Goal: Use online tool/utility: Utilize a website feature to perform a specific function

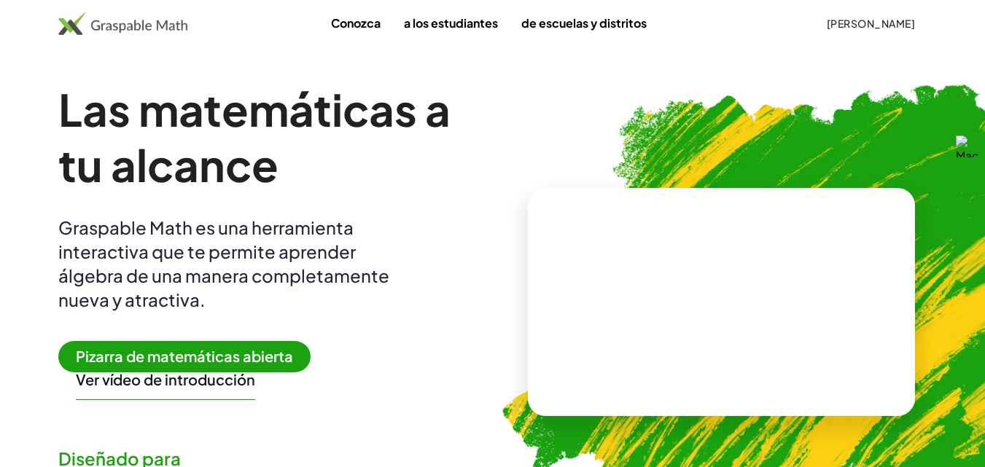
click at [247, 357] on font "Pizarra de matemáticas abierta" at bounding box center [184, 356] width 217 height 18
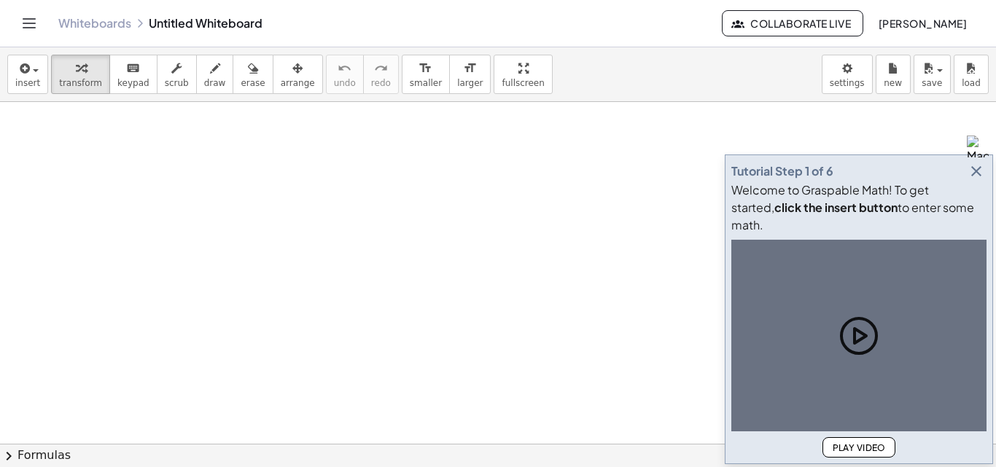
click at [940, 174] on div "Tutorial Step 1 of 6" at bounding box center [858, 171] width 255 height 20
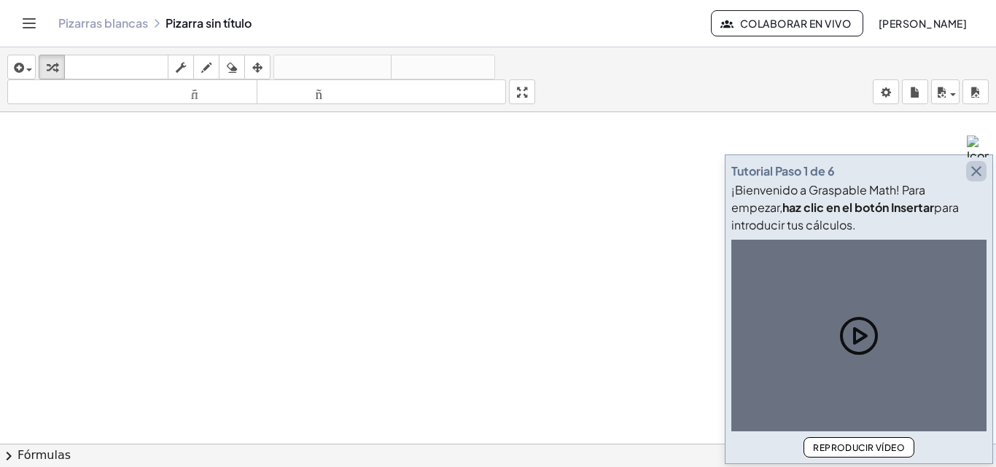
click at [979, 174] on icon "button" at bounding box center [977, 172] width 18 height 18
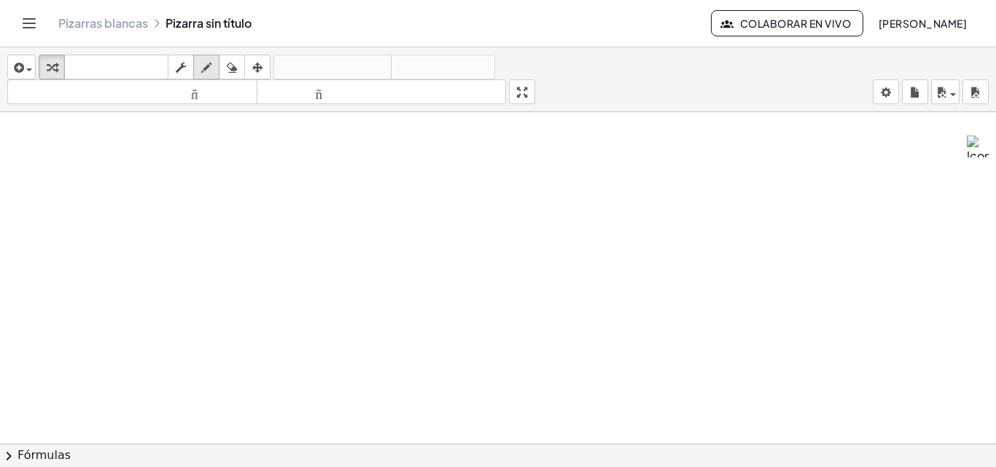
click at [216, 66] on div "button" at bounding box center [206, 67] width 19 height 18
drag, startPoint x: 290, startPoint y: 196, endPoint x: 310, endPoint y: 219, distance: 30.0
drag, startPoint x: 332, startPoint y: 187, endPoint x: 351, endPoint y: 227, distance: 43.7
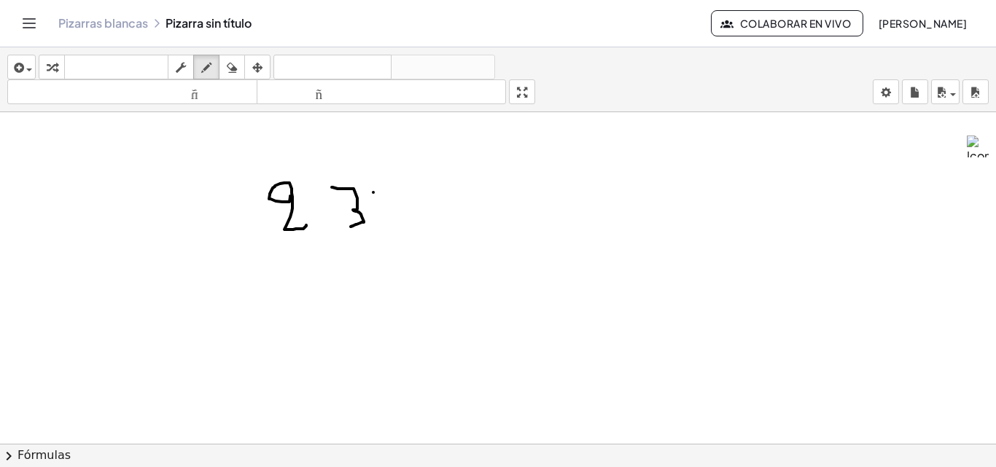
drag, startPoint x: 375, startPoint y: 193, endPoint x: 390, endPoint y: 213, distance: 25.5
drag, startPoint x: 397, startPoint y: 181, endPoint x: 415, endPoint y: 211, distance: 35.3
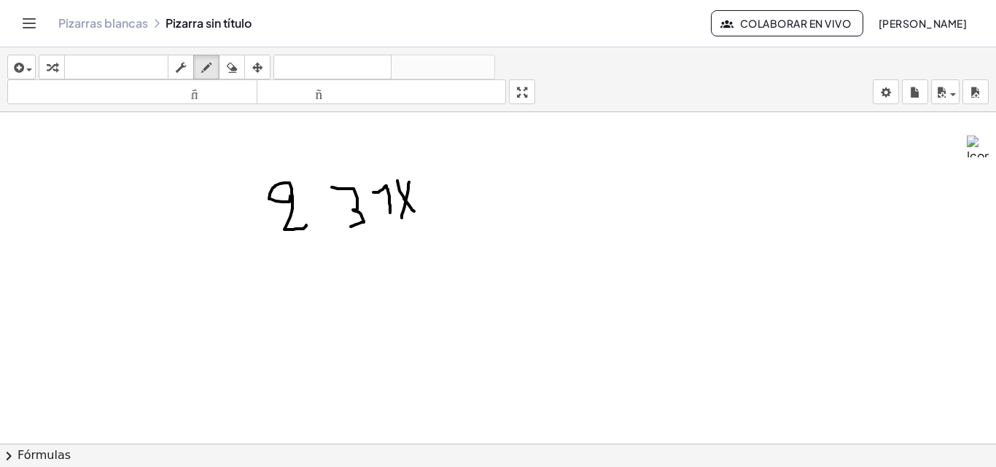
drag, startPoint x: 409, startPoint y: 182, endPoint x: 402, endPoint y: 219, distance: 37.9
drag, startPoint x: 292, startPoint y: 265, endPoint x: 287, endPoint y: 292, distance: 28.3
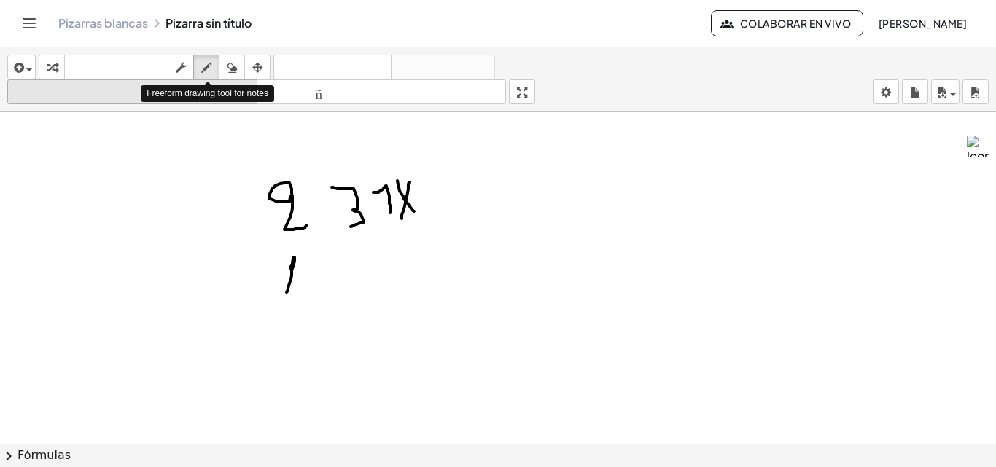
drag, startPoint x: 231, startPoint y: 57, endPoint x: 233, endPoint y: 88, distance: 31.4
click at [232, 62] on button "borrar" at bounding box center [232, 67] width 26 height 25
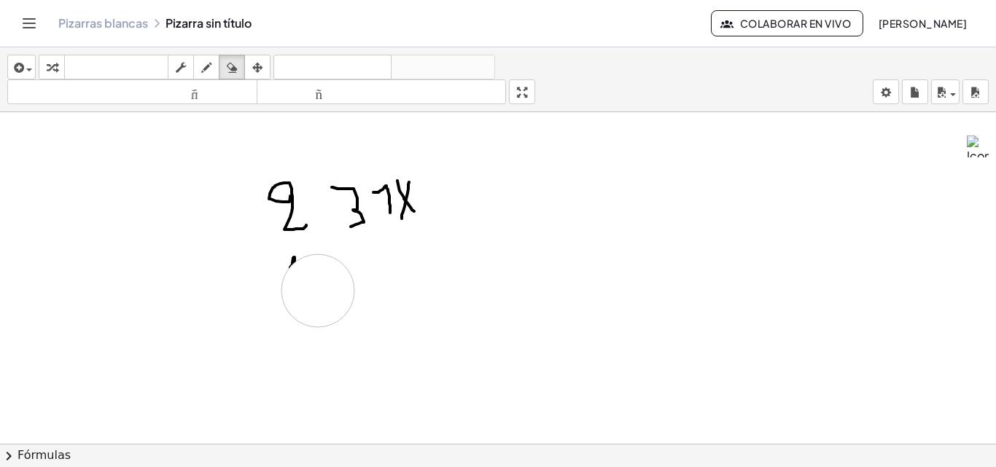
drag, startPoint x: 411, startPoint y: 366, endPoint x: 308, endPoint y: 286, distance: 130.4
drag, startPoint x: 308, startPoint y: 286, endPoint x: 263, endPoint y: 266, distance: 49.3
click at [213, 71] on div "button" at bounding box center [206, 67] width 19 height 18
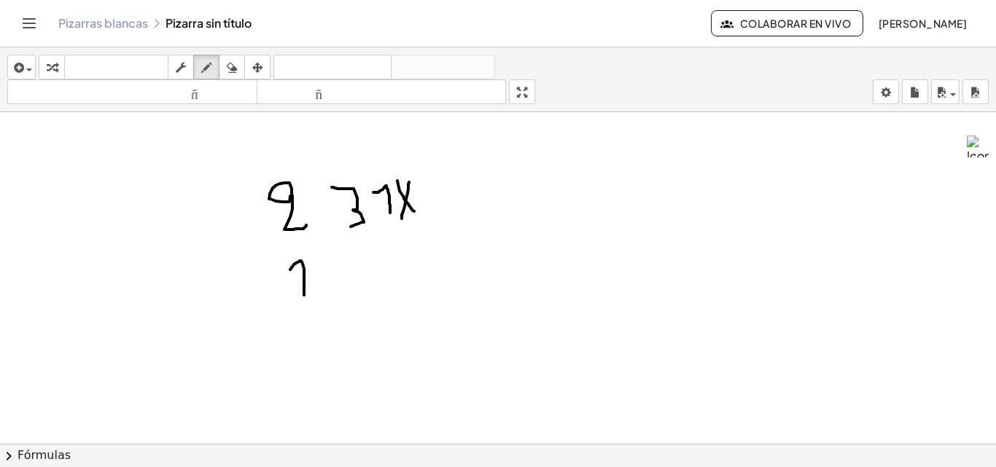
drag, startPoint x: 290, startPoint y: 270, endPoint x: 304, endPoint y: 295, distance: 29.0
drag, startPoint x: 235, startPoint y: 64, endPoint x: 236, endPoint y: 112, distance: 48.1
click at [234, 82] on div "insertar Seleccione uno: Expresión matemática Función Texto Vídeo de YouTube Gr…" at bounding box center [498, 79] width 996 height 65
drag, startPoint x: 308, startPoint y: 321, endPoint x: 308, endPoint y: 303, distance: 18.2
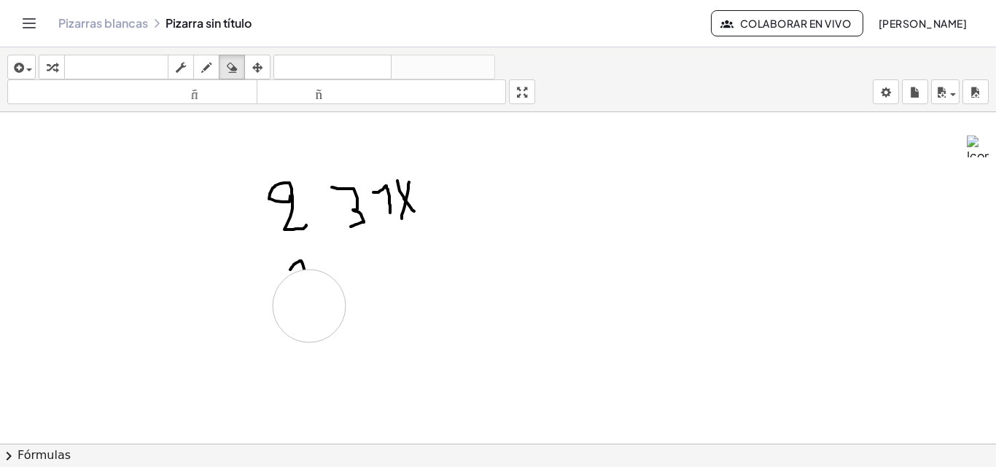
click at [205, 66] on div "button" at bounding box center [206, 67] width 19 height 18
drag, startPoint x: 361, startPoint y: 264, endPoint x: 374, endPoint y: 275, distance: 17.1
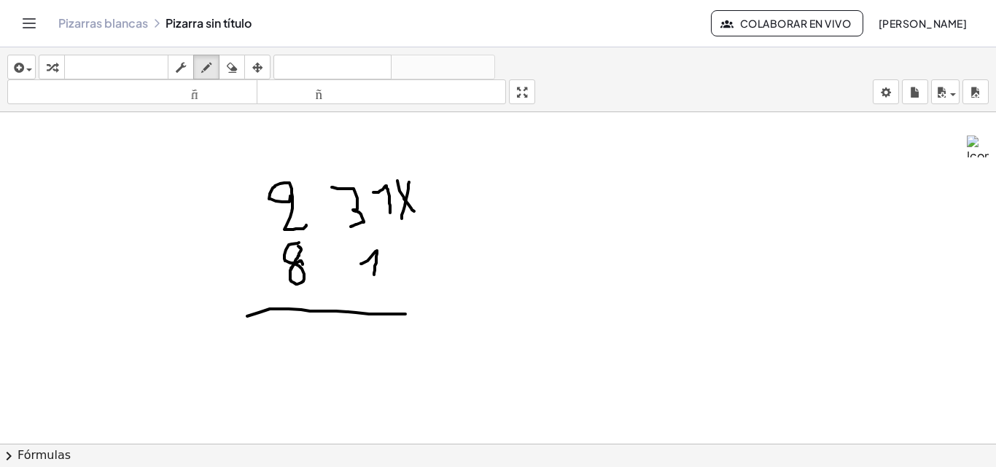
drag, startPoint x: 259, startPoint y: 313, endPoint x: 426, endPoint y: 314, distance: 167.0
drag, startPoint x: 237, startPoint y: 63, endPoint x: 348, endPoint y: 403, distance: 358.1
click at [236, 63] on icon "button" at bounding box center [232, 68] width 10 height 18
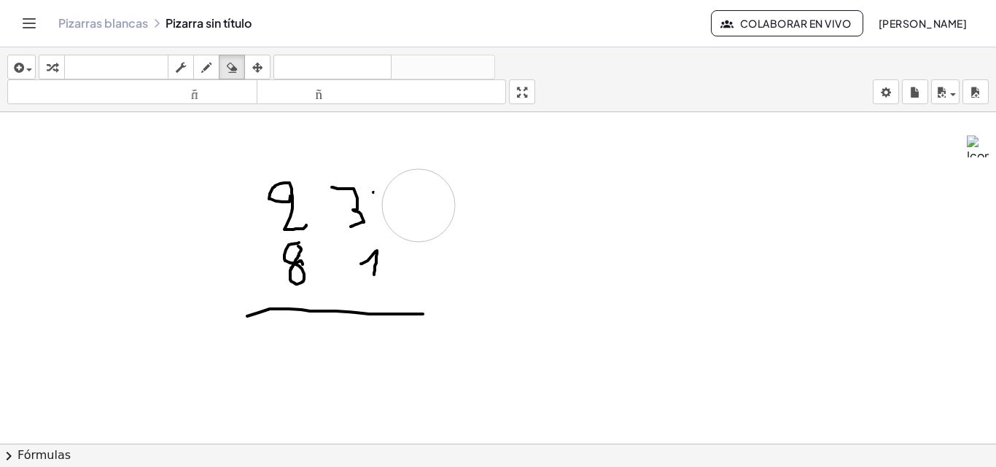
drag, startPoint x: 479, startPoint y: 262, endPoint x: 412, endPoint y: 194, distance: 95.4
drag, startPoint x: 412, startPoint y: 194, endPoint x: 300, endPoint y: 273, distance: 137.6
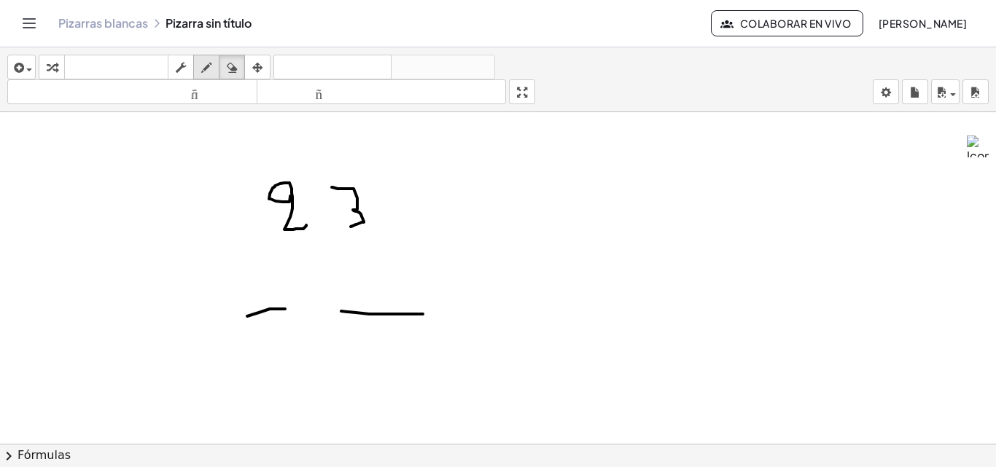
click at [214, 61] on div "button" at bounding box center [206, 67] width 19 height 18
drag, startPoint x: 279, startPoint y: 316, endPoint x: 367, endPoint y: 324, distance: 87.8
drag, startPoint x: 441, startPoint y: 190, endPoint x: 456, endPoint y: 223, distance: 36.2
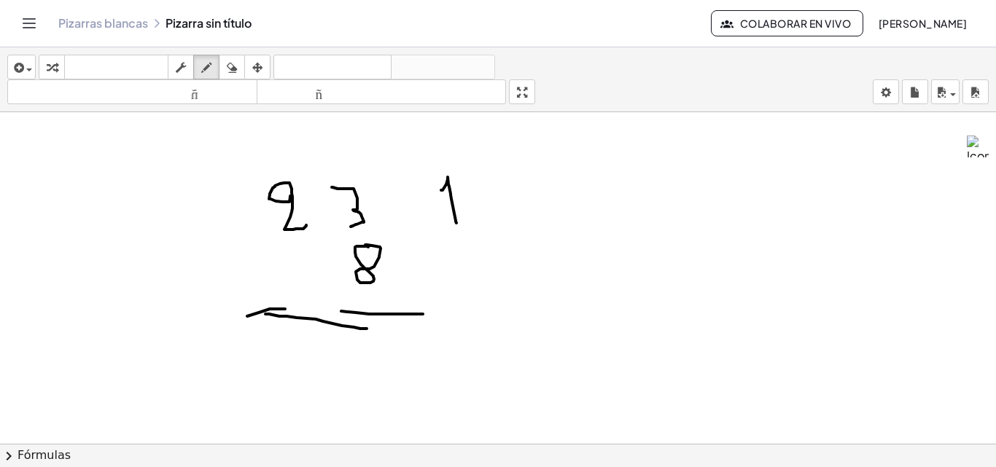
drag, startPoint x: 368, startPoint y: 247, endPoint x: 424, endPoint y: 272, distance: 61.4
drag, startPoint x: 446, startPoint y: 260, endPoint x: 461, endPoint y: 287, distance: 30.0
drag, startPoint x: 454, startPoint y: 276, endPoint x: 467, endPoint y: 274, distance: 13.3
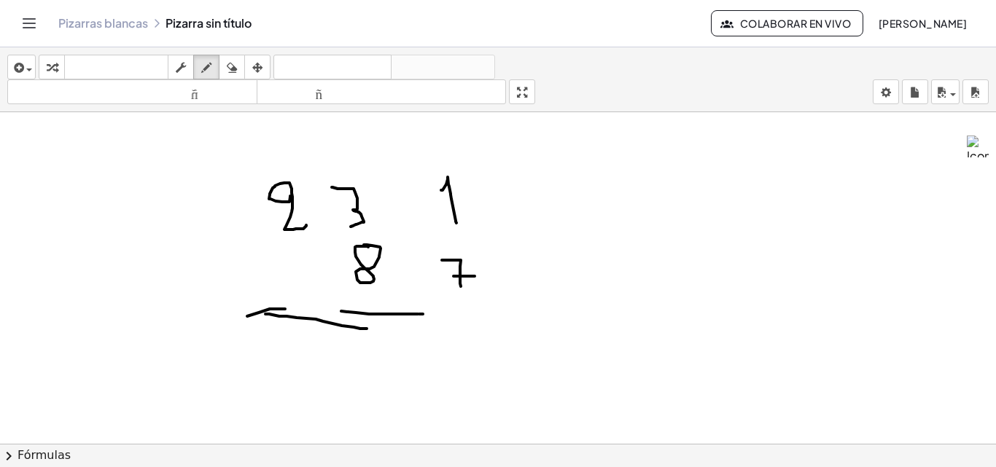
drag, startPoint x: 260, startPoint y: 306, endPoint x: 460, endPoint y: 311, distance: 200.6
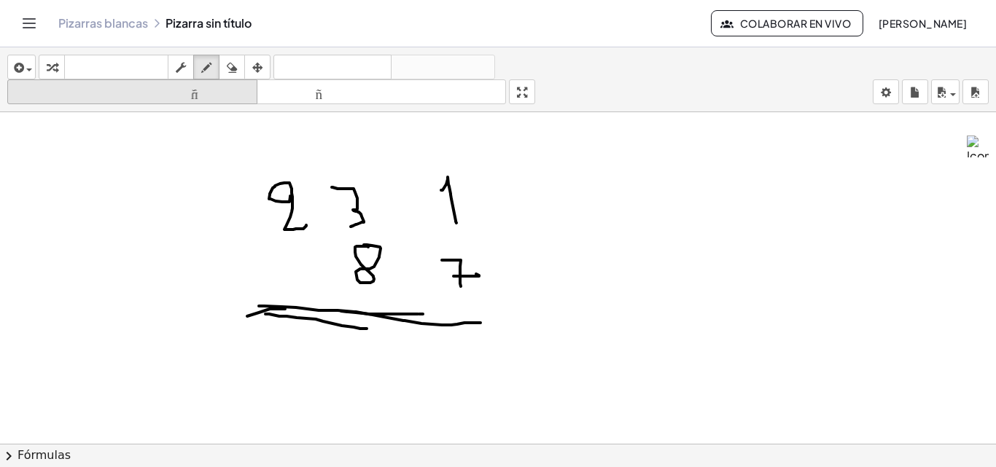
drag, startPoint x: 241, startPoint y: 65, endPoint x: 237, endPoint y: 99, distance: 34.5
click at [237, 99] on div "insertar Seleccione uno: Expresión matemática Función Texto Vídeo de YouTube Gr…" at bounding box center [498, 79] width 996 height 65
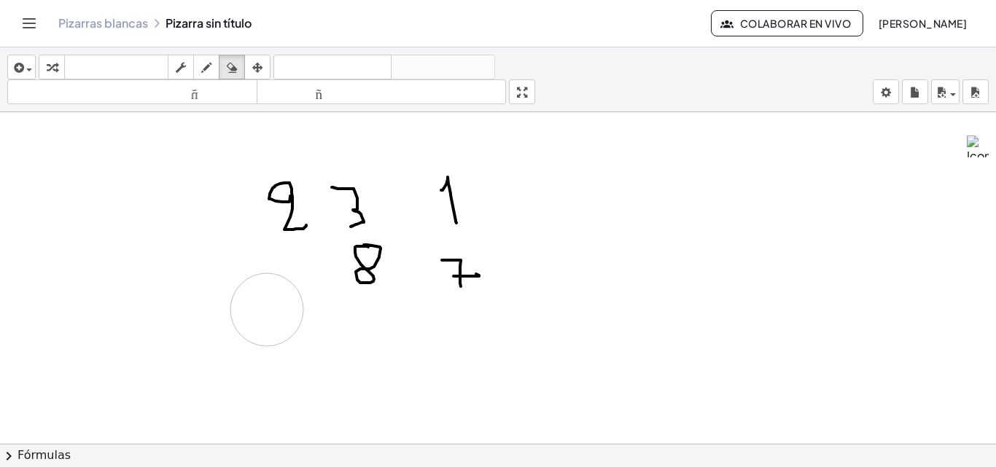
drag, startPoint x: 168, startPoint y: 305, endPoint x: 266, endPoint y: 219, distance: 130.2
click at [215, 61] on div "button" at bounding box center [206, 67] width 19 height 18
drag, startPoint x: 290, startPoint y: 325, endPoint x: 494, endPoint y: 325, distance: 204.2
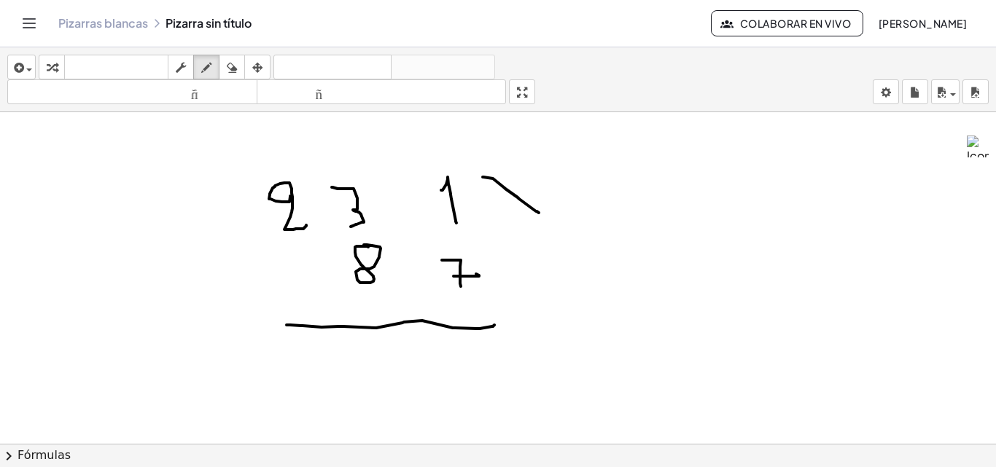
drag, startPoint x: 493, startPoint y: 179, endPoint x: 547, endPoint y: 177, distance: 54.0
drag, startPoint x: 526, startPoint y: 175, endPoint x: 500, endPoint y: 214, distance: 46.3
drag, startPoint x: 453, startPoint y: 338, endPoint x: 470, endPoint y: 365, distance: 31.5
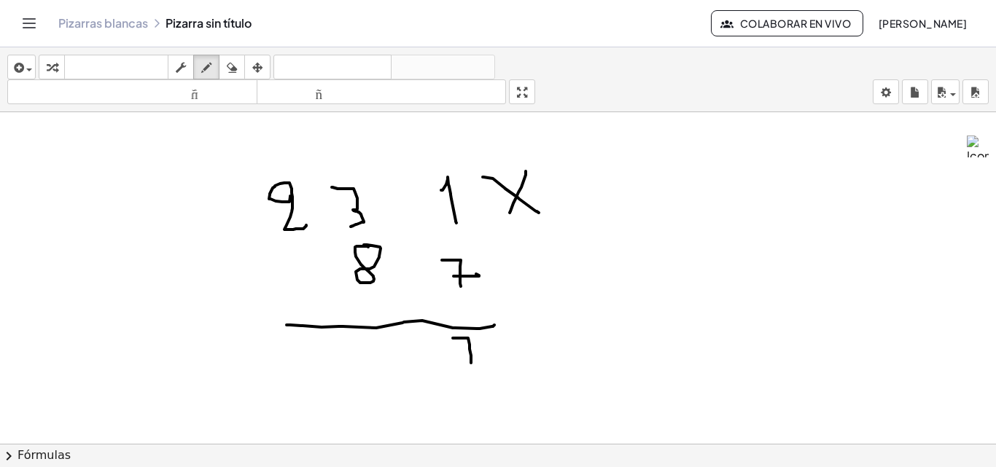
drag, startPoint x: 456, startPoint y: 355, endPoint x: 470, endPoint y: 351, distance: 13.8
drag, startPoint x: 370, startPoint y: 349, endPoint x: 383, endPoint y: 371, distance: 26.1
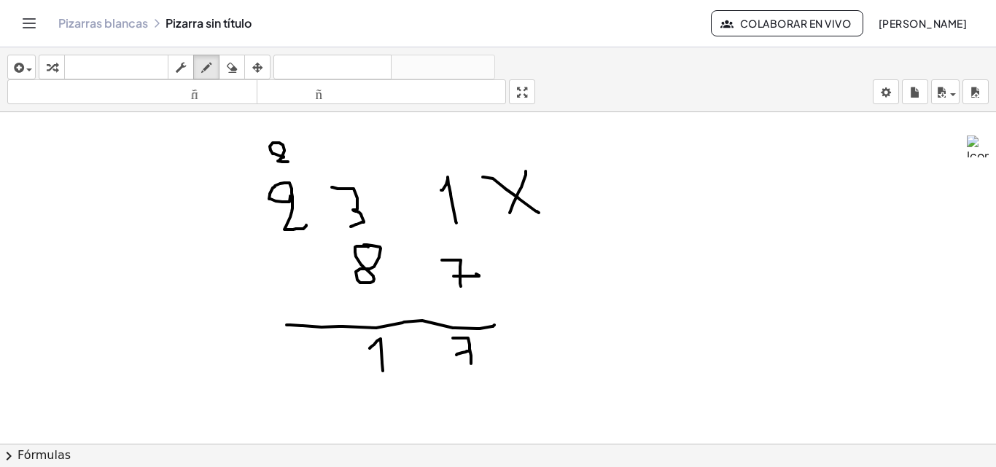
drag, startPoint x: 752, startPoint y: 232, endPoint x: 732, endPoint y: 271, distance: 43.4
drag, startPoint x: 732, startPoint y: 271, endPoint x: 882, endPoint y: 233, distance: 154.2
drag, startPoint x: 645, startPoint y: 231, endPoint x: 639, endPoint y: 249, distance: 18.9
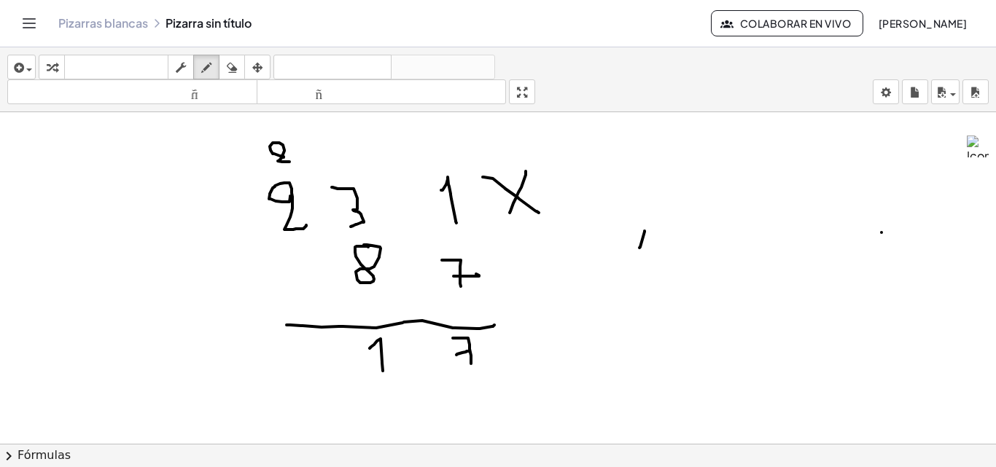
drag, startPoint x: 682, startPoint y: 231, endPoint x: 677, endPoint y: 247, distance: 16.8
click at [233, 68] on icon "button" at bounding box center [232, 68] width 10 height 18
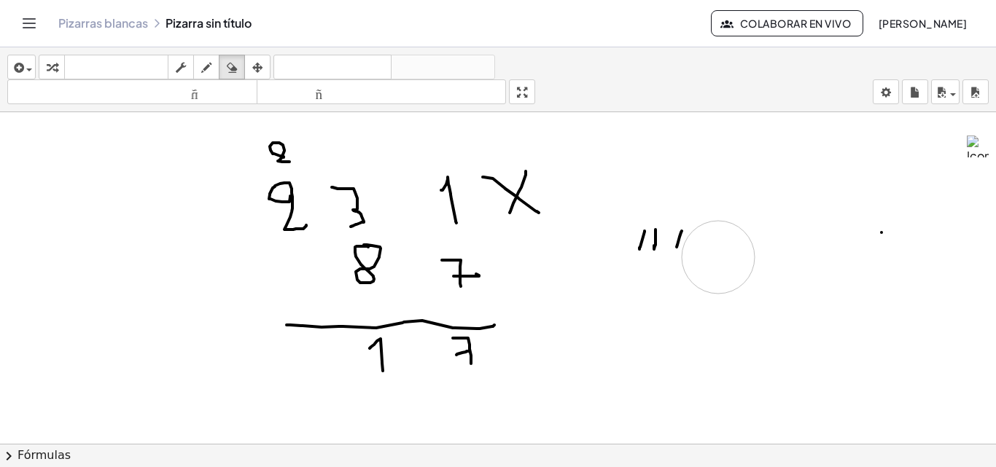
drag, startPoint x: 718, startPoint y: 256, endPoint x: 709, endPoint y: 246, distance: 13.9
click at [211, 66] on icon "button" at bounding box center [206, 68] width 10 height 18
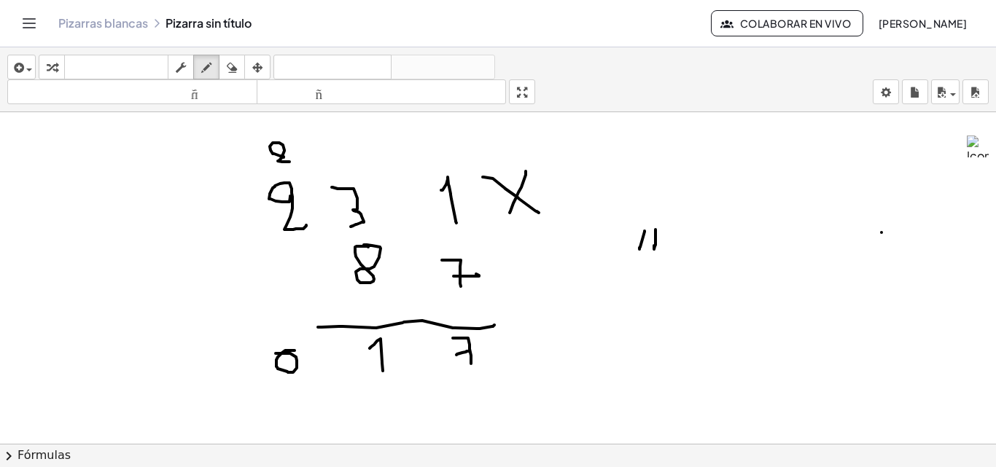
drag, startPoint x: 295, startPoint y: 351, endPoint x: 276, endPoint y: 354, distance: 19.2
drag, startPoint x: 236, startPoint y: 63, endPoint x: 190, endPoint y: 166, distance: 112.2
click at [221, 74] on button "borrar" at bounding box center [232, 67] width 26 height 25
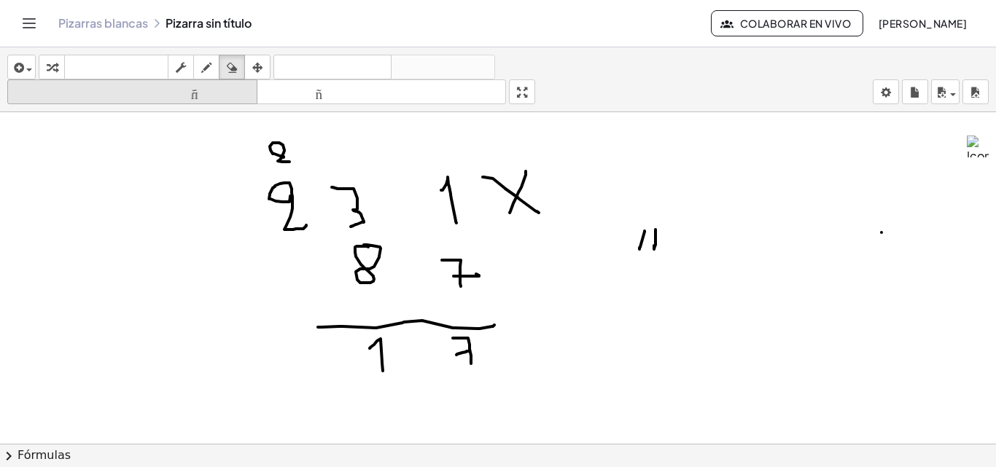
click at [203, 66] on icon "button" at bounding box center [206, 68] width 10 height 18
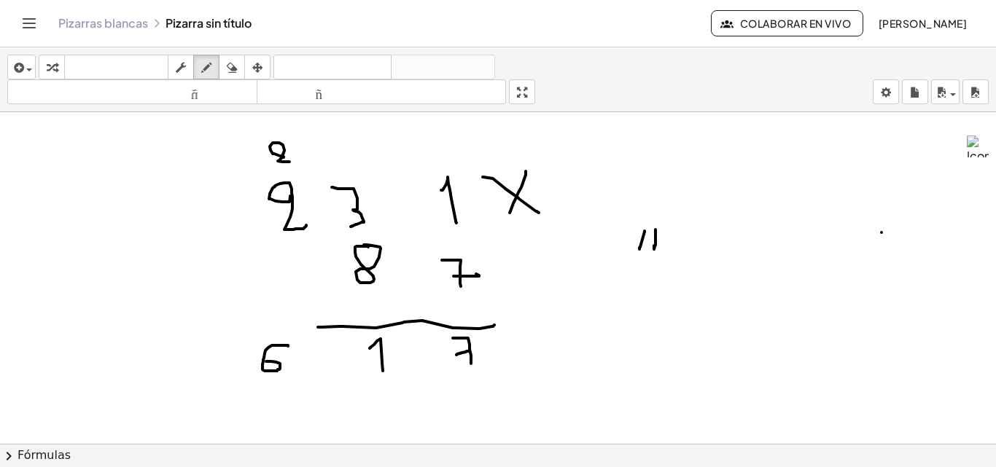
drag, startPoint x: 288, startPoint y: 346, endPoint x: 266, endPoint y: 362, distance: 26.7
drag, startPoint x: 204, startPoint y: 355, endPoint x: 211, endPoint y: 369, distance: 15.3
drag, startPoint x: 386, startPoint y: 248, endPoint x: 434, endPoint y: 223, distance: 53.5
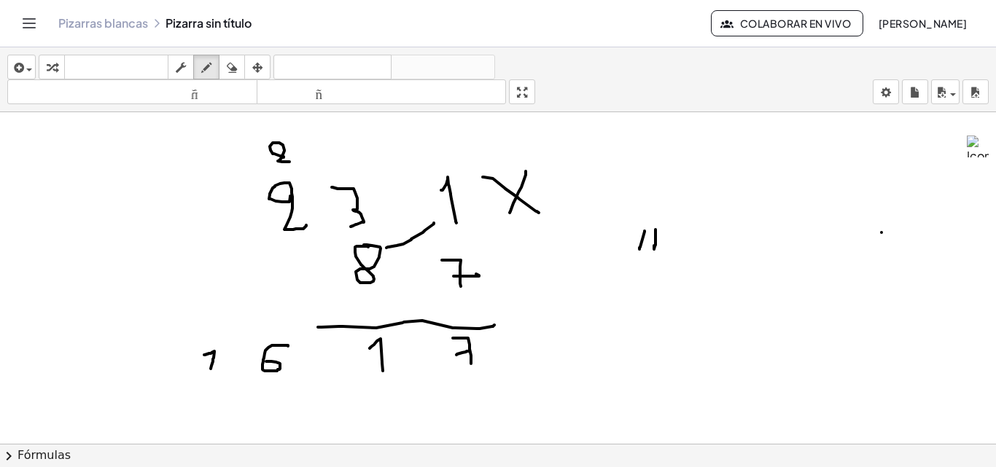
drag, startPoint x: 382, startPoint y: 394, endPoint x: 378, endPoint y: 386, distance: 9.8
drag, startPoint x: 272, startPoint y: 400, endPoint x: 287, endPoint y: 429, distance: 32.9
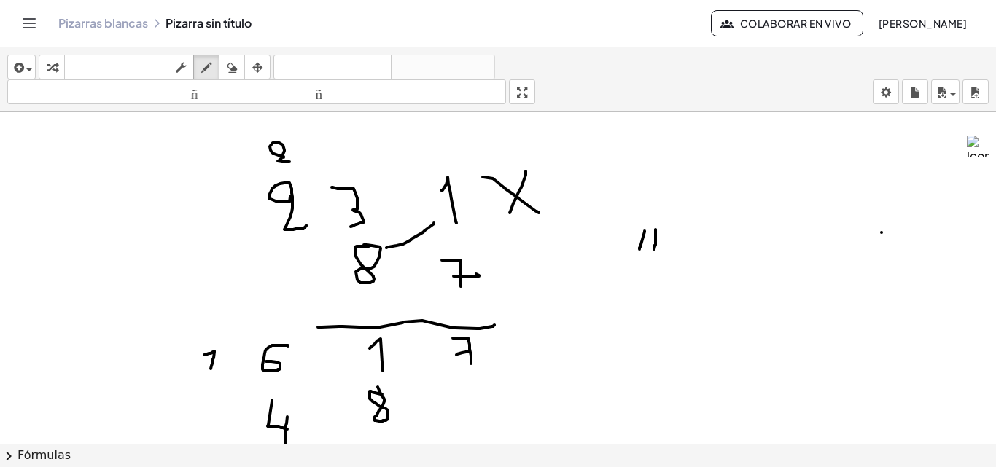
drag, startPoint x: 287, startPoint y: 417, endPoint x: 285, endPoint y: 447, distance: 30.0
click at [285, 447] on div "insertar Seleccione uno: Expresión matemática Función Texto Vídeo de YouTube Gr…" at bounding box center [498, 257] width 996 height 420
drag, startPoint x: 249, startPoint y: 151, endPoint x: 257, endPoint y: 174, distance: 24.2
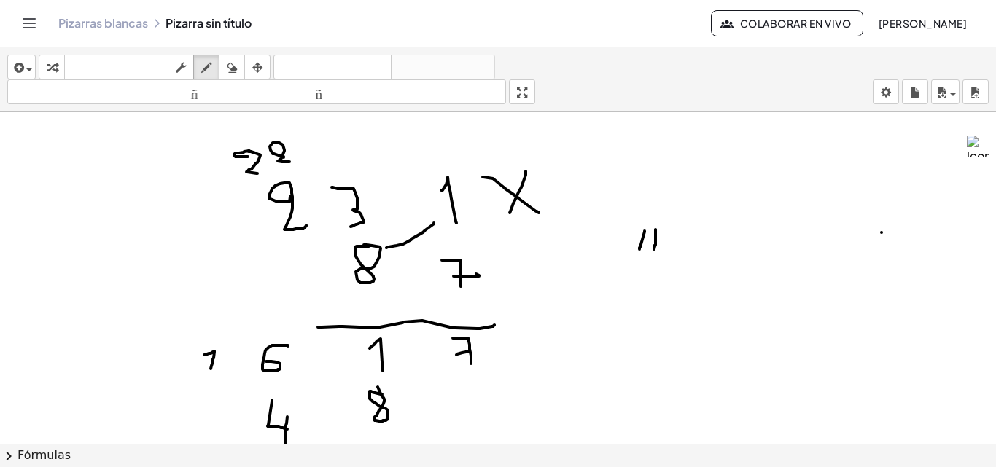
click at [232, 51] on div "insertar Seleccione uno: Expresión matemática Función Texto Vídeo de YouTube Gr…" at bounding box center [498, 79] width 996 height 65
click at [244, 69] on button "borrar" at bounding box center [232, 67] width 26 height 25
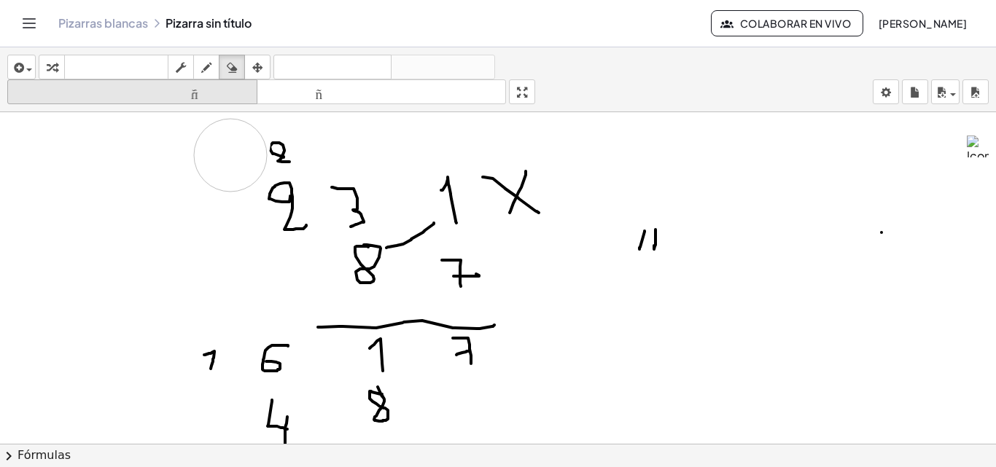
drag, startPoint x: 234, startPoint y: 142, endPoint x: 209, endPoint y: 81, distance: 66.4
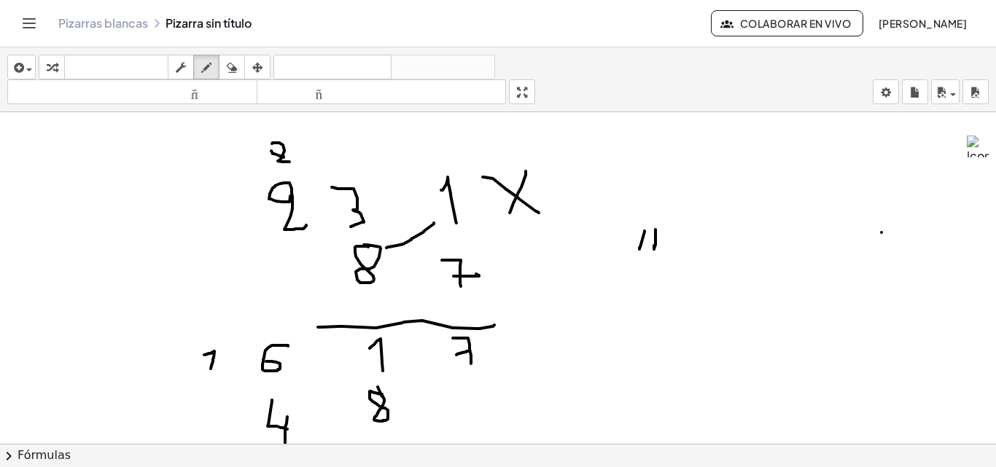
drag, startPoint x: 209, startPoint y: 70, endPoint x: 219, endPoint y: 111, distance: 42.1
click at [210, 90] on div "insertar Seleccione uno: Expresión matemática Función Texto Vídeo de YouTube Gr…" at bounding box center [498, 79] width 996 height 65
drag, startPoint x: 247, startPoint y: 156, endPoint x: 236, endPoint y: 156, distance: 10.9
drag, startPoint x: 233, startPoint y: 152, endPoint x: 236, endPoint y: 140, distance: 12.0
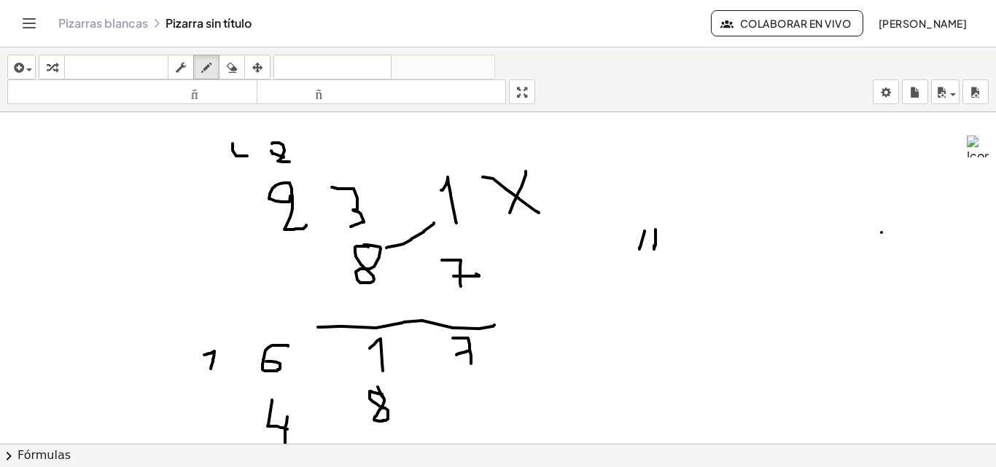
drag, startPoint x: 236, startPoint y: 140, endPoint x: 247, endPoint y: 171, distance: 33.2
drag, startPoint x: 314, startPoint y: 243, endPoint x: 351, endPoint y: 245, distance: 37.3
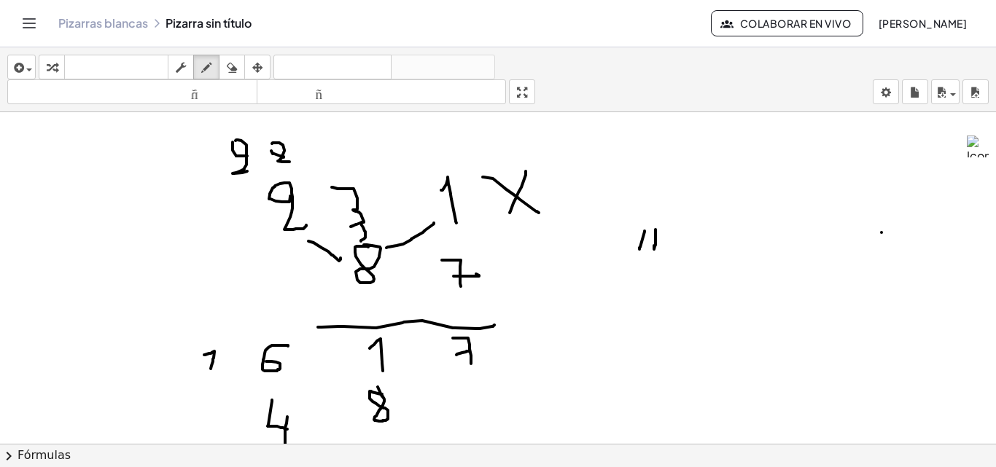
drag, startPoint x: 361, startPoint y: 241, endPoint x: 346, endPoint y: 247, distance: 16.4
drag, startPoint x: 166, startPoint y: 408, endPoint x: 168, endPoint y: 424, distance: 17.0
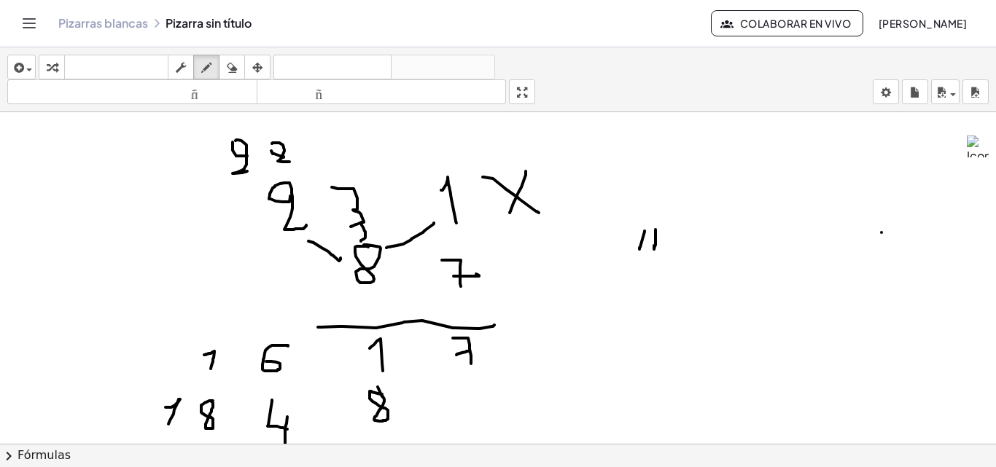
scroll to position [73, 0]
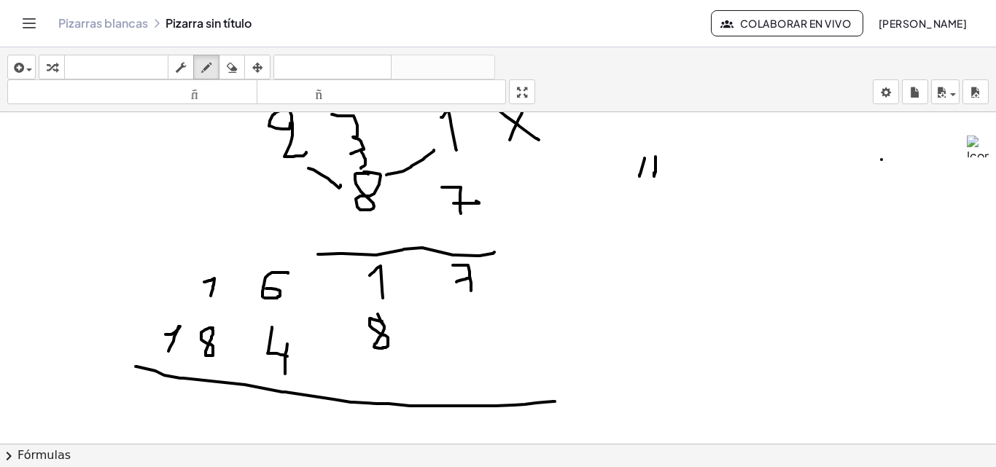
drag, startPoint x: 164, startPoint y: 376, endPoint x: 553, endPoint y: 397, distance: 389.2
click at [556, 399] on div at bounding box center [498, 428] width 996 height 779
drag, startPoint x: 481, startPoint y: 276, endPoint x: 482, endPoint y: 268, distance: 7.4
click at [489, 270] on div at bounding box center [498, 428] width 996 height 779
drag, startPoint x: 489, startPoint y: 260, endPoint x: 486, endPoint y: 290, distance: 30.0
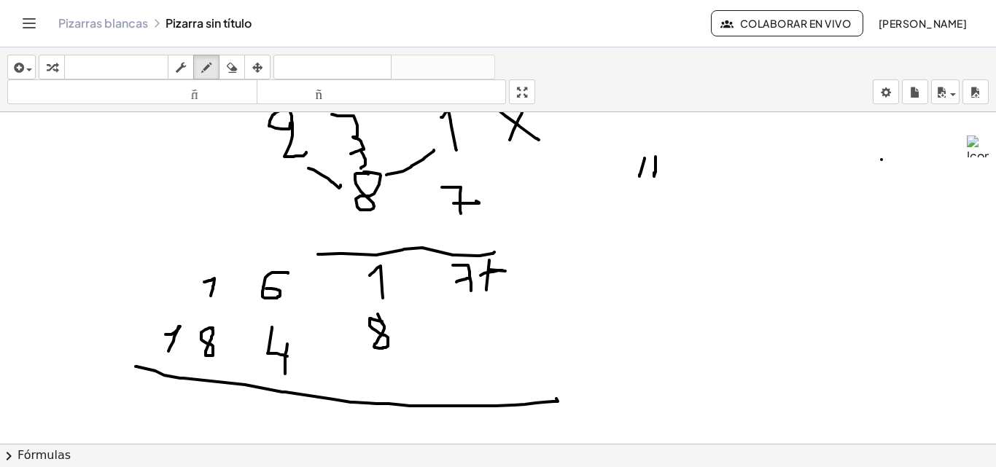
click at [486, 290] on div at bounding box center [498, 428] width 996 height 779
drag, startPoint x: 453, startPoint y: 421, endPoint x: 462, endPoint y: 440, distance: 20.9
click at [464, 441] on div at bounding box center [498, 428] width 996 height 779
click at [464, 436] on div at bounding box center [498, 428] width 996 height 779
drag, startPoint x: 386, startPoint y: 418, endPoint x: 388, endPoint y: 454, distance: 36.5
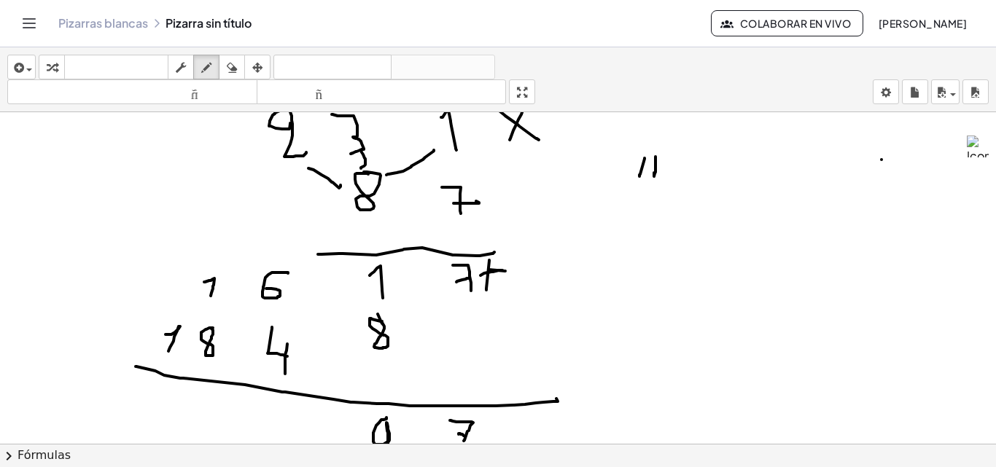
click at [388, 454] on div "insertar Seleccione uno: Expresión matemática Función Texto Vídeo de YouTube Gr…" at bounding box center [498, 257] width 996 height 420
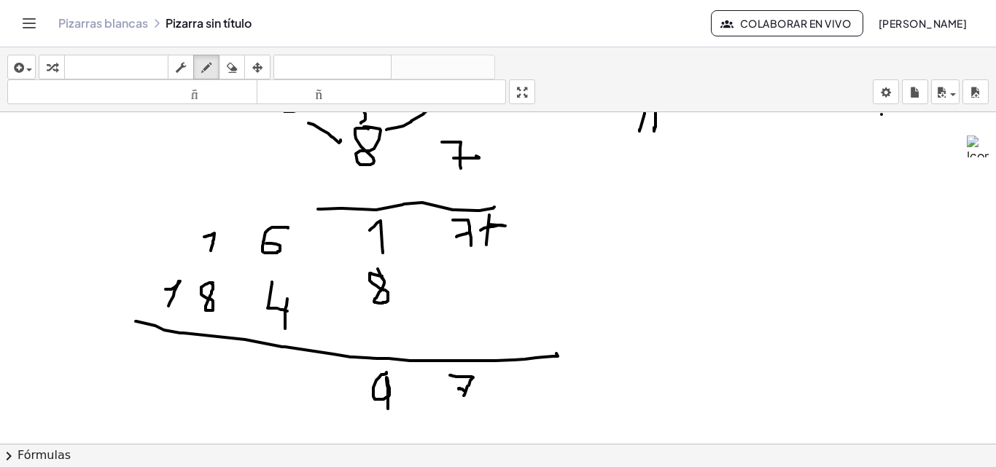
scroll to position [146, 0]
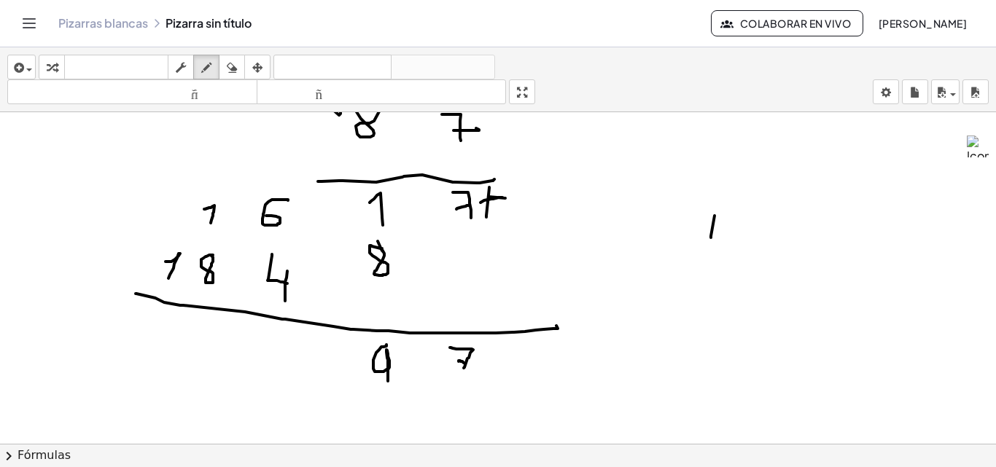
drag, startPoint x: 715, startPoint y: 216, endPoint x: 708, endPoint y: 251, distance: 35.6
click at [708, 251] on div at bounding box center [498, 355] width 996 height 779
click at [744, 247] on div at bounding box center [498, 355] width 996 height 779
click at [762, 245] on div at bounding box center [498, 355] width 996 height 779
click at [794, 249] on div at bounding box center [498, 355] width 996 height 779
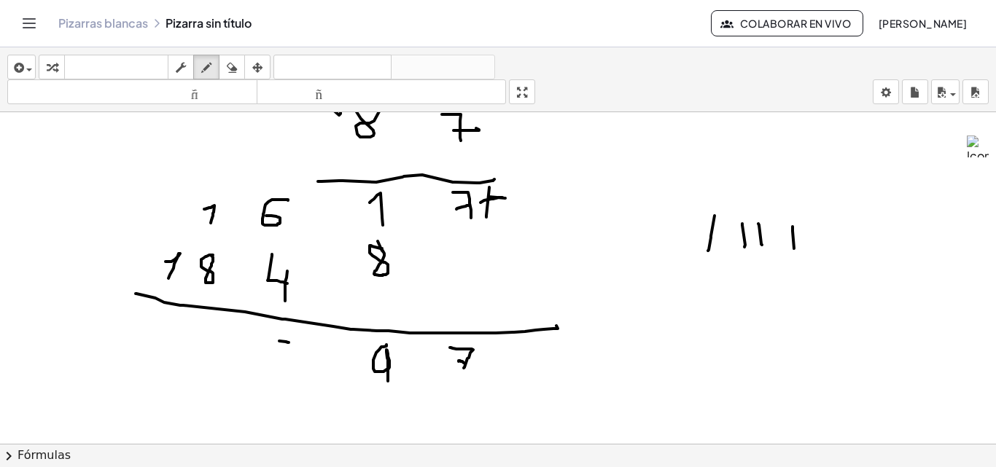
drag, startPoint x: 289, startPoint y: 343, endPoint x: 279, endPoint y: 341, distance: 9.6
click at [279, 341] on div at bounding box center [498, 355] width 996 height 779
drag, startPoint x: 279, startPoint y: 338, endPoint x: 287, endPoint y: 341, distance: 8.5
click at [287, 341] on div at bounding box center [498, 355] width 996 height 779
drag, startPoint x: 211, startPoint y: 179, endPoint x: 214, endPoint y: 190, distance: 11.3
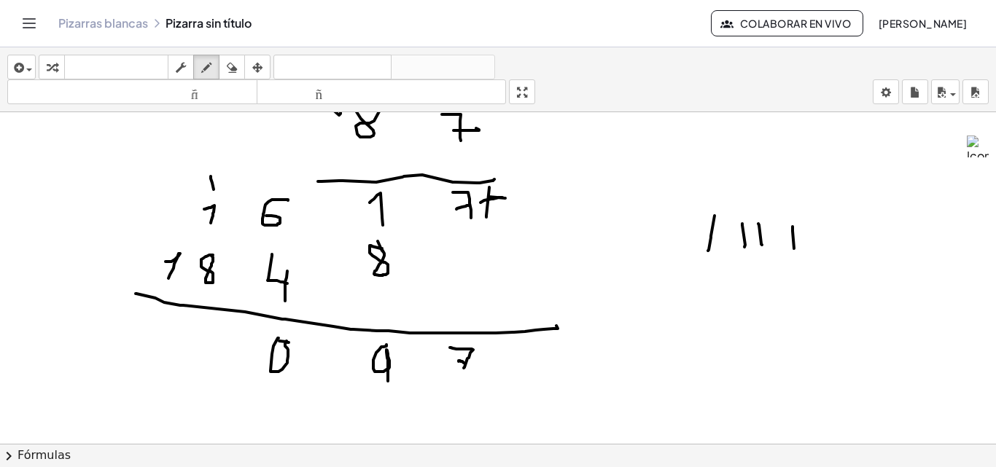
click at [214, 190] on div at bounding box center [498, 355] width 996 height 779
click at [697, 363] on div at bounding box center [498, 355] width 996 height 779
drag, startPoint x: 712, startPoint y: 353, endPoint x: 714, endPoint y: 362, distance: 9.0
click at [714, 362] on div at bounding box center [498, 355] width 996 height 779
click at [734, 353] on div at bounding box center [498, 355] width 996 height 779
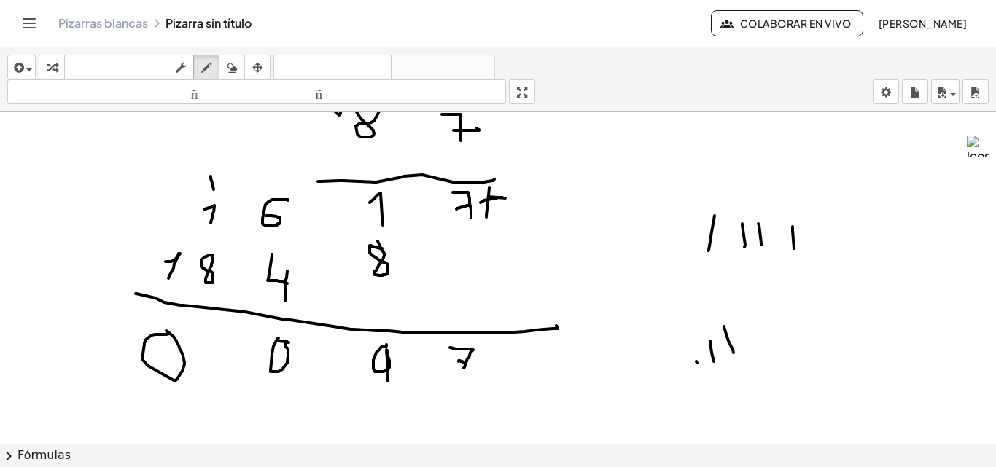
click at [166, 331] on div at bounding box center [498, 355] width 996 height 779
drag, startPoint x: 85, startPoint y: 351, endPoint x: 94, endPoint y: 373, distance: 22.9
click at [94, 373] on div at bounding box center [498, 355] width 996 height 779
drag, startPoint x: 243, startPoint y: 66, endPoint x: 179, endPoint y: 122, distance: 85.3
click at [240, 66] on button "borrar" at bounding box center [232, 67] width 26 height 25
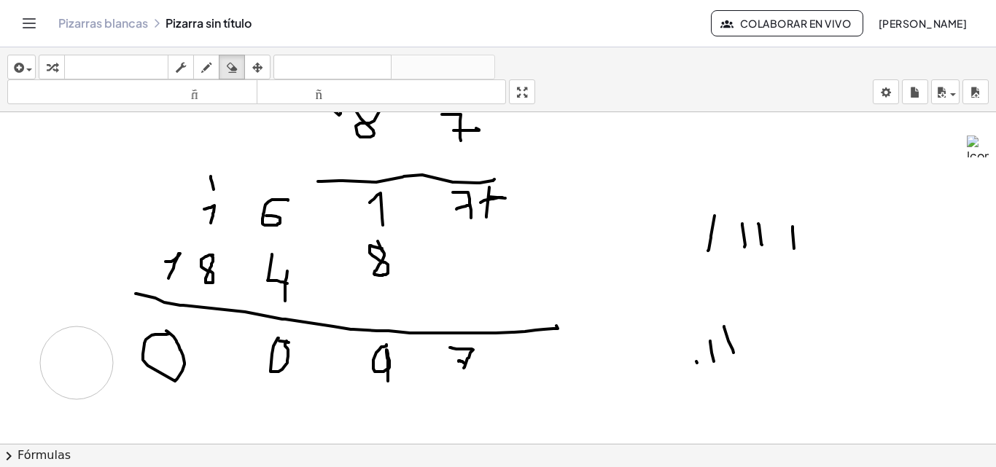
drag, startPoint x: 59, startPoint y: 321, endPoint x: 80, endPoint y: 330, distance: 23.2
click at [80, 368] on div at bounding box center [498, 355] width 996 height 779
click at [207, 66] on icon "button" at bounding box center [206, 68] width 10 height 18
click at [229, 68] on icon "button" at bounding box center [232, 68] width 10 height 18
drag, startPoint x: 18, startPoint y: 304, endPoint x: 149, endPoint y: 326, distance: 132.3
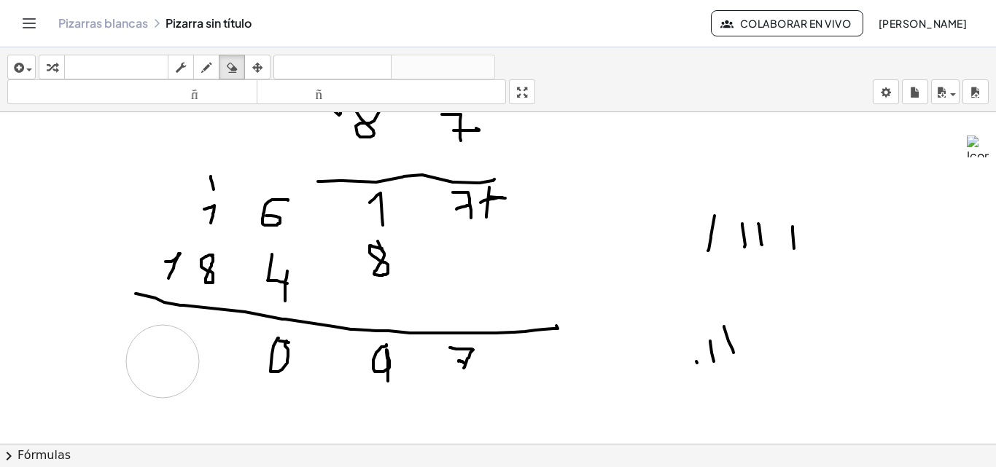
click at [159, 359] on div at bounding box center [498, 355] width 996 height 779
drag, startPoint x: 209, startPoint y: 66, endPoint x: 225, endPoint y: 265, distance: 200.4
click at [209, 79] on button "dibujar" at bounding box center [206, 67] width 26 height 25
drag, startPoint x: 206, startPoint y: 333, endPoint x: 196, endPoint y: 268, distance: 65.6
click at [201, 335] on div at bounding box center [498, 355] width 996 height 779
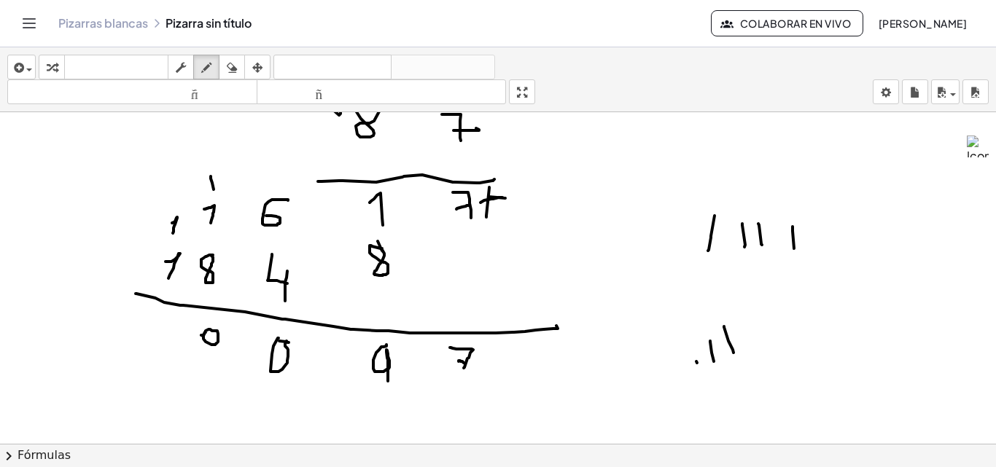
click at [171, 234] on div at bounding box center [498, 355] width 996 height 779
drag, startPoint x: 163, startPoint y: 332, endPoint x: 174, endPoint y: 357, distance: 27.8
click at [174, 357] on div at bounding box center [498, 355] width 996 height 779
drag, startPoint x: 189, startPoint y: 343, endPoint x: 180, endPoint y: 352, distance: 12.9
click at [181, 355] on div at bounding box center [498, 355] width 996 height 779
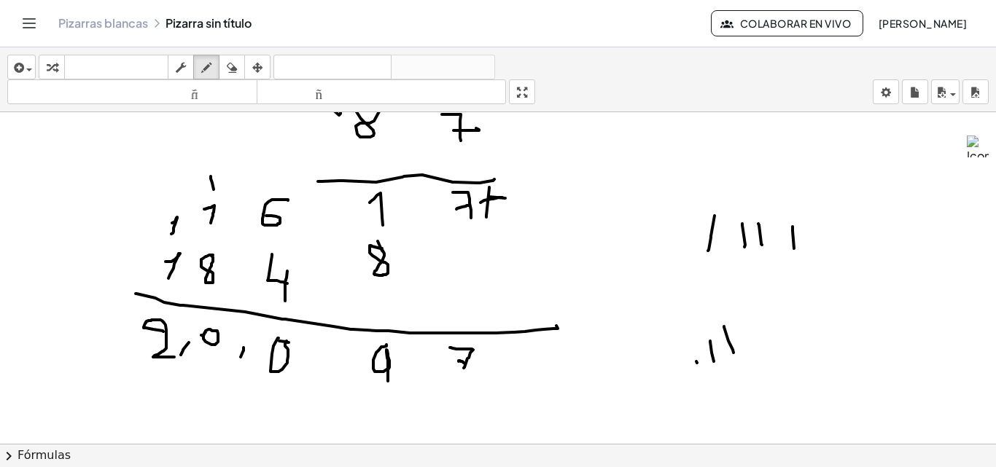
drag, startPoint x: 244, startPoint y: 348, endPoint x: 241, endPoint y: 357, distance: 9.9
click at [241, 357] on div at bounding box center [498, 355] width 996 height 779
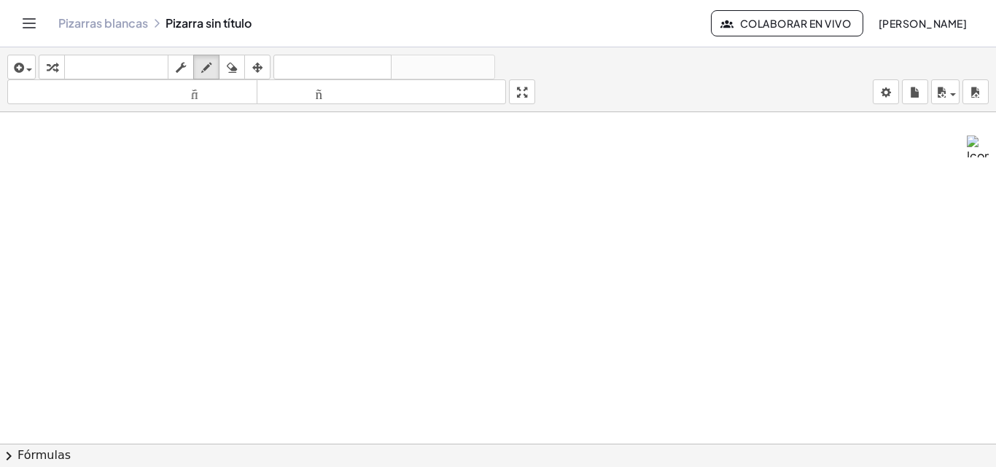
scroll to position [447, 0]
drag, startPoint x: 286, startPoint y: 239, endPoint x: 286, endPoint y: 266, distance: 27.0
click at [286, 266] on div at bounding box center [498, 162] width 996 height 995
drag, startPoint x: 306, startPoint y: 249, endPoint x: 330, endPoint y: 262, distance: 27.1
click at [330, 262] on div at bounding box center [498, 162] width 996 height 995
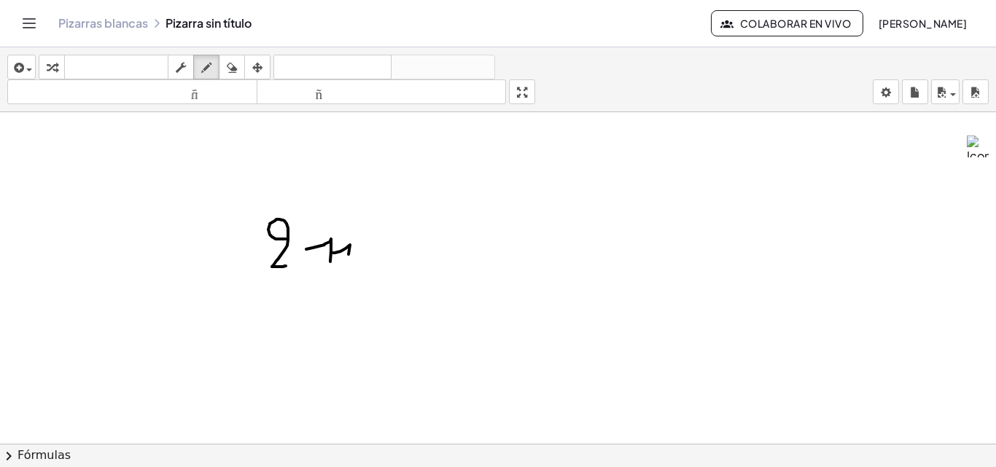
drag, startPoint x: 333, startPoint y: 253, endPoint x: 347, endPoint y: 257, distance: 14.5
click at [347, 257] on div at bounding box center [498, 162] width 996 height 995
drag, startPoint x: 365, startPoint y: 243, endPoint x: 380, endPoint y: 259, distance: 21.7
click at [380, 259] on div at bounding box center [498, 162] width 996 height 995
drag, startPoint x: 378, startPoint y: 241, endPoint x: 366, endPoint y: 263, distance: 25.8
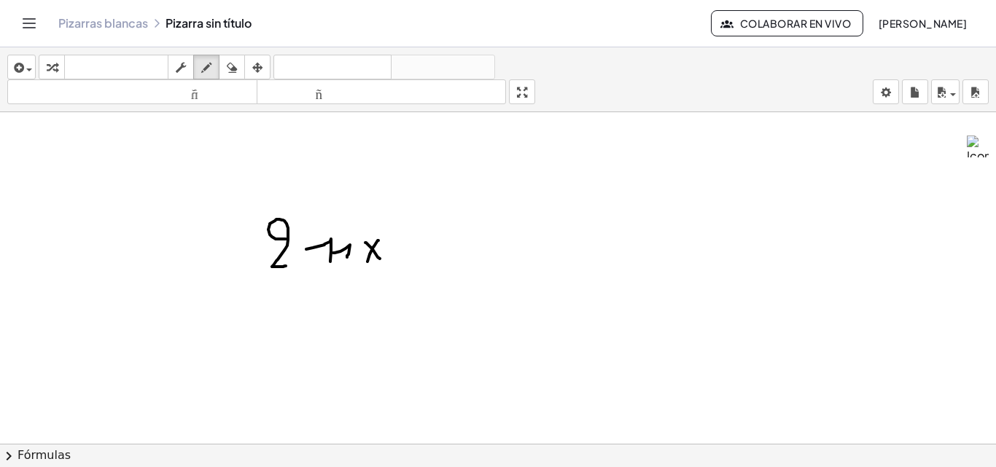
click at [366, 263] on div at bounding box center [498, 162] width 996 height 995
click at [377, 254] on div at bounding box center [498, 162] width 996 height 995
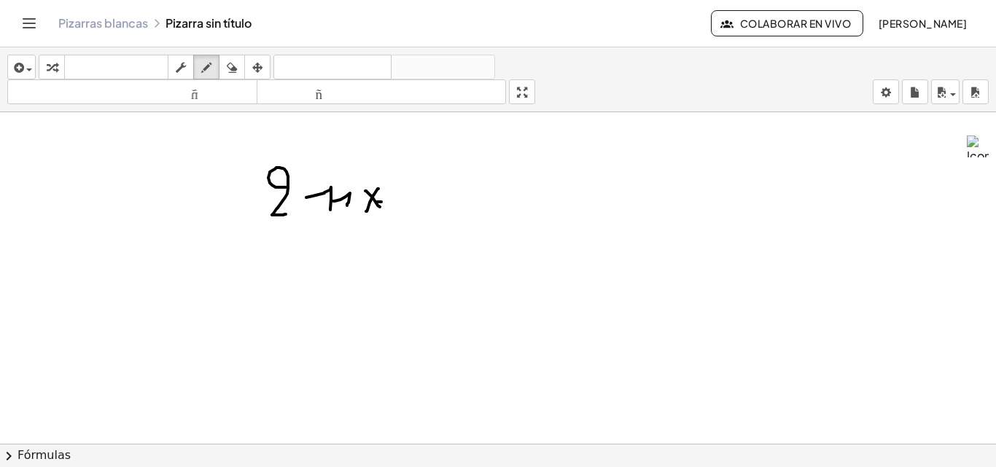
scroll to position [520, 0]
drag, startPoint x: 312, startPoint y: 205, endPoint x: 328, endPoint y: 219, distance: 21.7
click at [328, 219] on div at bounding box center [498, 89] width 996 height 995
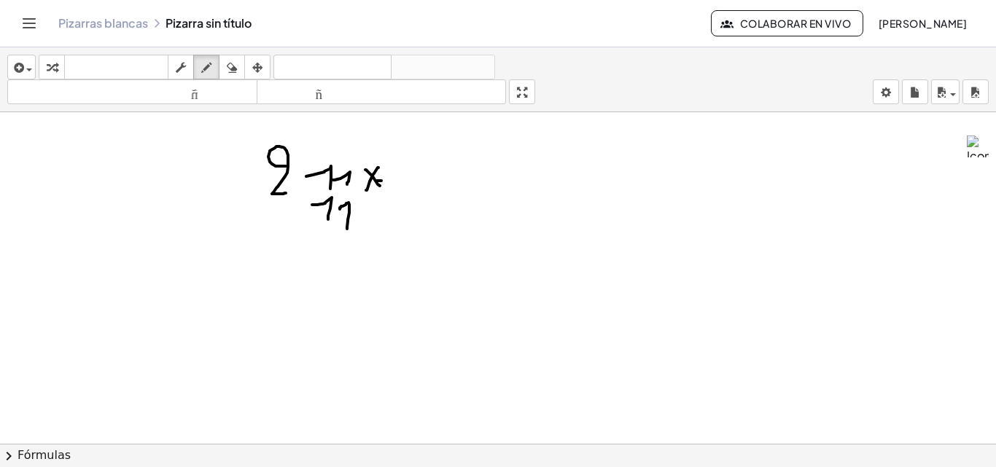
drag, startPoint x: 340, startPoint y: 209, endPoint x: 346, endPoint y: 229, distance: 20.5
click at [346, 229] on div at bounding box center [498, 89] width 996 height 995
drag, startPoint x: 319, startPoint y: 233, endPoint x: 367, endPoint y: 238, distance: 47.7
click at [365, 238] on div at bounding box center [498, 89] width 996 height 995
click at [367, 238] on div at bounding box center [498, 89] width 996 height 995
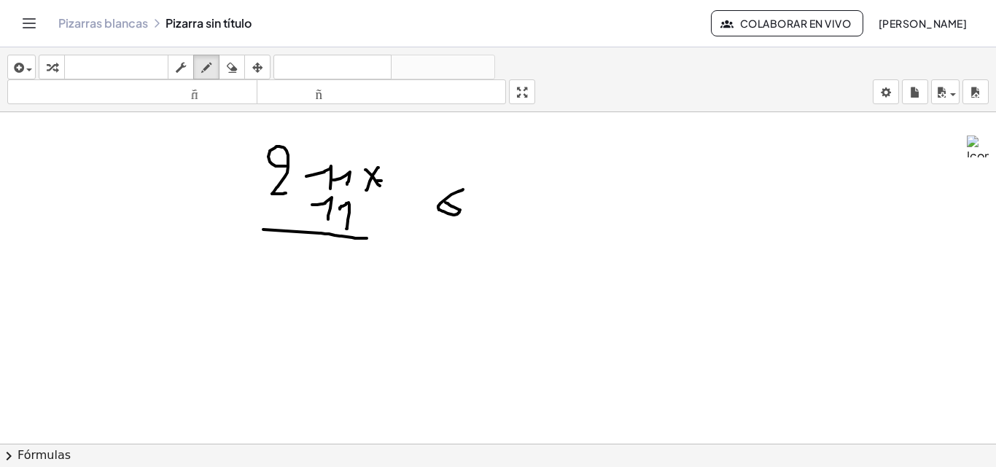
drag, startPoint x: 463, startPoint y: 190, endPoint x: 446, endPoint y: 203, distance: 21.9
click at [446, 203] on div at bounding box center [498, 89] width 996 height 995
drag, startPoint x: 476, startPoint y: 206, endPoint x: 475, endPoint y: 227, distance: 21.2
click at [475, 228] on div at bounding box center [498, 89] width 996 height 995
drag, startPoint x: 481, startPoint y: 217, endPoint x: 497, endPoint y: 236, distance: 24.8
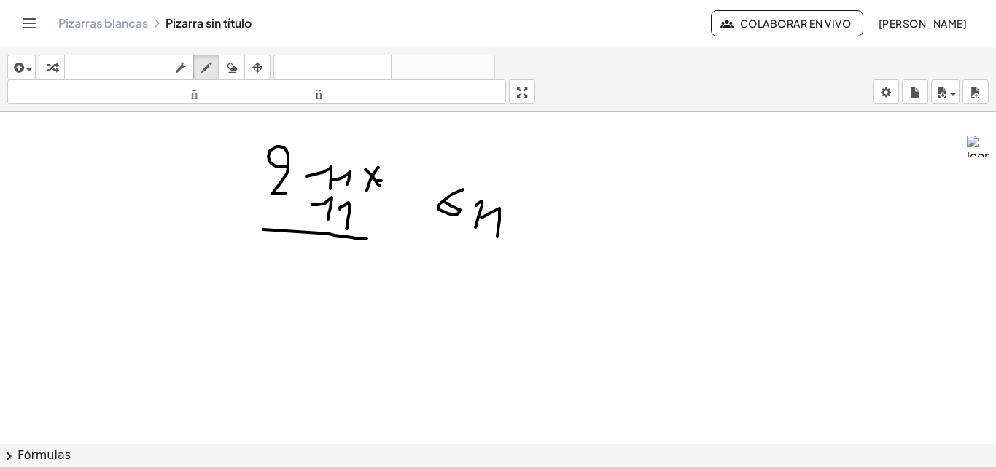
click at [497, 236] on div at bounding box center [498, 89] width 996 height 995
drag, startPoint x: 512, startPoint y: 216, endPoint x: 530, endPoint y: 266, distance: 53.5
click at [530, 266] on div at bounding box center [498, 89] width 996 height 995
drag, startPoint x: 524, startPoint y: 235, endPoint x: 502, endPoint y: 270, distance: 40.9
click at [502, 270] on div at bounding box center [498, 89] width 996 height 995
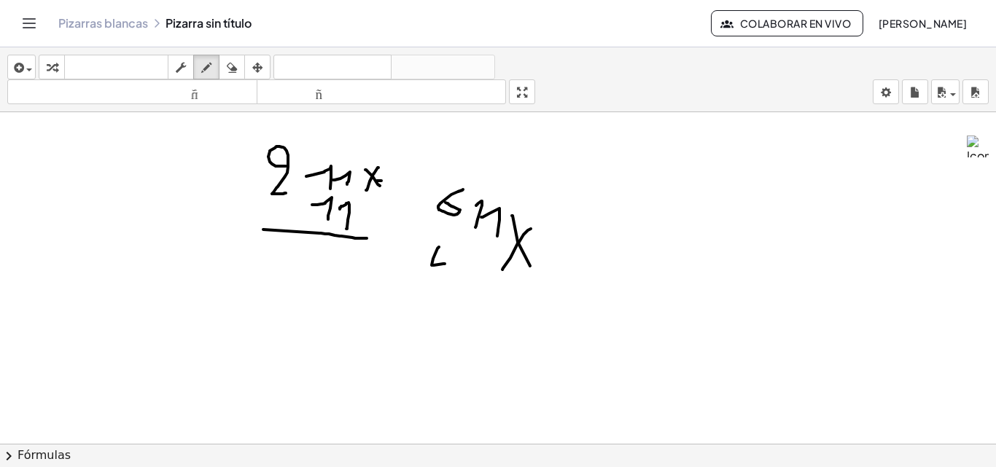
drag, startPoint x: 439, startPoint y: 247, endPoint x: 448, endPoint y: 263, distance: 18.0
click at [448, 263] on div at bounding box center [498, 89] width 996 height 995
drag, startPoint x: 448, startPoint y: 246, endPoint x: 438, endPoint y: 281, distance: 35.8
click at [438, 281] on div at bounding box center [498, 89] width 996 height 995
drag, startPoint x: 459, startPoint y: 271, endPoint x: 469, endPoint y: 285, distance: 17.8
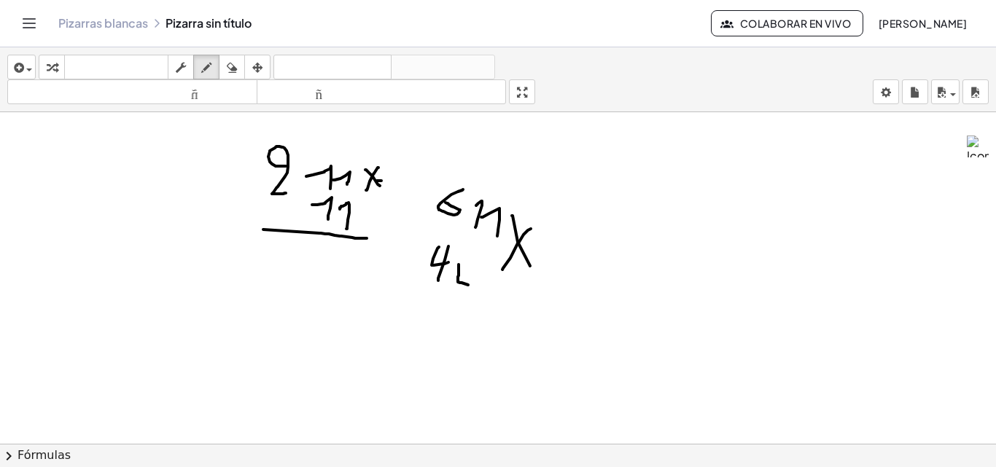
click at [469, 285] on div at bounding box center [498, 89] width 996 height 995
drag, startPoint x: 473, startPoint y: 272, endPoint x: 466, endPoint y: 295, distance: 23.5
click at [466, 295] on div at bounding box center [498, 89] width 996 height 995
drag, startPoint x: 478, startPoint y: 273, endPoint x: 491, endPoint y: 293, distance: 23.7
click at [491, 293] on div at bounding box center [498, 89] width 996 height 995
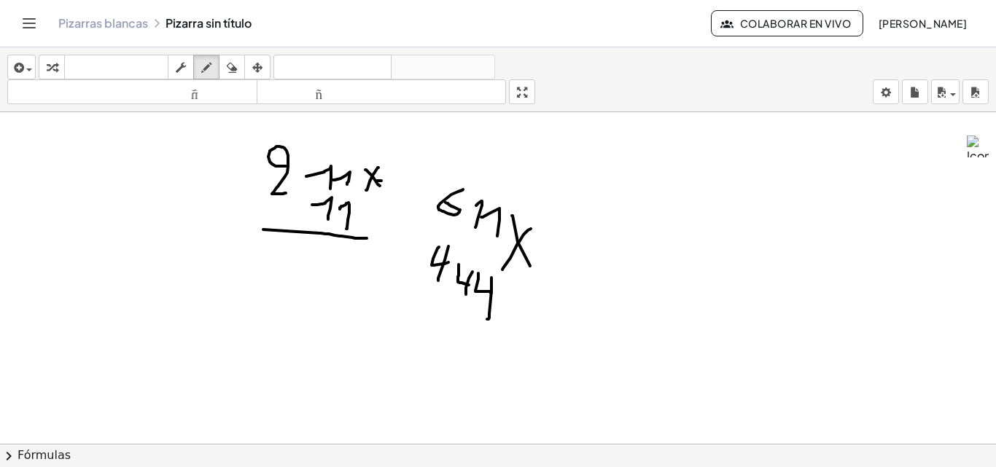
drag, startPoint x: 491, startPoint y: 278, endPoint x: 419, endPoint y: 298, distance: 74.8
click at [486, 319] on div at bounding box center [498, 89] width 996 height 995
drag, startPoint x: 419, startPoint y: 298, endPoint x: 537, endPoint y: 330, distance: 123.3
click at [537, 330] on div at bounding box center [498, 89] width 996 height 995
drag, startPoint x: 580, startPoint y: 233, endPoint x: 603, endPoint y: 265, distance: 39.2
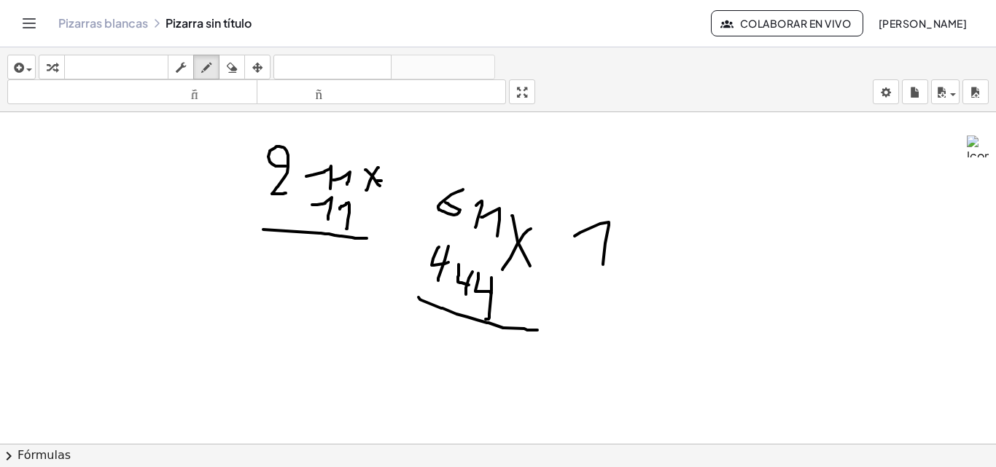
click at [603, 265] on div at bounding box center [498, 89] width 996 height 995
drag, startPoint x: 591, startPoint y: 245, endPoint x: 615, endPoint y: 245, distance: 24.1
click at [615, 245] on div at bounding box center [498, 89] width 996 height 995
drag, startPoint x: 621, startPoint y: 241, endPoint x: 640, endPoint y: 267, distance: 32.4
click at [640, 267] on div at bounding box center [498, 89] width 996 height 995
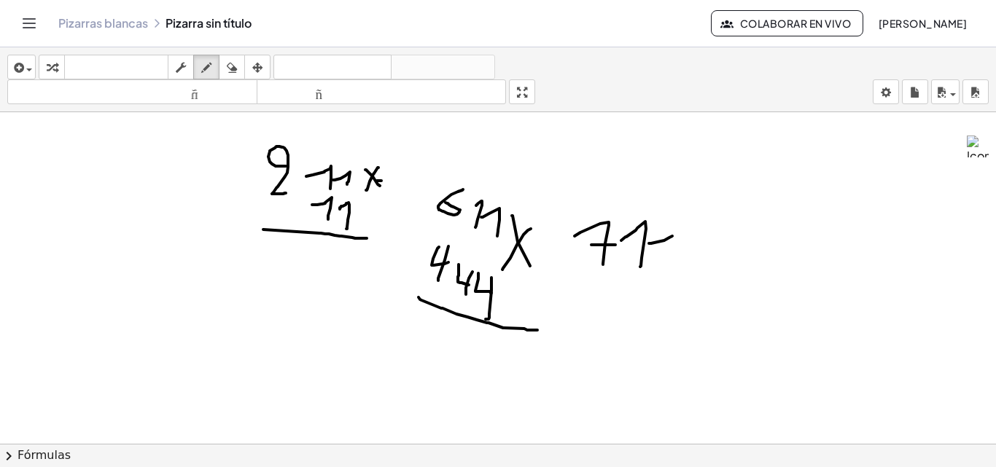
drag, startPoint x: 651, startPoint y: 244, endPoint x: 672, endPoint y: 284, distance: 46.0
click at [672, 284] on div at bounding box center [498, 89] width 996 height 995
drag, startPoint x: 688, startPoint y: 255, endPoint x: 712, endPoint y: 325, distance: 73.8
click at [712, 325] on div at bounding box center [498, 89] width 996 height 995
drag, startPoint x: 707, startPoint y: 273, endPoint x: 685, endPoint y: 335, distance: 65.7
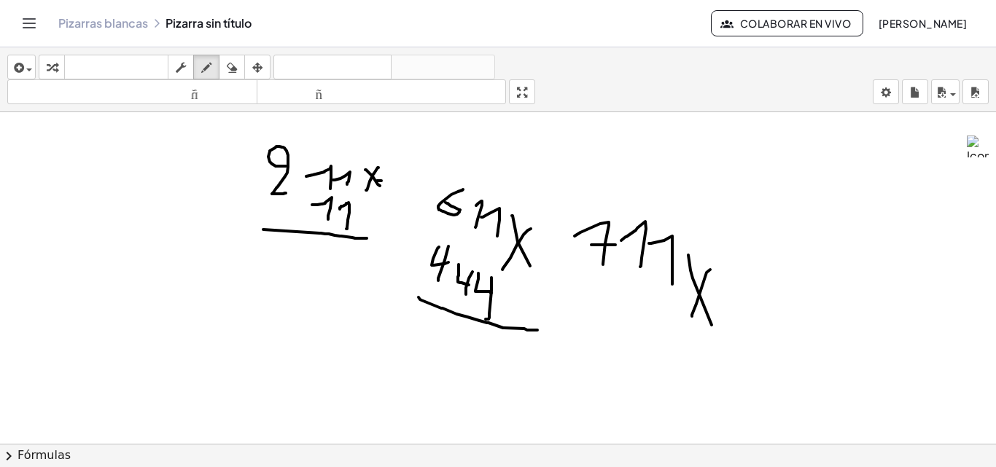
click at [685, 335] on div at bounding box center [498, 89] width 996 height 995
click at [588, 327] on div at bounding box center [498, 89] width 996 height 995
drag, startPoint x: 584, startPoint y: 326, endPoint x: 578, endPoint y: 334, distance: 10.4
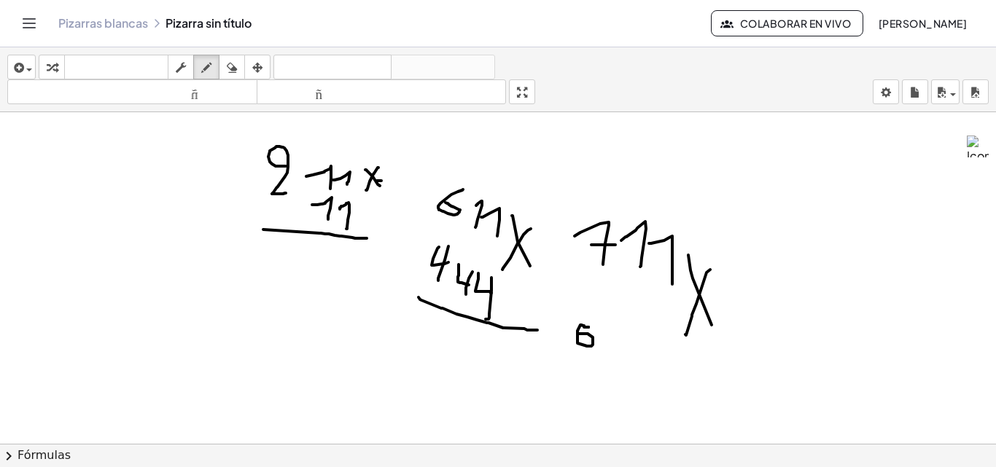
click at [578, 334] on div at bounding box center [498, 89] width 996 height 995
drag, startPoint x: 595, startPoint y: 334, endPoint x: 602, endPoint y: 349, distance: 16.3
click at [602, 349] on div at bounding box center [498, 89] width 996 height 995
drag, startPoint x: 612, startPoint y: 335, endPoint x: 625, endPoint y: 351, distance: 21.3
click at [625, 351] on div at bounding box center [498, 89] width 996 height 995
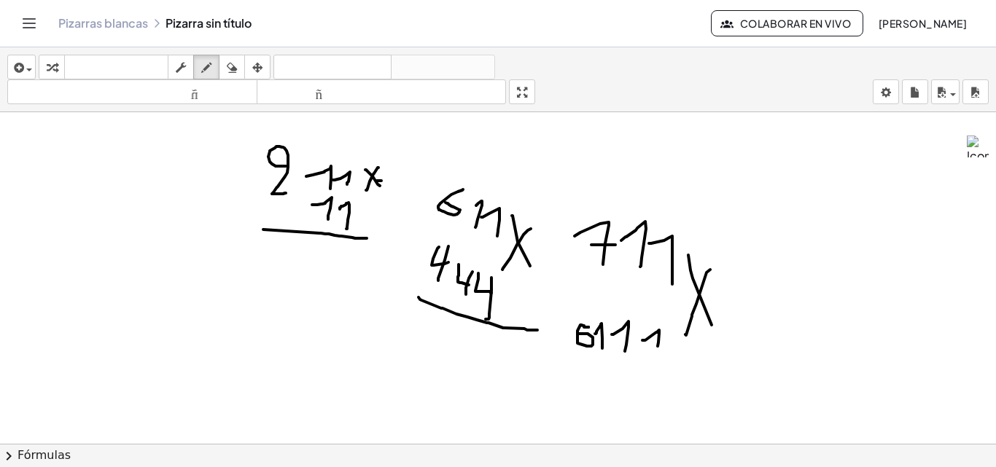
drag, startPoint x: 642, startPoint y: 341, endPoint x: 658, endPoint y: 346, distance: 16.4
click at [658, 346] on div at bounding box center [498, 89] width 996 height 995
drag, startPoint x: 228, startPoint y: 68, endPoint x: 446, endPoint y: 203, distance: 256.8
click at [232, 70] on div "button" at bounding box center [231, 67] width 19 height 18
drag, startPoint x: 712, startPoint y: 394, endPoint x: 618, endPoint y: 322, distance: 119.0
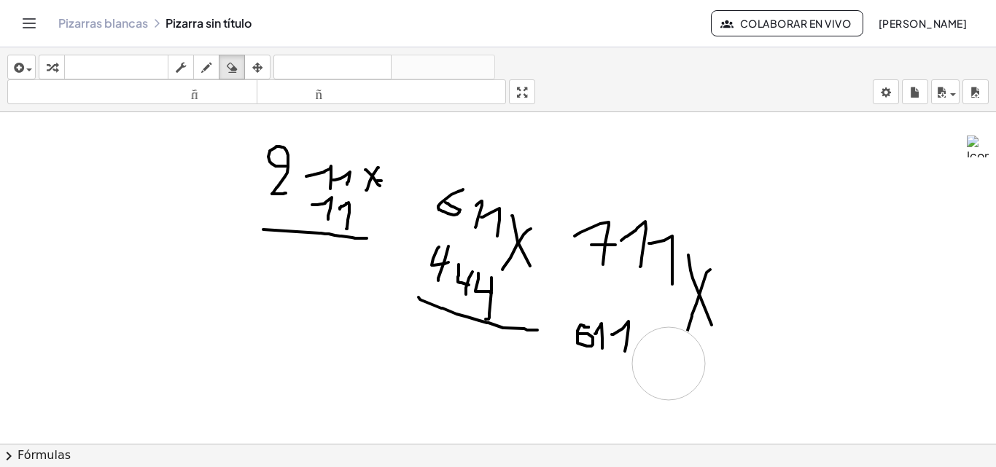
click at [668, 364] on div at bounding box center [498, 89] width 996 height 995
drag, startPoint x: 212, startPoint y: 72, endPoint x: 343, endPoint y: 391, distance: 344.6
click at [213, 72] on div "button" at bounding box center [206, 67] width 19 height 18
drag, startPoint x: 558, startPoint y: 365, endPoint x: 692, endPoint y: 365, distance: 134.2
click at [692, 365] on div at bounding box center [498, 89] width 996 height 995
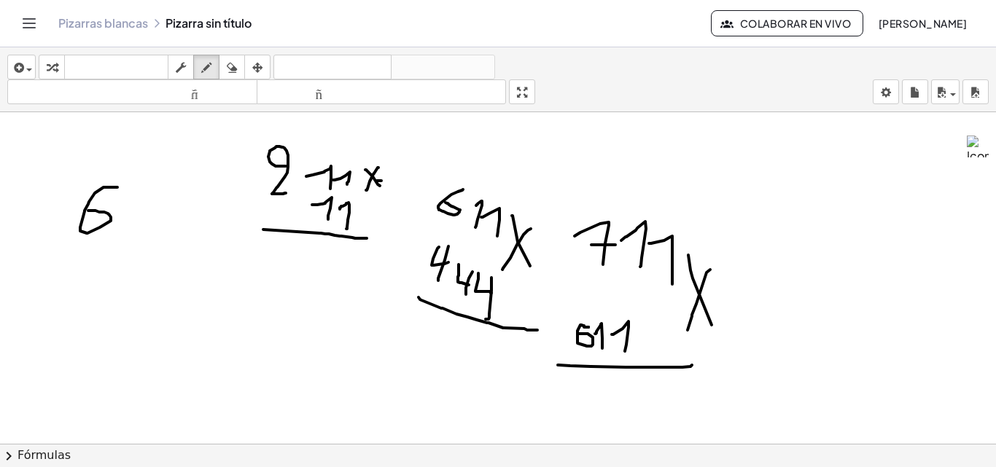
drag, startPoint x: 117, startPoint y: 187, endPoint x: 88, endPoint y: 211, distance: 37.4
click at [88, 211] on div at bounding box center [498, 89] width 996 height 995
drag, startPoint x: 163, startPoint y: 199, endPoint x: 143, endPoint y: 252, distance: 56.8
click at [143, 252] on div at bounding box center [498, 89] width 996 height 995
drag, startPoint x: 166, startPoint y: 237, endPoint x: 179, endPoint y: 262, distance: 28.1
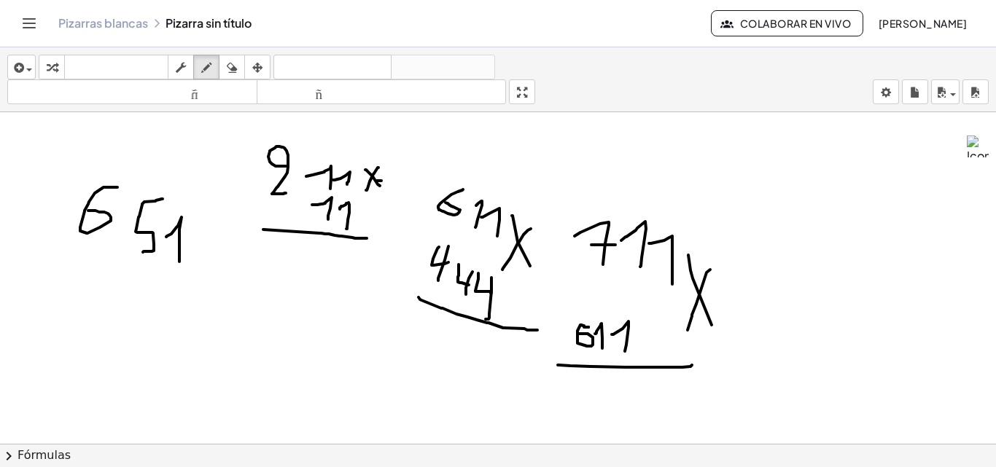
click at [179, 262] on div at bounding box center [498, 89] width 996 height 995
drag, startPoint x: 192, startPoint y: 229, endPoint x: 214, endPoint y: 233, distance: 23.0
click at [212, 260] on div at bounding box center [498, 89] width 996 height 995
drag, startPoint x: 213, startPoint y: 226, endPoint x: 190, endPoint y: 282, distance: 60.8
click at [190, 282] on div at bounding box center [498, 89] width 996 height 995
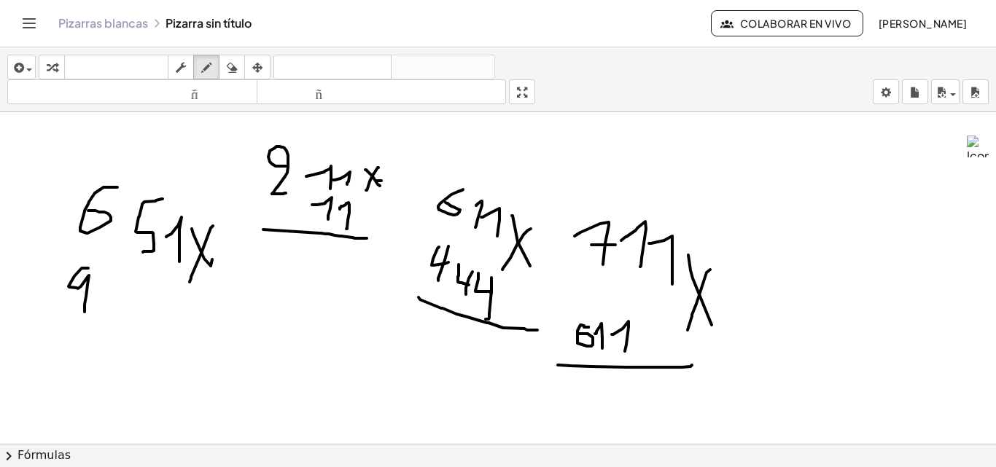
drag, startPoint x: 88, startPoint y: 268, endPoint x: 85, endPoint y: 312, distance: 43.9
click at [85, 312] on div at bounding box center [498, 89] width 996 height 995
drag, startPoint x: 116, startPoint y: 295, endPoint x: 139, endPoint y: 321, distance: 35.1
click at [139, 321] on div at bounding box center [498, 89] width 996 height 995
drag, startPoint x: 153, startPoint y: 302, endPoint x: 134, endPoint y: 333, distance: 36.6
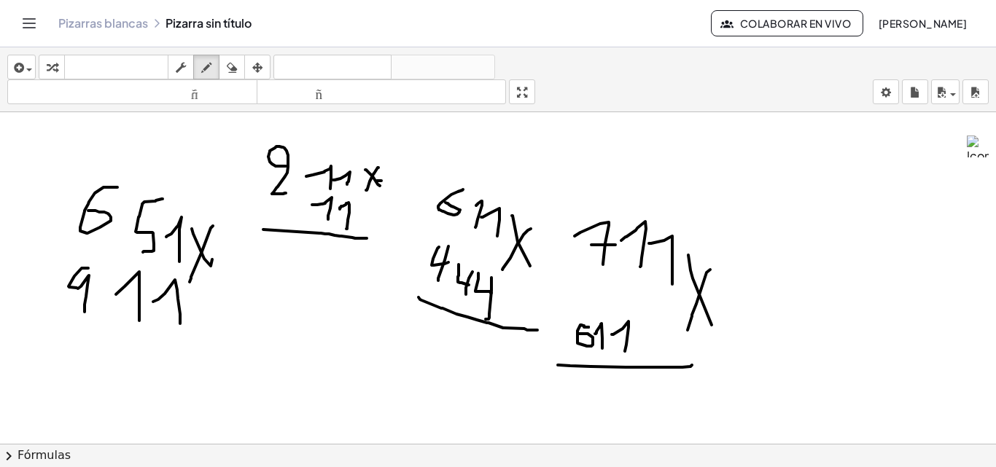
click at [178, 330] on div at bounding box center [498, 89] width 996 height 995
drag, startPoint x: 66, startPoint y: 336, endPoint x: 214, endPoint y: 327, distance: 148.3
click at [214, 327] on div at bounding box center [498, 89] width 996 height 995
drag, startPoint x: 298, startPoint y: 284, endPoint x: 295, endPoint y: 324, distance: 40.9
click at [295, 324] on div at bounding box center [498, 89] width 996 height 995
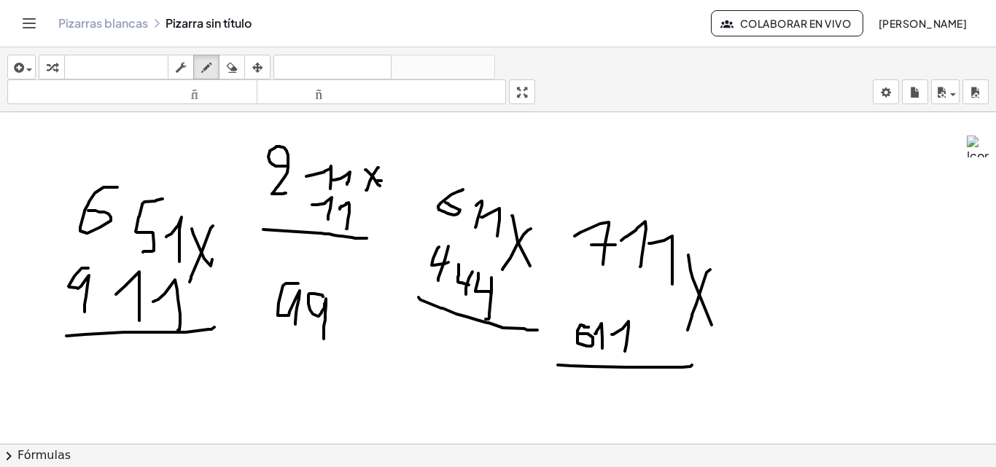
drag, startPoint x: 322, startPoint y: 295, endPoint x: 322, endPoint y: 340, distance: 44.5
click at [324, 340] on div at bounding box center [498, 89] width 996 height 995
drag, startPoint x: 292, startPoint y: 317, endPoint x: 292, endPoint y: 350, distance: 32.8
click at [292, 350] on div at bounding box center [498, 89] width 996 height 995
drag, startPoint x: 296, startPoint y: 279, endPoint x: 302, endPoint y: 297, distance: 18.4
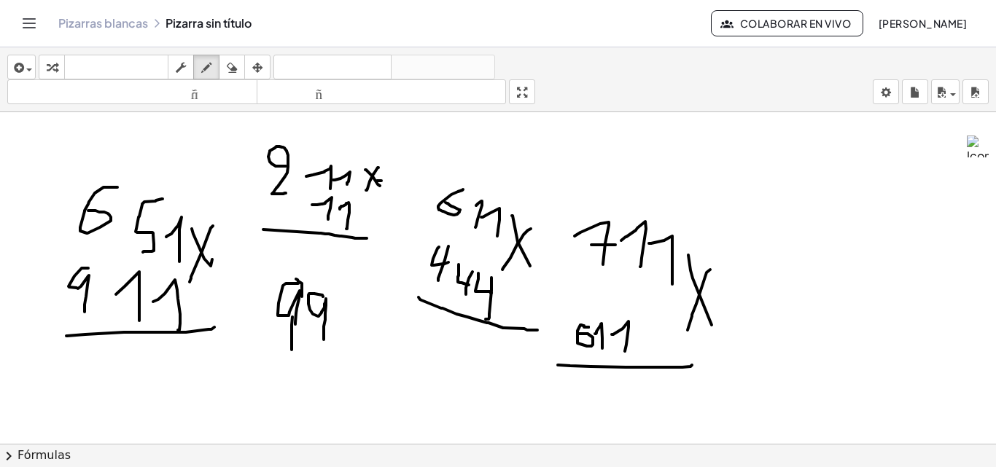
click at [302, 297] on div at bounding box center [498, 89] width 996 height 995
drag, startPoint x: 327, startPoint y: 306, endPoint x: 341, endPoint y: 332, distance: 29.7
click at [341, 332] on div at bounding box center [498, 89] width 996 height 995
drag, startPoint x: 347, startPoint y: 306, endPoint x: 364, endPoint y: 312, distance: 18.0
click at [365, 333] on div at bounding box center [498, 89] width 996 height 995
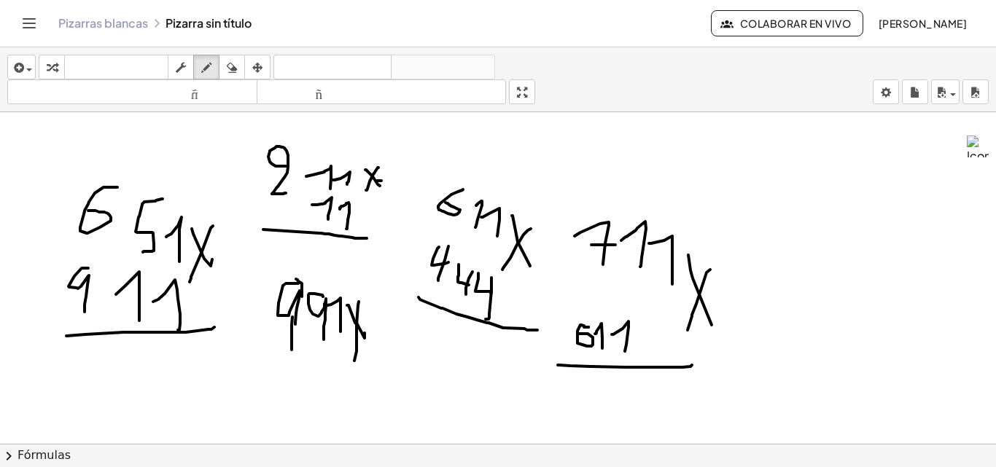
drag, startPoint x: 359, startPoint y: 302, endPoint x: 354, endPoint y: 362, distance: 60.0
click at [354, 362] on div at bounding box center [498, 89] width 996 height 995
drag, startPoint x: 285, startPoint y: 367, endPoint x: 296, endPoint y: 391, distance: 26.4
click at [296, 391] on div at bounding box center [498, 89] width 996 height 995
drag, startPoint x: 314, startPoint y: 368, endPoint x: 328, endPoint y: 386, distance: 22.3
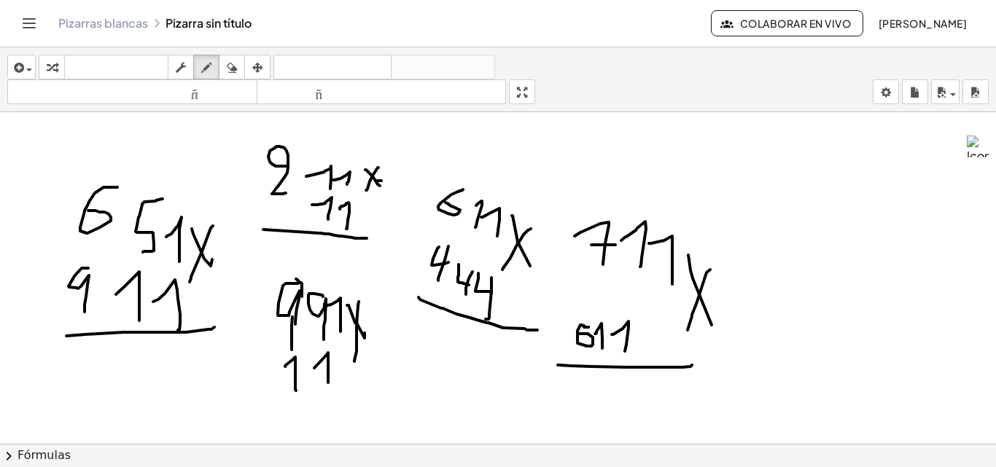
click at [328, 386] on div at bounding box center [498, 89] width 996 height 995
drag, startPoint x: 336, startPoint y: 370, endPoint x: 342, endPoint y: 394, distance: 24.8
click at [342, 394] on div at bounding box center [498, 89] width 996 height 995
drag, startPoint x: 280, startPoint y: 409, endPoint x: 365, endPoint y: 397, distance: 86.1
click at [365, 397] on div at bounding box center [498, 89] width 996 height 995
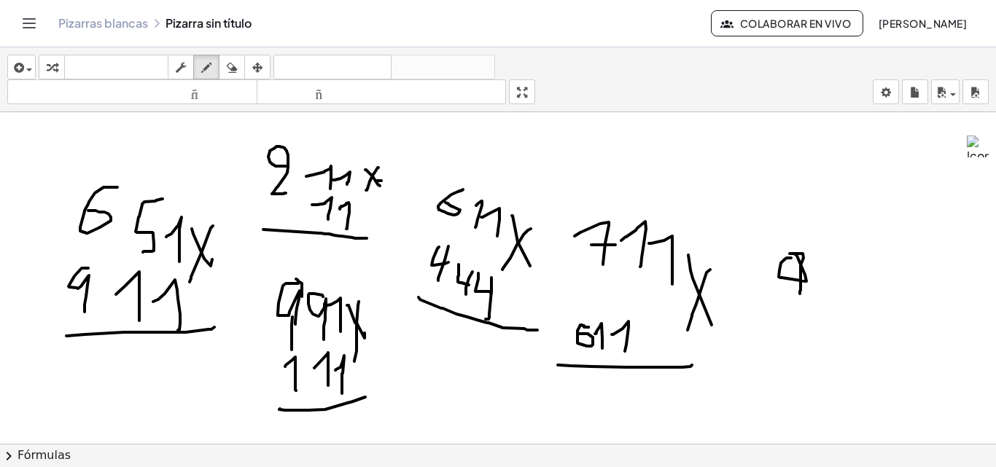
drag, startPoint x: 791, startPoint y: 258, endPoint x: 800, endPoint y: 295, distance: 37.5
click at [800, 295] on div at bounding box center [498, 89] width 996 height 995
drag, startPoint x: 825, startPoint y: 271, endPoint x: 835, endPoint y: 308, distance: 39.1
click at [835, 308] on div at bounding box center [498, 89] width 996 height 995
click at [944, 206] on div at bounding box center [498, 89] width 996 height 995
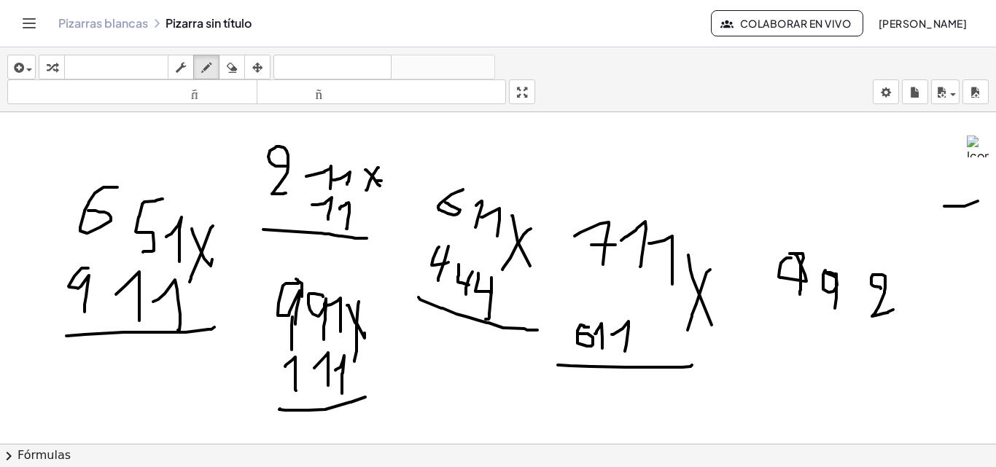
drag, startPoint x: 881, startPoint y: 289, endPoint x: 899, endPoint y: 304, distance: 23.8
click at [898, 305] on div at bounding box center [498, 89] width 996 height 995
drag, startPoint x: 906, startPoint y: 271, endPoint x: 920, endPoint y: 281, distance: 17.7
click at [929, 322] on div at bounding box center [498, 89] width 996 height 995
drag, startPoint x: 920, startPoint y: 281, endPoint x: 910, endPoint y: 331, distance: 50.6
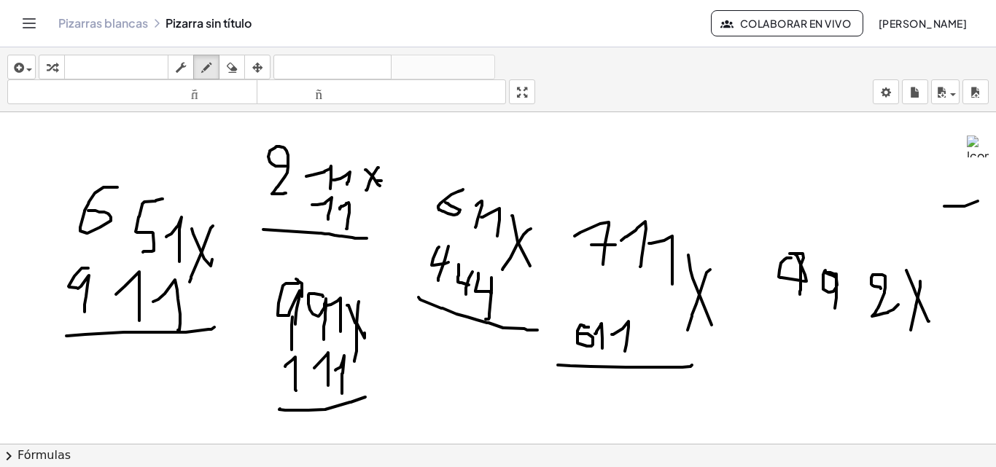
click at [910, 331] on div at bounding box center [498, 89] width 996 height 995
drag, startPoint x: 790, startPoint y: 321, endPoint x: 806, endPoint y: 337, distance: 22.7
click at [806, 338] on div at bounding box center [498, 89] width 996 height 995
drag, startPoint x: 804, startPoint y: 324, endPoint x: 825, endPoint y: 348, distance: 31.5
click at [809, 372] on div at bounding box center [498, 89] width 996 height 995
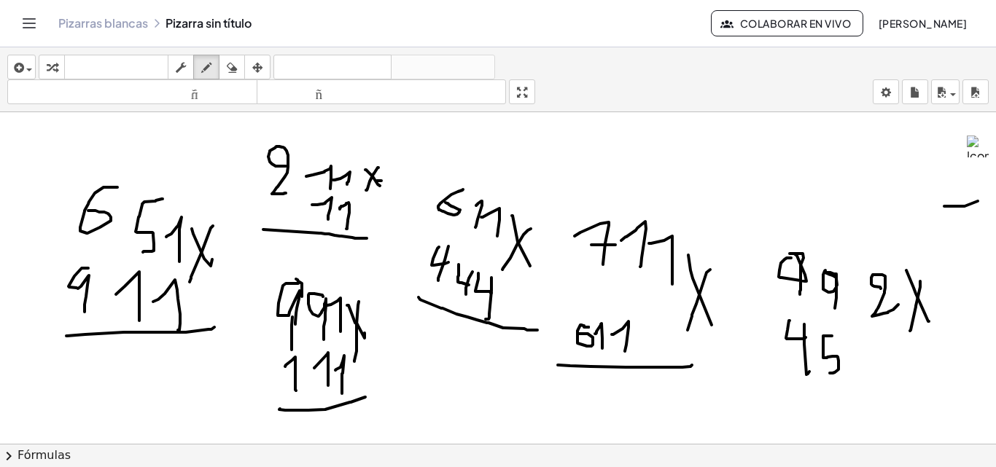
drag, startPoint x: 832, startPoint y: 336, endPoint x: 830, endPoint y: 373, distance: 37.3
click at [830, 373] on div at bounding box center [498, 89] width 996 height 995
drag, startPoint x: 865, startPoint y: 351, endPoint x: 862, endPoint y: 381, distance: 30.0
click at [862, 381] on div at bounding box center [498, 89] width 996 height 995
drag, startPoint x: 771, startPoint y: 399, endPoint x: 875, endPoint y: 396, distance: 103.6
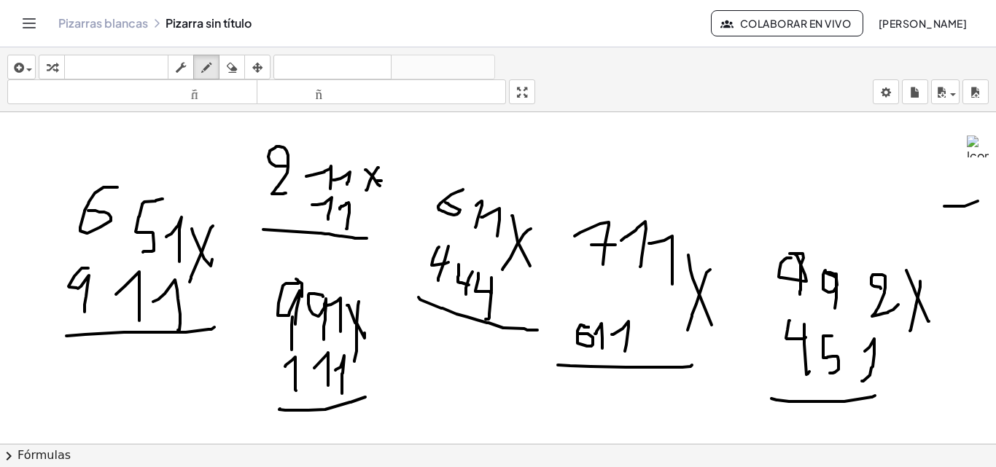
click at [875, 396] on div at bounding box center [498, 89] width 996 height 995
click at [234, 69] on icon "button" at bounding box center [232, 68] width 10 height 18
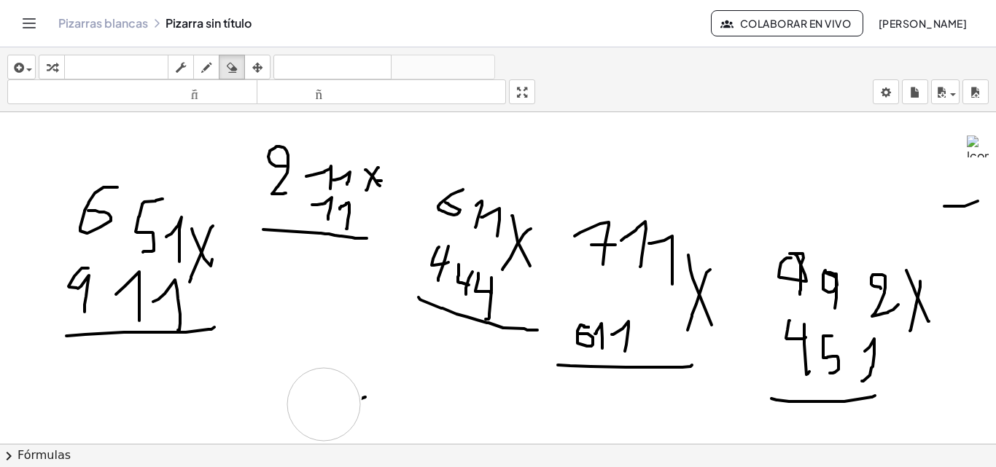
drag, startPoint x: 281, startPoint y: 310, endPoint x: 391, endPoint y: 275, distance: 114.8
click at [324, 400] on div at bounding box center [498, 89] width 996 height 995
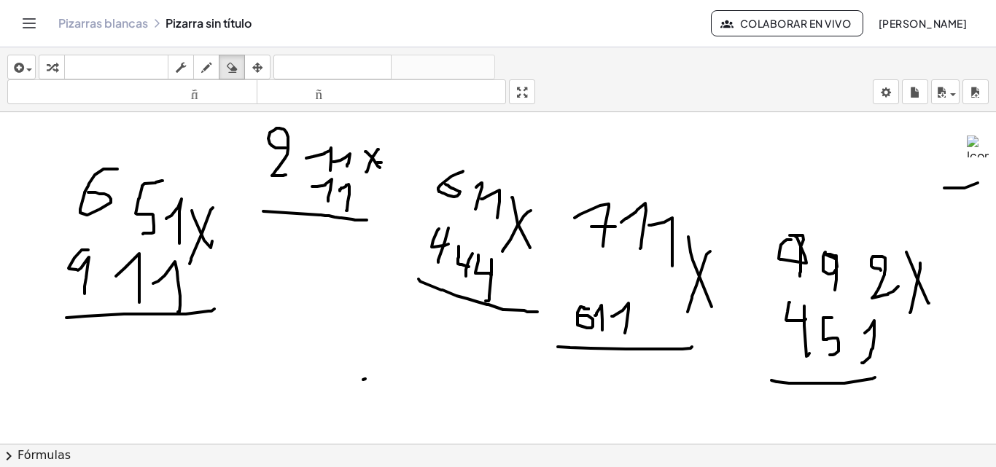
scroll to position [510, 0]
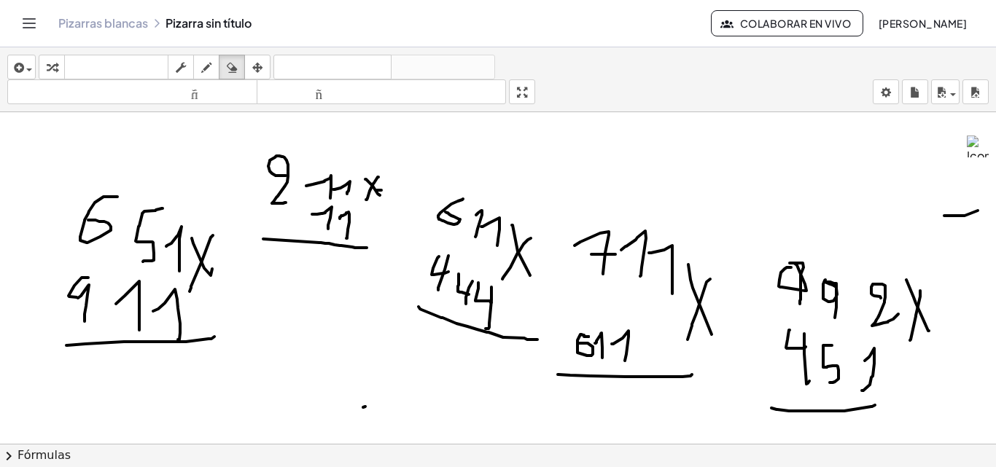
drag, startPoint x: 233, startPoint y: 62, endPoint x: 334, endPoint y: 123, distance: 118.4
click at [262, 77] on div "transformar teclado teclado fregar dibujar borrar arreglar" at bounding box center [155, 67] width 232 height 25
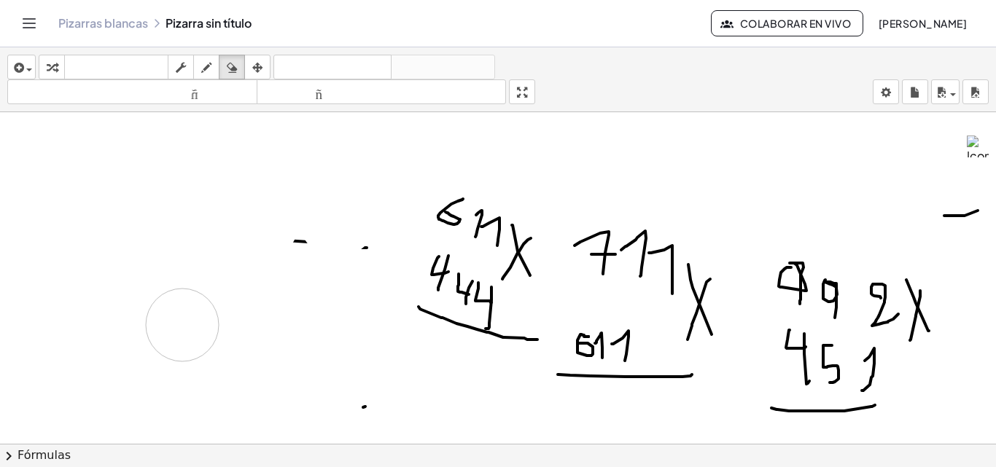
drag, startPoint x: 380, startPoint y: 168, endPoint x: 561, endPoint y: 371, distance: 271.6
click at [179, 338] on div at bounding box center [498, 99] width 996 height 995
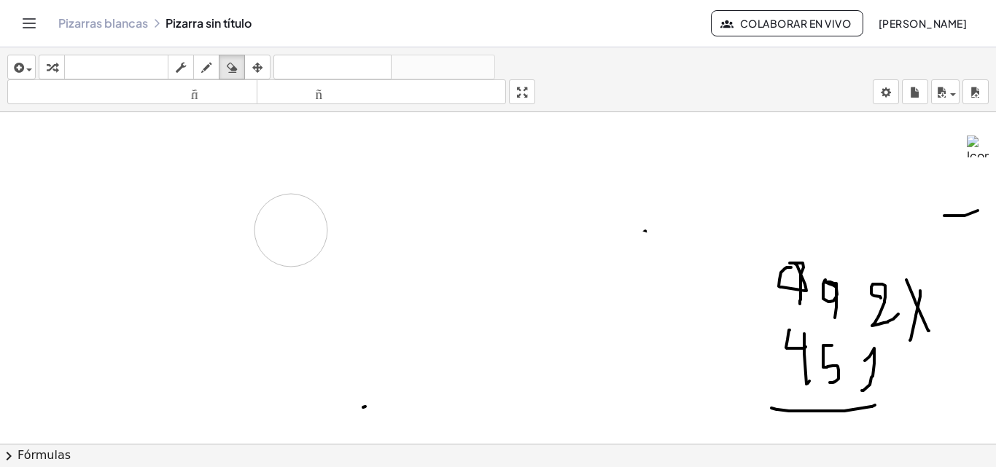
drag, startPoint x: 713, startPoint y: 297, endPoint x: 230, endPoint y: 33, distance: 550.2
click at [285, 230] on div at bounding box center [498, 99] width 996 height 995
drag, startPoint x: 209, startPoint y: 58, endPoint x: 456, endPoint y: 303, distance: 348.0
click at [242, 90] on div "insertar Seleccione uno: Expresión matemática Función Texto Vídeo de YouTube Gr…" at bounding box center [498, 79] width 996 height 65
drag, startPoint x: 184, startPoint y: 195, endPoint x: 242, endPoint y: 222, distance: 64.3
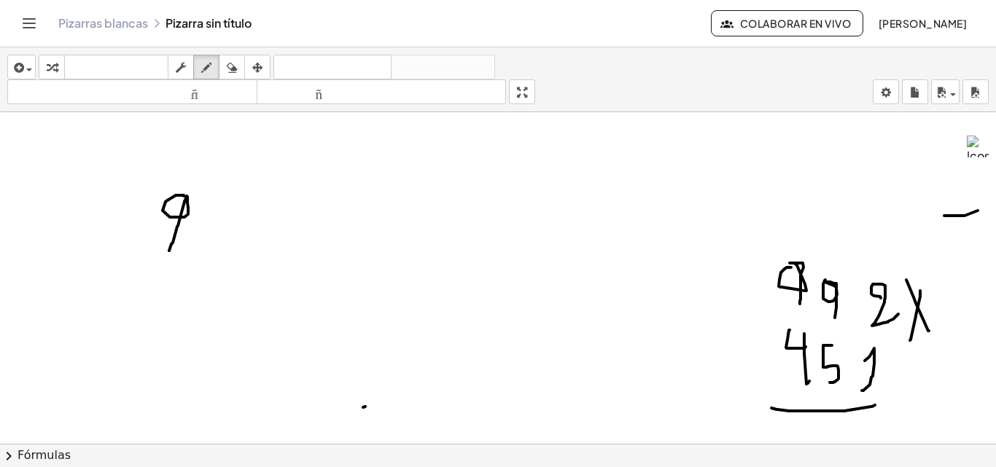
click at [169, 252] on div at bounding box center [498, 99] width 996 height 995
drag, startPoint x: 227, startPoint y: 208, endPoint x: 233, endPoint y: 201, distance: 9.3
click at [233, 201] on div at bounding box center [498, 99] width 996 height 995
drag, startPoint x: 245, startPoint y: 209, endPoint x: 314, endPoint y: 224, distance: 70.8
click at [228, 251] on div at bounding box center [498, 99] width 996 height 995
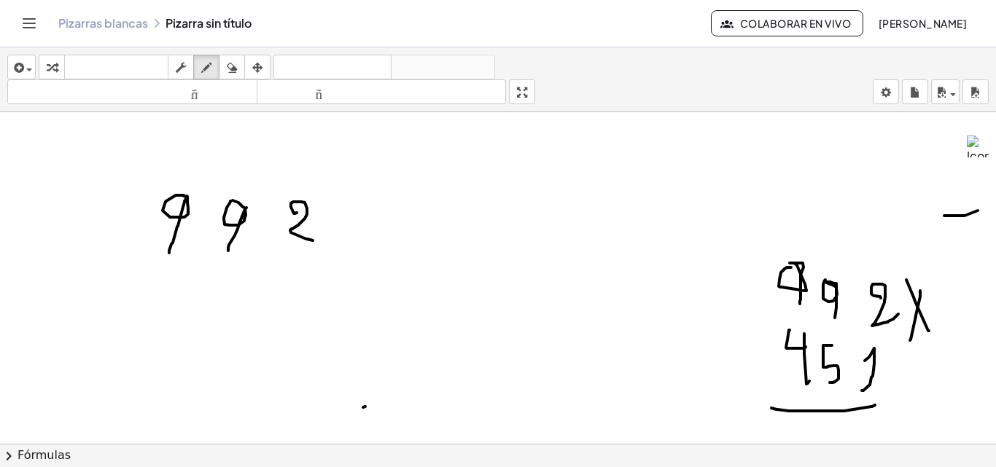
drag, startPoint x: 295, startPoint y: 214, endPoint x: 312, endPoint y: 242, distance: 33.4
click at [313, 242] on div at bounding box center [498, 99] width 996 height 995
drag, startPoint x: 338, startPoint y: 208, endPoint x: 375, endPoint y: 230, distance: 43.5
click at [370, 236] on div at bounding box center [498, 99] width 996 height 995
drag, startPoint x: 362, startPoint y: 209, endPoint x: 349, endPoint y: 228, distance: 22.5
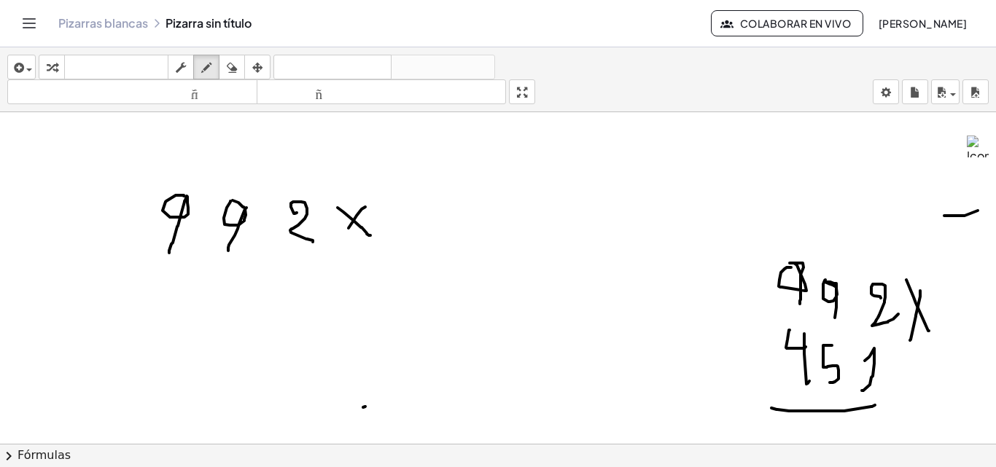
click at [343, 235] on div at bounding box center [498, 99] width 996 height 995
click at [300, 284] on div at bounding box center [498, 99] width 996 height 995
drag, startPoint x: 208, startPoint y: 263, endPoint x: 230, endPoint y: 265, distance: 22.7
click at [238, 270] on div at bounding box center [498, 99] width 996 height 995
drag, startPoint x: 214, startPoint y: 265, endPoint x: 204, endPoint y: 276, distance: 14.5
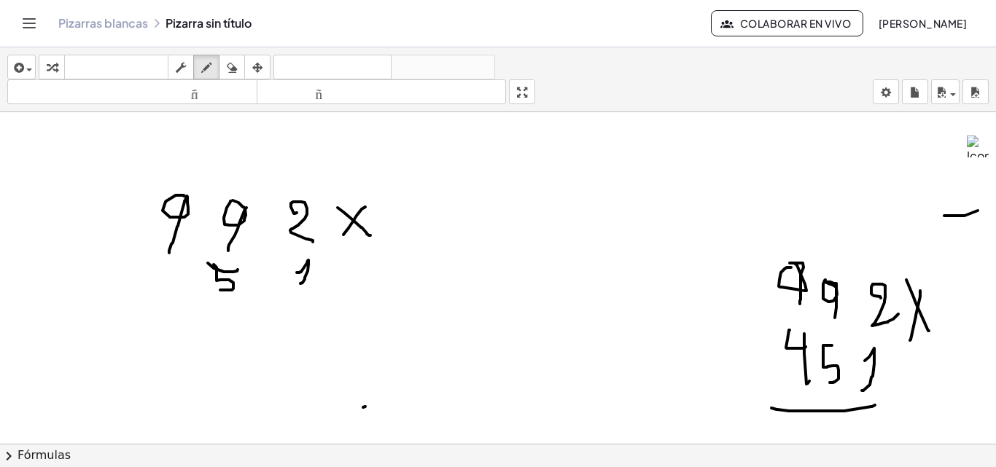
click at [217, 290] on div at bounding box center [498, 99] width 996 height 995
drag, startPoint x: 169, startPoint y: 270, endPoint x: 187, endPoint y: 272, distance: 17.6
click at [186, 281] on div at bounding box center [498, 99] width 996 height 995
drag, startPoint x: 189, startPoint y: 268, endPoint x: 180, endPoint y: 304, distance: 37.5
click at [180, 304] on div at bounding box center [498, 99] width 996 height 995
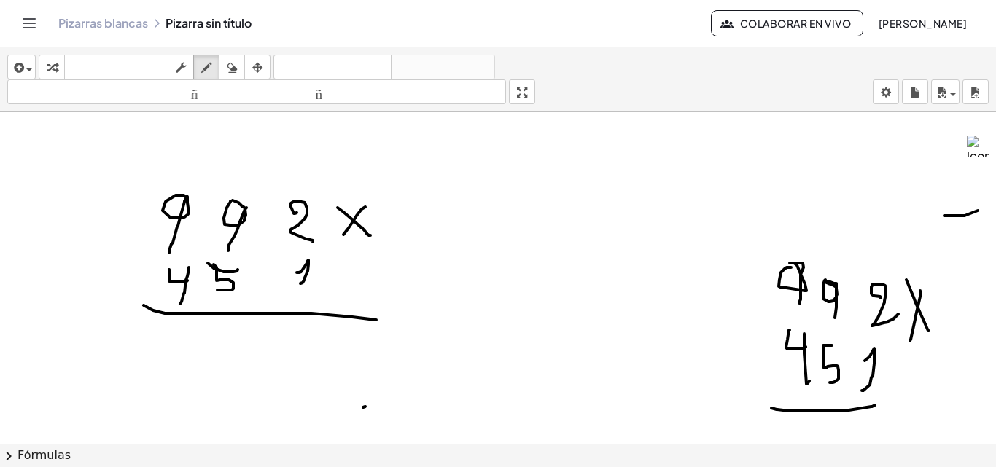
drag, startPoint x: 153, startPoint y: 311, endPoint x: 380, endPoint y: 314, distance: 226.8
click at [380, 316] on div at bounding box center [498, 99] width 996 height 995
drag, startPoint x: 310, startPoint y: 330, endPoint x: 324, endPoint y: 357, distance: 29.7
click at [324, 357] on div at bounding box center [498, 99] width 996 height 995
click at [782, 17] on font "Colaborar en vivo" at bounding box center [795, 23] width 111 height 13
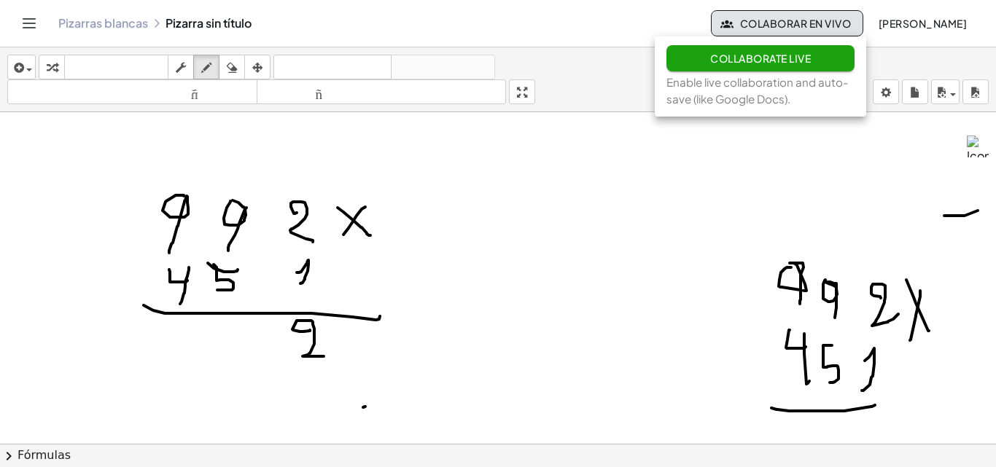
click at [627, 127] on div at bounding box center [498, 99] width 996 height 995
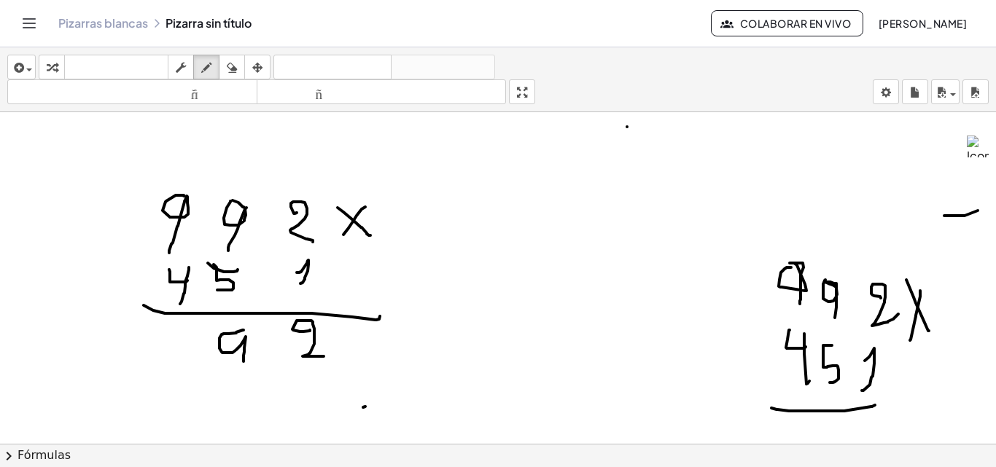
drag, startPoint x: 244, startPoint y: 330, endPoint x: 244, endPoint y: 362, distance: 31.4
click at [244, 362] on div at bounding box center [498, 99] width 996 height 995
drag, startPoint x: 242, startPoint y: 355, endPoint x: 234, endPoint y: 385, distance: 31.0
click at [234, 385] on div at bounding box center [498, 99] width 996 height 995
drag, startPoint x: 239, startPoint y: 328, endPoint x: 248, endPoint y: 340, distance: 14.6
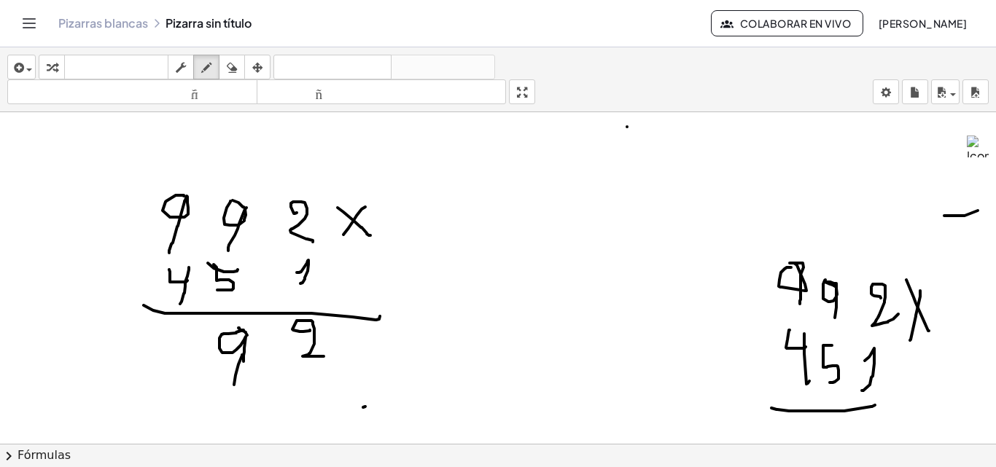
click at [248, 340] on div at bounding box center [498, 99] width 996 height 995
drag, startPoint x: 178, startPoint y: 340, endPoint x: 169, endPoint y: 386, distance: 47.5
click at [169, 386] on div at bounding box center [498, 99] width 996 height 995
drag, startPoint x: 235, startPoint y: 396, endPoint x: 424, endPoint y: 284, distance: 219.7
click at [236, 394] on div at bounding box center [498, 99] width 996 height 995
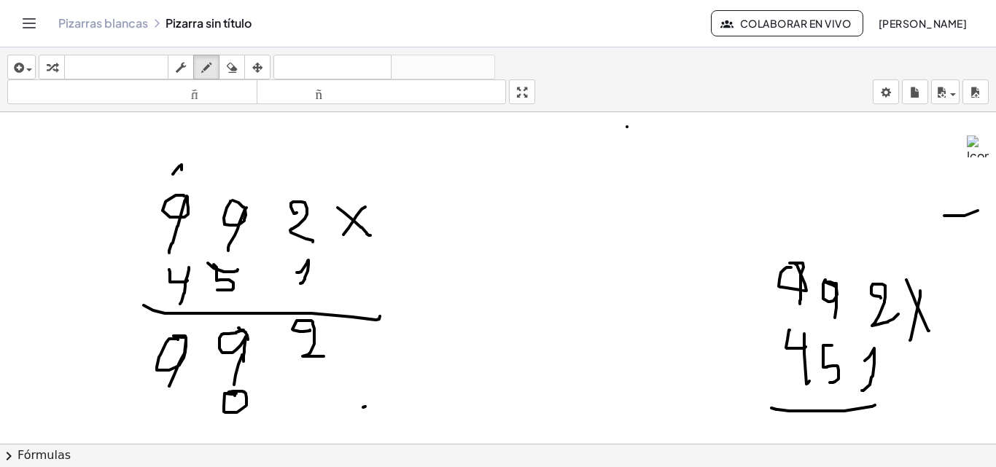
drag, startPoint x: 173, startPoint y: 174, endPoint x: 182, endPoint y: 170, distance: 9.8
click at [182, 170] on div at bounding box center [498, 99] width 996 height 995
drag, startPoint x: 182, startPoint y: 171, endPoint x: 176, endPoint y: 187, distance: 16.8
click at [176, 187] on div at bounding box center [498, 99] width 996 height 995
click at [235, 65] on icon "button" at bounding box center [232, 68] width 10 height 18
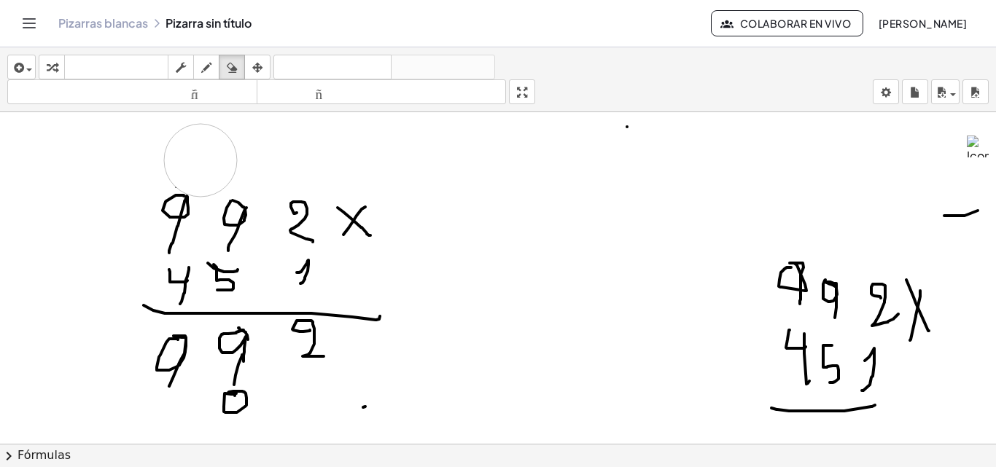
drag, startPoint x: 256, startPoint y: 154, endPoint x: 201, endPoint y: 160, distance: 55.8
click at [201, 160] on div at bounding box center [498, 99] width 996 height 995
click at [197, 63] on button "dibujar" at bounding box center [206, 67] width 26 height 25
drag, startPoint x: 234, startPoint y: 185, endPoint x: 244, endPoint y: 191, distance: 11.8
click at [244, 191] on div at bounding box center [498, 99] width 996 height 995
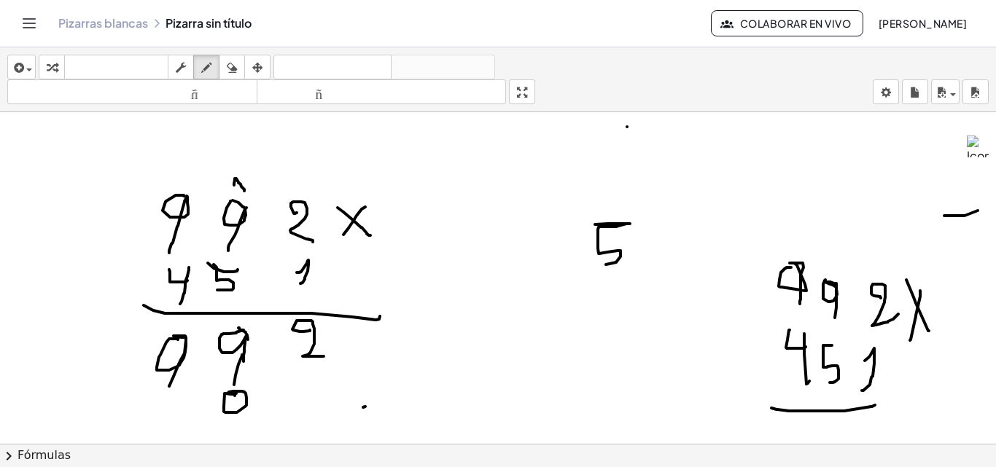
drag, startPoint x: 608, startPoint y: 224, endPoint x: 606, endPoint y: 265, distance: 40.9
click at [606, 265] on div at bounding box center [498, 99] width 996 height 995
drag, startPoint x: 694, startPoint y: 215, endPoint x: 695, endPoint y: 228, distance: 12.4
click at [699, 243] on div at bounding box center [498, 99] width 996 height 995
drag, startPoint x: 170, startPoint y: 394, endPoint x: 144, endPoint y: 379, distance: 30.4
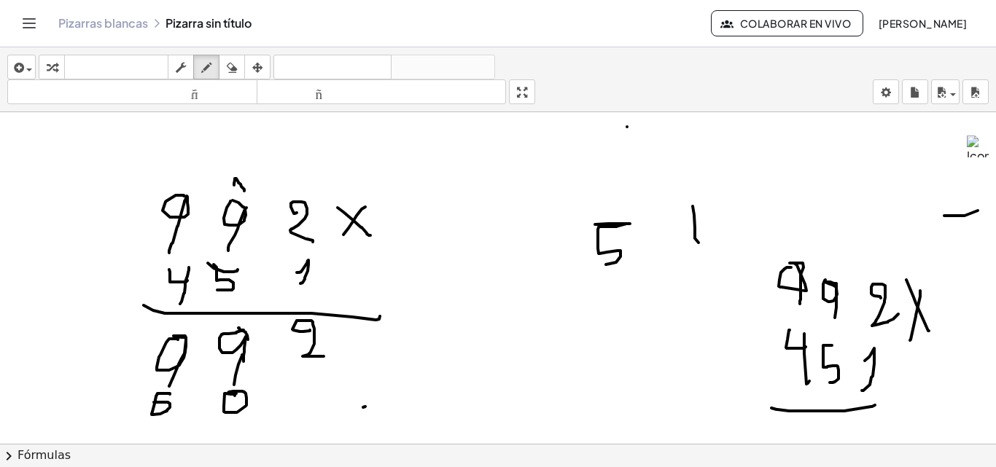
click at [147, 394] on div at bounding box center [498, 99] width 996 height 995
drag, startPoint x: 174, startPoint y: 182, endPoint x: 188, endPoint y: 187, distance: 14.8
click at [188, 187] on div at bounding box center [498, 99] width 996 height 995
drag, startPoint x: 187, startPoint y: 182, endPoint x: 179, endPoint y: 207, distance: 26.3
click at [179, 207] on div at bounding box center [498, 99] width 996 height 995
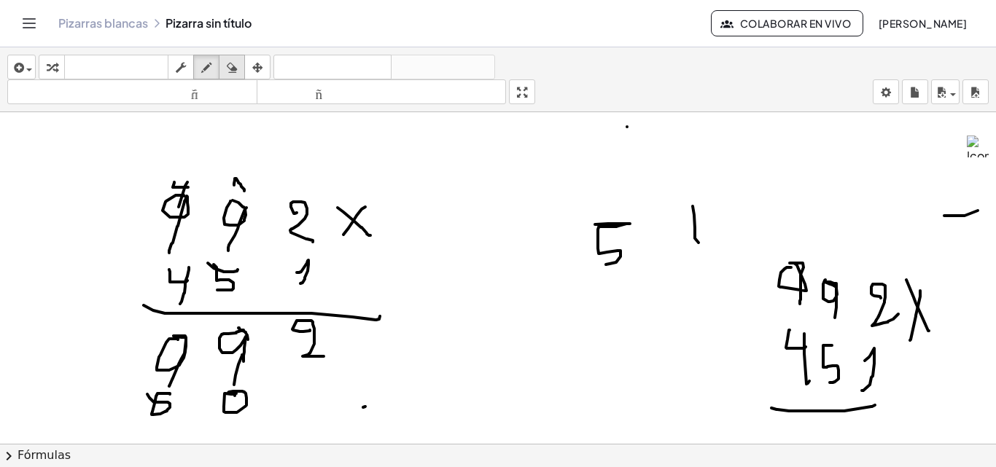
click at [236, 66] on icon "button" at bounding box center [232, 68] width 10 height 18
click at [177, 153] on div at bounding box center [498, 99] width 996 height 995
click at [206, 73] on icon "button" at bounding box center [206, 68] width 10 height 18
drag, startPoint x: 174, startPoint y: 166, endPoint x: 191, endPoint y: 163, distance: 17.6
click at [191, 168] on div at bounding box center [498, 99] width 996 height 995
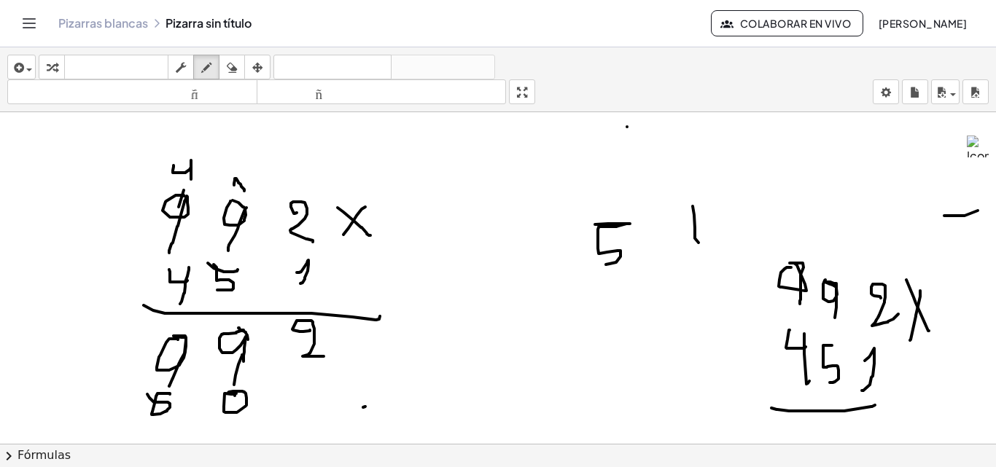
drag, startPoint x: 191, startPoint y: 160, endPoint x: 191, endPoint y: 179, distance: 19.0
click at [191, 179] on div at bounding box center [498, 99] width 996 height 995
drag, startPoint x: 238, startPoint y: 63, endPoint x: 437, endPoint y: 175, distance: 228.2
click at [238, 63] on div "button" at bounding box center [231, 67] width 19 height 18
drag, startPoint x: 673, startPoint y: 234, endPoint x: 411, endPoint y: 183, distance: 267.4
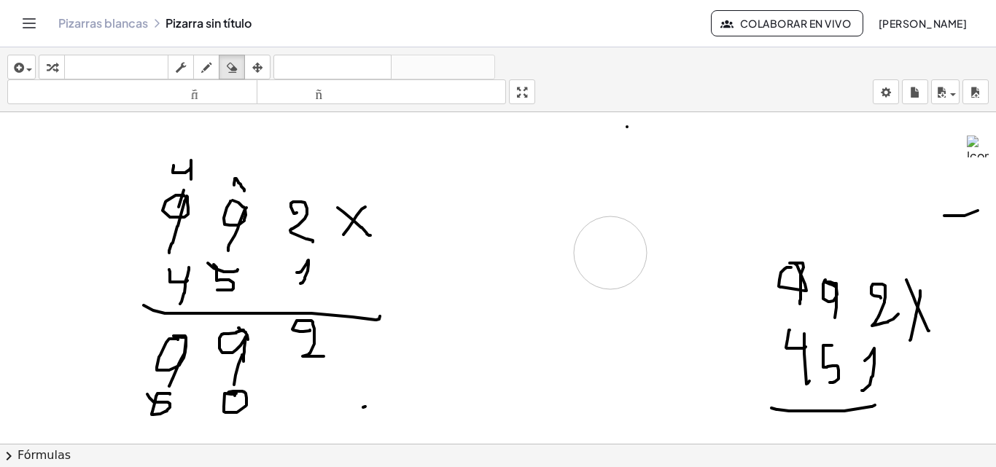
click at [600, 247] on div at bounding box center [498, 99] width 996 height 995
drag, startPoint x: 214, startPoint y: 63, endPoint x: 203, endPoint y: 171, distance: 108.4
click at [214, 61] on div "button" at bounding box center [206, 67] width 19 height 18
drag, startPoint x: 491, startPoint y: 233, endPoint x: 498, endPoint y: 276, distance: 43.6
click at [495, 281] on div at bounding box center [498, 99] width 996 height 995
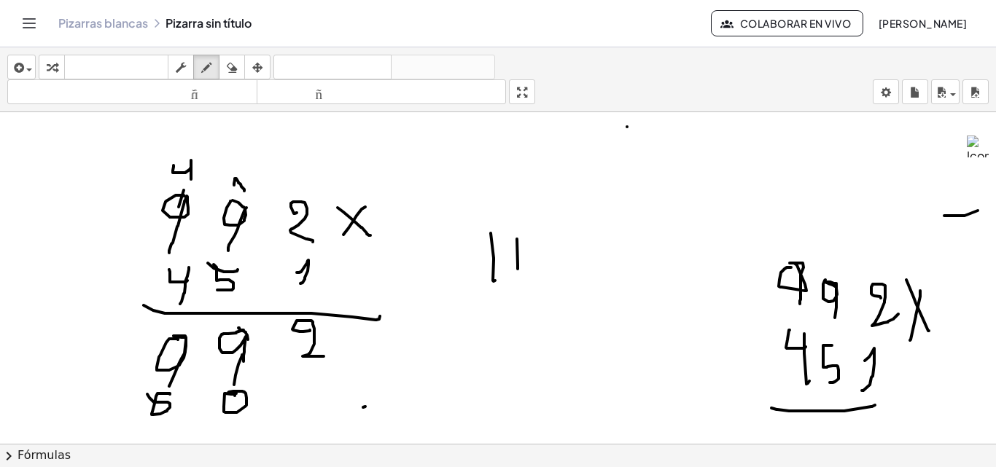
click at [518, 276] on div at bounding box center [498, 99] width 996 height 995
click at [538, 273] on div at bounding box center [498, 99] width 996 height 995
drag, startPoint x: 566, startPoint y: 247, endPoint x: 531, endPoint y: 272, distance: 42.9
click at [564, 281] on div at bounding box center [498, 99] width 996 height 995
drag, startPoint x: 106, startPoint y: 390, endPoint x: 98, endPoint y: 422, distance: 32.9
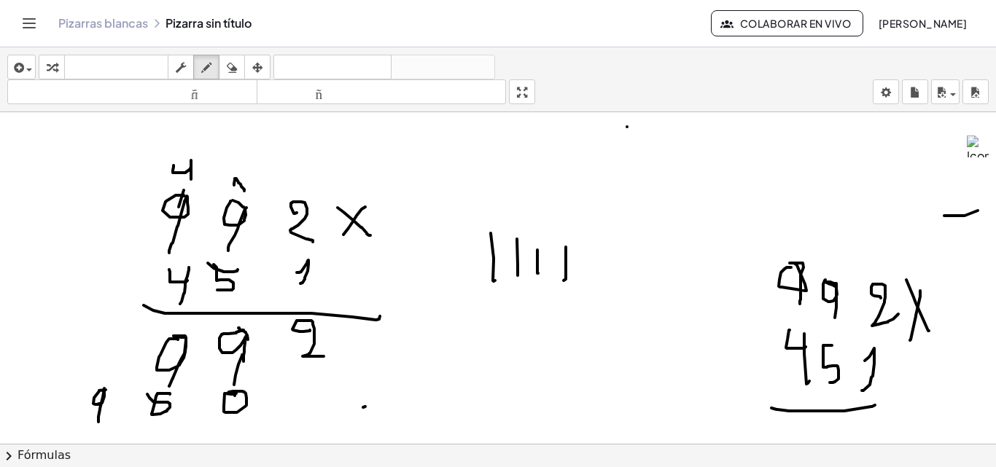
click at [98, 422] on div at bounding box center [498, 99] width 996 height 995
drag, startPoint x: 58, startPoint y: 393, endPoint x: 71, endPoint y: 403, distance: 16.1
click at [71, 403] on div at bounding box center [498, 99] width 996 height 995
drag, startPoint x: 69, startPoint y: 390, endPoint x: 79, endPoint y: 435, distance: 46.3
click at [79, 435] on div at bounding box center [498, 99] width 996 height 995
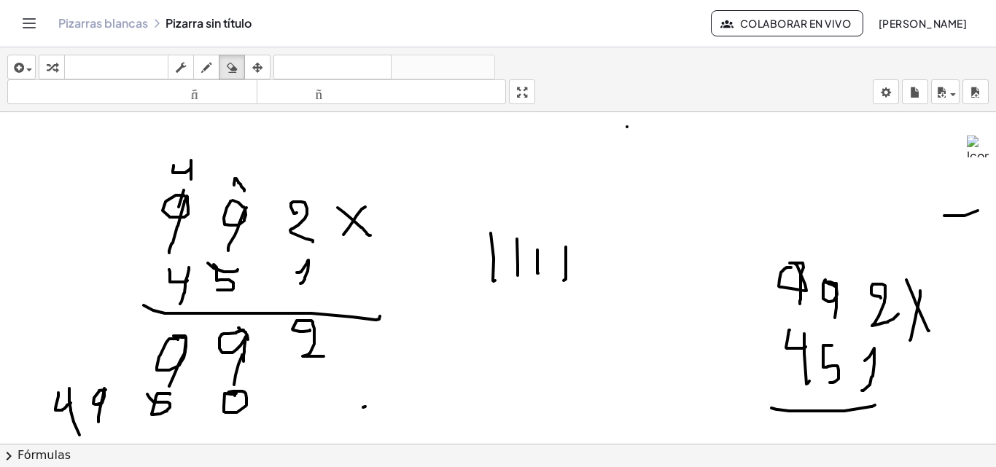
drag, startPoint x: 235, startPoint y: 62, endPoint x: 171, endPoint y: 265, distance: 213.3
click at [232, 78] on button "borrar" at bounding box center [232, 67] width 26 height 25
click at [148, 425] on div at bounding box center [498, 99] width 996 height 995
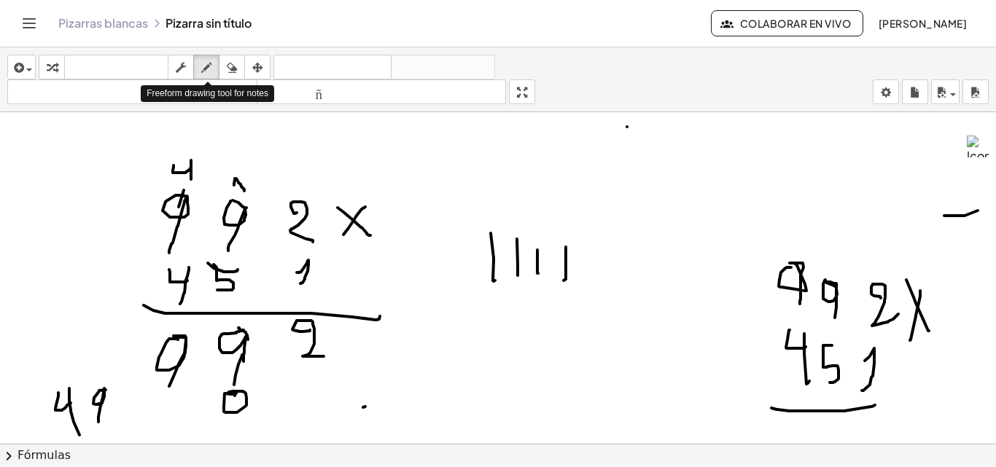
drag, startPoint x: 213, startPoint y: 65, endPoint x: 187, endPoint y: 154, distance: 92.8
click at [212, 66] on div "button" at bounding box center [206, 67] width 19 height 18
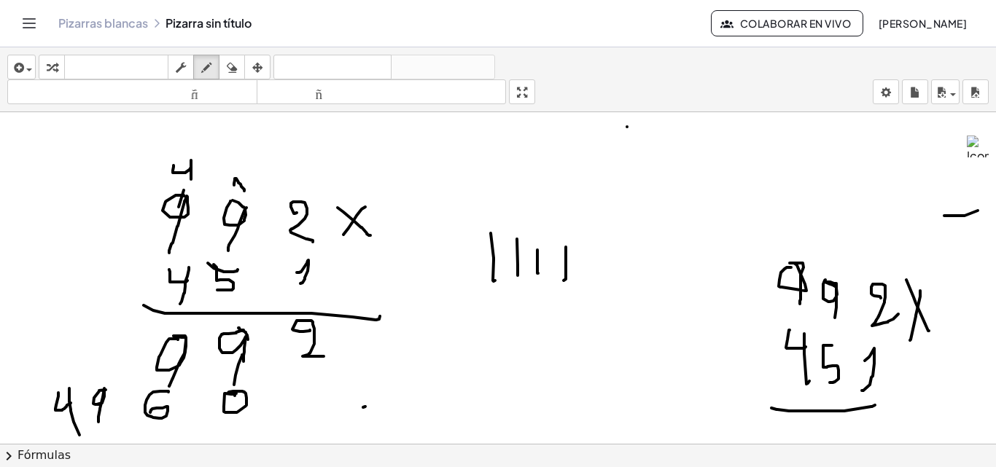
drag, startPoint x: 168, startPoint y: 392, endPoint x: 150, endPoint y: 413, distance: 27.4
click at [150, 413] on div at bounding box center [498, 99] width 996 height 995
click at [181, 280] on div at bounding box center [498, 99] width 996 height 995
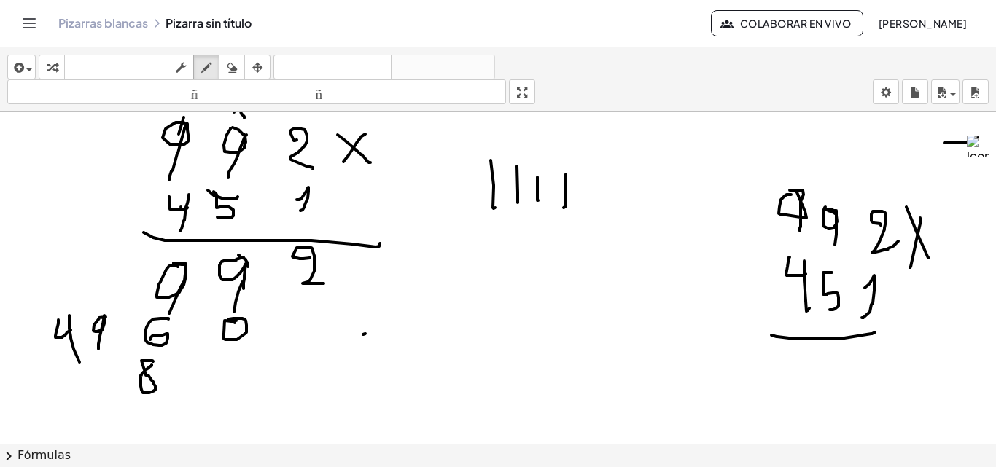
click at [152, 365] on div at bounding box center [498, 26] width 996 height 995
drag, startPoint x: 103, startPoint y: 316, endPoint x: 97, endPoint y: 330, distance: 14.4
click at [97, 330] on div at bounding box center [498, 26] width 996 height 995
drag, startPoint x: 101, startPoint y: 357, endPoint x: 86, endPoint y: 372, distance: 21.1
click at [86, 372] on div at bounding box center [498, 26] width 996 height 995
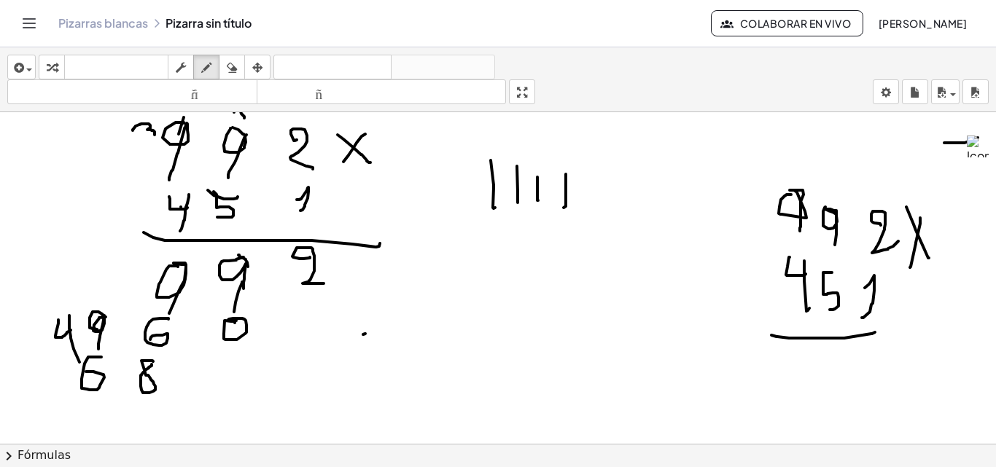
drag, startPoint x: 133, startPoint y: 131, endPoint x: 155, endPoint y: 135, distance: 22.3
click at [155, 135] on div at bounding box center [498, 26] width 996 height 995
drag, startPoint x: 497, startPoint y: 290, endPoint x: 530, endPoint y: 293, distance: 32.9
click at [501, 319] on div at bounding box center [498, 26] width 996 height 995
drag, startPoint x: 529, startPoint y: 313, endPoint x: 564, endPoint y: 288, distance: 43.5
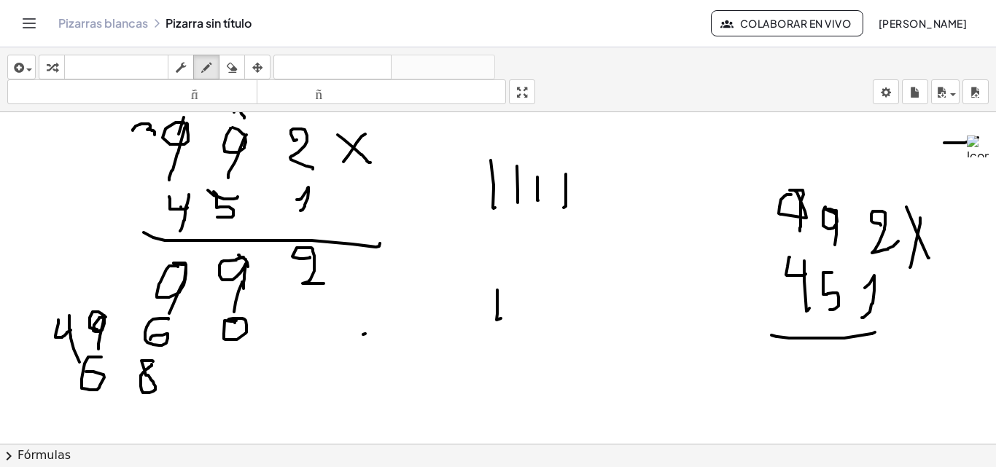
click at [529, 314] on div at bounding box center [498, 26] width 996 height 995
drag, startPoint x: 575, startPoint y: 288, endPoint x: 542, endPoint y: 304, distance: 37.2
click at [567, 313] on div at bounding box center [498, 26] width 996 height 995
click at [53, 369] on div at bounding box center [498, 26] width 996 height 995
drag, startPoint x: 71, startPoint y: 372, endPoint x: 42, endPoint y: 373, distance: 29.9
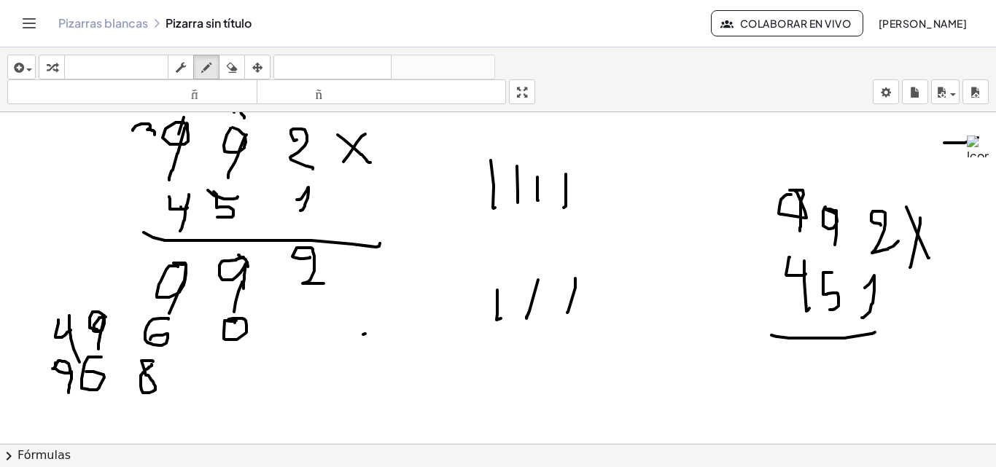
click at [65, 393] on div at bounding box center [498, 26] width 996 height 995
drag, startPoint x: 20, startPoint y: 362, endPoint x: 8, endPoint y: 382, distance: 23.5
click at [12, 384] on div at bounding box center [498, 26] width 996 height 995
drag, startPoint x: 17, startPoint y: 400, endPoint x: 333, endPoint y: 373, distance: 317.5
click at [324, 397] on div at bounding box center [498, 26] width 996 height 995
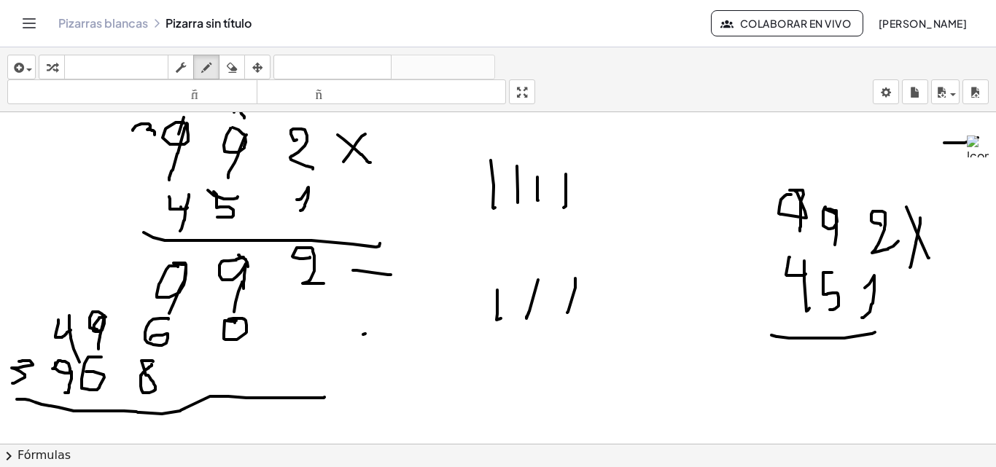
drag, startPoint x: 353, startPoint y: 271, endPoint x: 382, endPoint y: 260, distance: 31.2
click at [391, 273] on div at bounding box center [498, 26] width 996 height 995
drag, startPoint x: 374, startPoint y: 260, endPoint x: 379, endPoint y: 298, distance: 38.3
click at [379, 298] on div at bounding box center [498, 26] width 996 height 995
drag, startPoint x: 295, startPoint y: 413, endPoint x: 314, endPoint y: 427, distance: 23.9
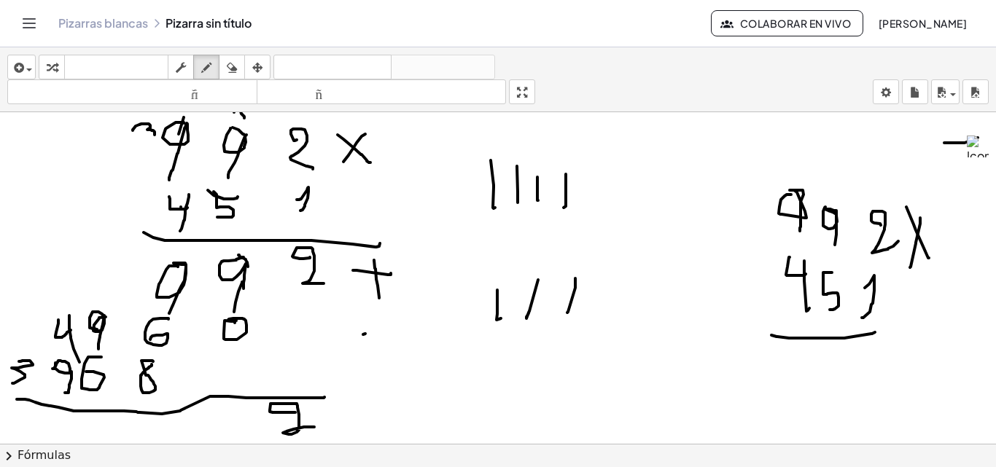
click at [314, 427] on div at bounding box center [498, 26] width 996 height 995
drag, startPoint x: 244, startPoint y: 413, endPoint x: 247, endPoint y: 432, distance: 20.0
click at [247, 432] on div at bounding box center [498, 26] width 996 height 995
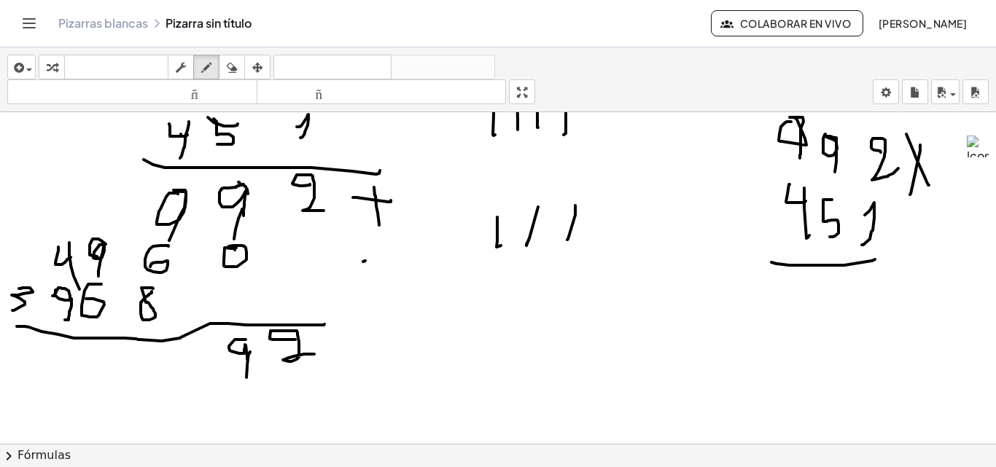
drag, startPoint x: 250, startPoint y: 352, endPoint x: 246, endPoint y: 378, distance: 25.8
drag, startPoint x: 508, startPoint y: 310, endPoint x: 556, endPoint y: 295, distance: 50.3
drag, startPoint x: 534, startPoint y: 323, endPoint x: 547, endPoint y: 306, distance: 20.9
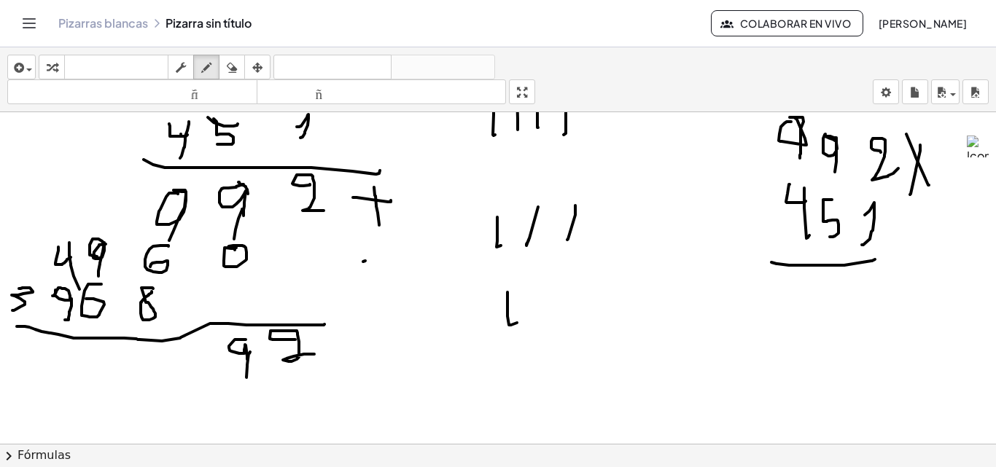
drag, startPoint x: 563, startPoint y: 296, endPoint x: 576, endPoint y: 313, distance: 21.3
drag, startPoint x: 583, startPoint y: 301, endPoint x: 587, endPoint y: 314, distance: 13.1
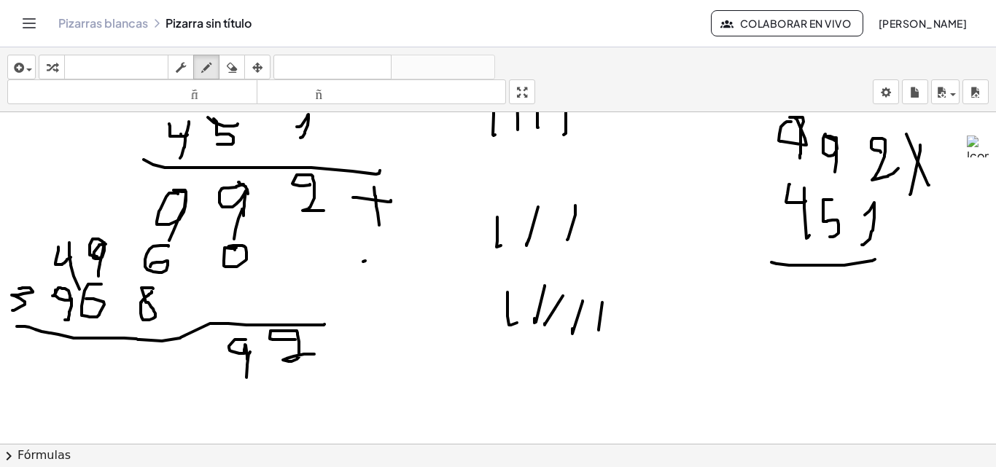
drag, startPoint x: 602, startPoint y: 303, endPoint x: 619, endPoint y: 308, distance: 17.8
drag, startPoint x: 623, startPoint y: 335, endPoint x: 637, endPoint y: 320, distance: 21.1
drag, startPoint x: 640, startPoint y: 334, endPoint x: 665, endPoint y: 303, distance: 40.0
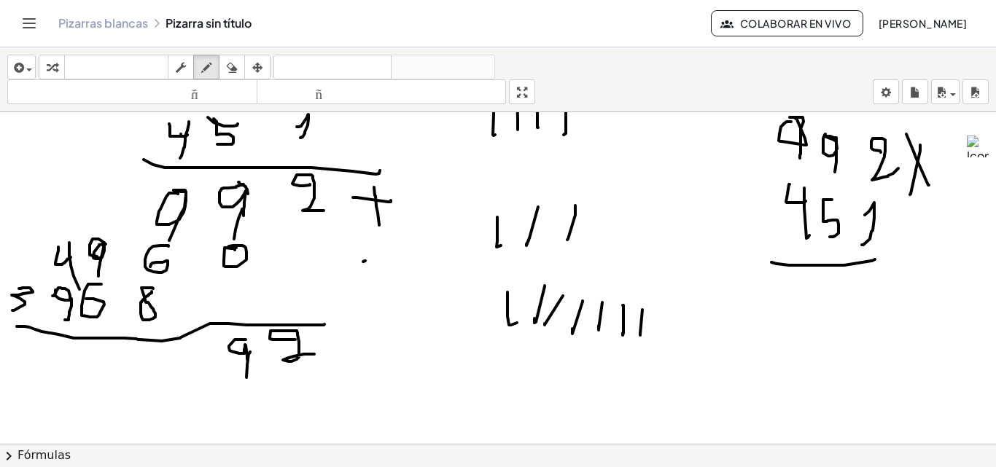
drag, startPoint x: 667, startPoint y: 300, endPoint x: 552, endPoint y: 287, distance: 116.0
drag, startPoint x: 153, startPoint y: 356, endPoint x: 140, endPoint y: 363, distance: 15.0
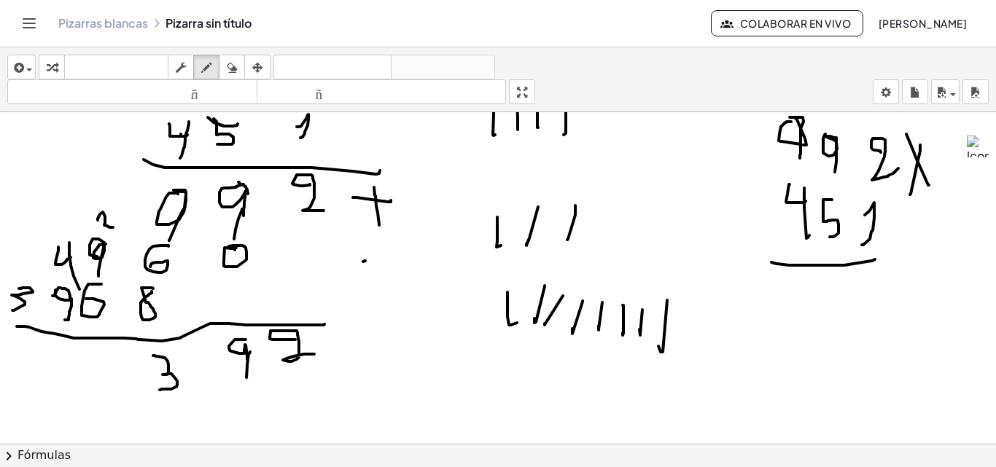
drag, startPoint x: 98, startPoint y: 220, endPoint x: 108, endPoint y: 228, distance: 12.5
click at [236, 66] on icon "button" at bounding box center [232, 68] width 10 height 18
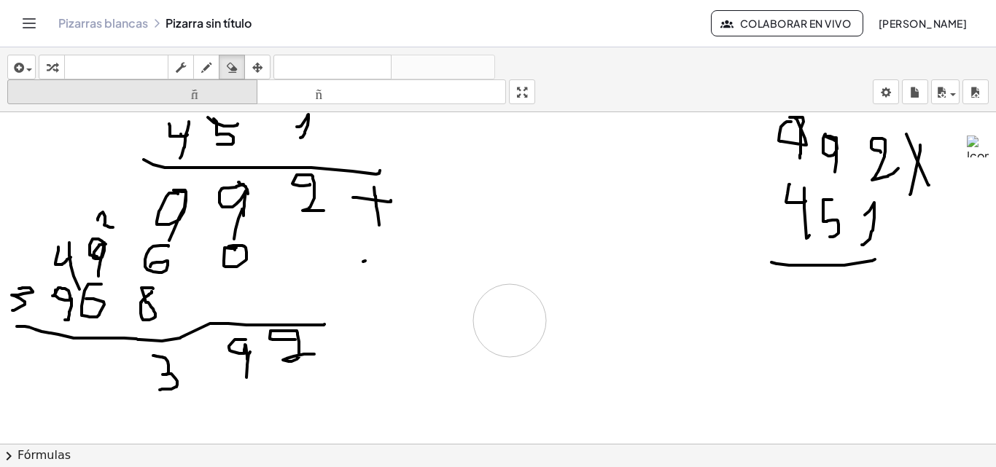
drag, startPoint x: 669, startPoint y: 327, endPoint x: 198, endPoint y: 92, distance: 526.6
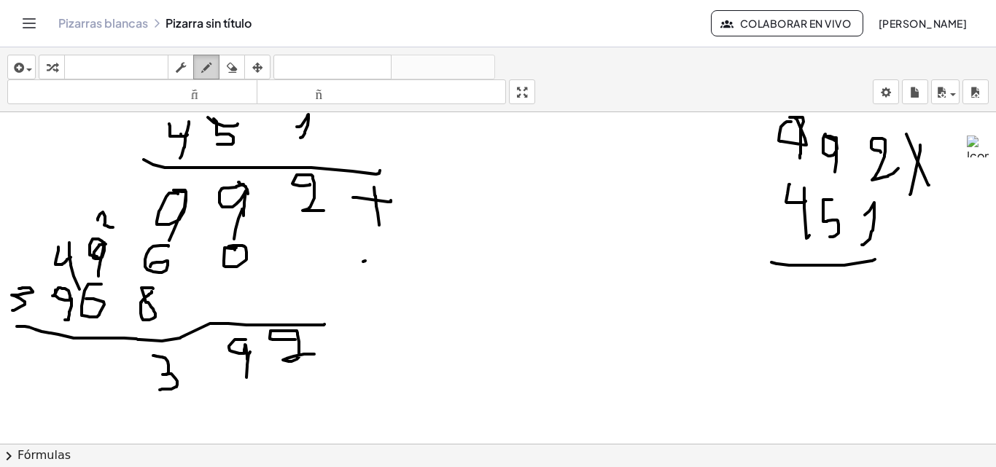
click at [208, 58] on div "button" at bounding box center [206, 67] width 19 height 18
drag, startPoint x: 521, startPoint y: 189, endPoint x: 521, endPoint y: 202, distance: 13.1
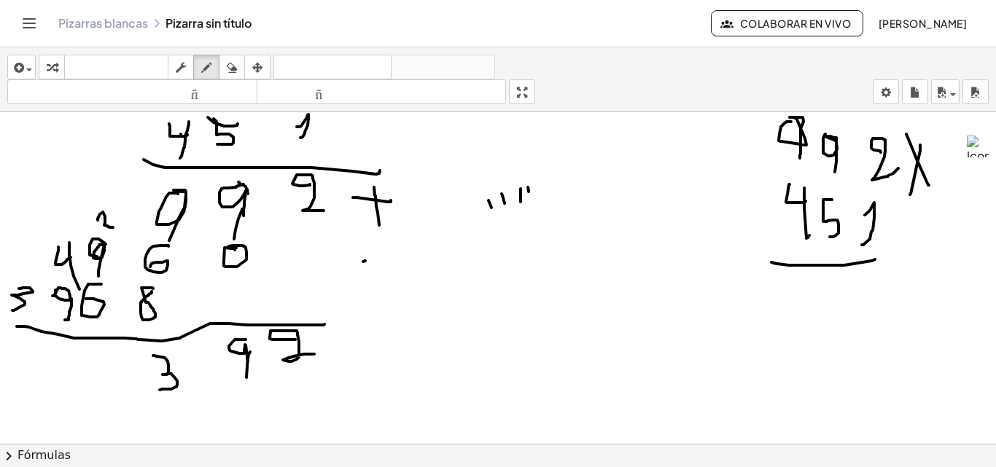
drag, startPoint x: 528, startPoint y: 187, endPoint x: 531, endPoint y: 196, distance: 9.2
drag, startPoint x: 548, startPoint y: 186, endPoint x: 552, endPoint y: 193, distance: 8.5
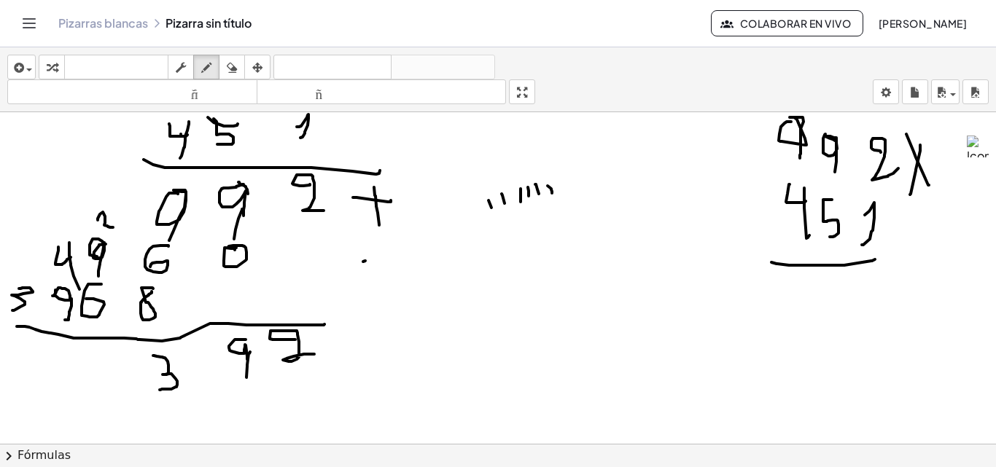
drag, startPoint x: 567, startPoint y: 182, endPoint x: 574, endPoint y: 194, distance: 14.0
drag, startPoint x: 584, startPoint y: 181, endPoint x: 590, endPoint y: 209, distance: 29.0
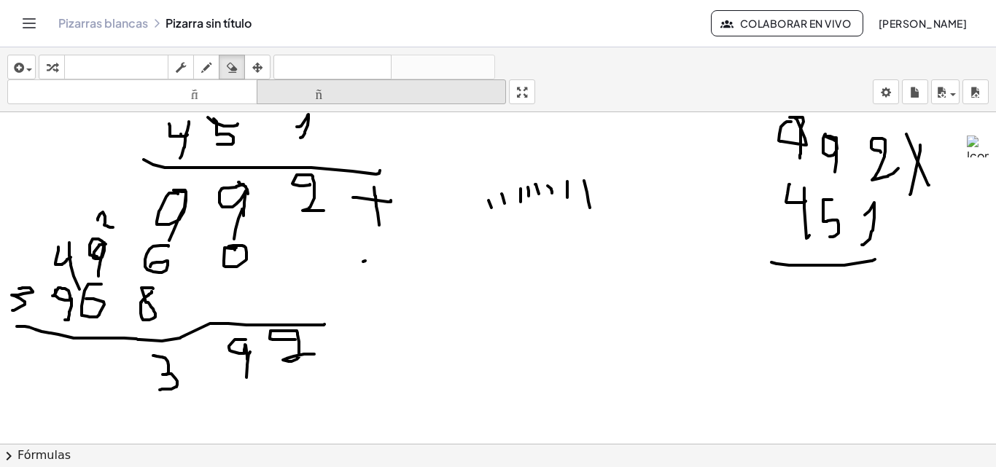
drag, startPoint x: 240, startPoint y: 65, endPoint x: 332, endPoint y: 94, distance: 96.4
click at [249, 69] on div "transformar teclado teclado fregar dibujar borrar arreglar" at bounding box center [155, 67] width 232 height 25
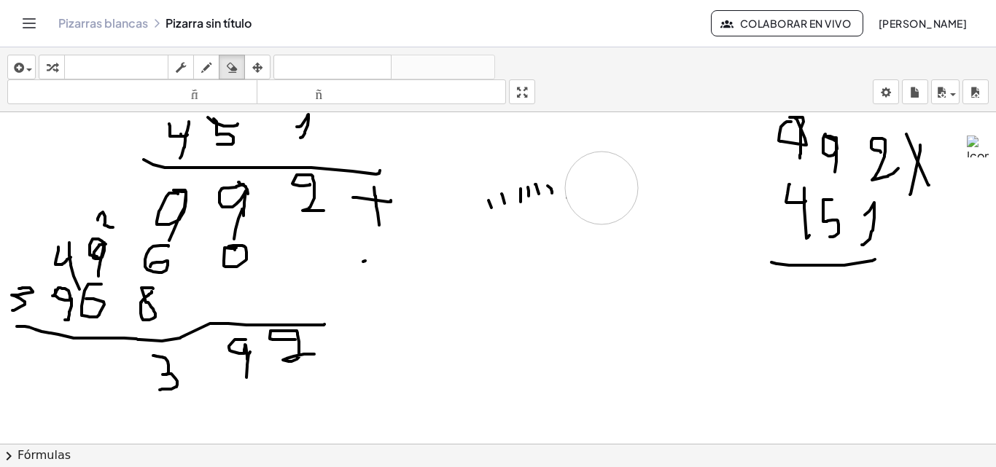
drag, startPoint x: 685, startPoint y: 199, endPoint x: 602, endPoint y: 188, distance: 84.6
click at [209, 59] on icon "button" at bounding box center [206, 68] width 10 height 18
drag, startPoint x: 83, startPoint y: 359, endPoint x: 90, endPoint y: 373, distance: 15.7
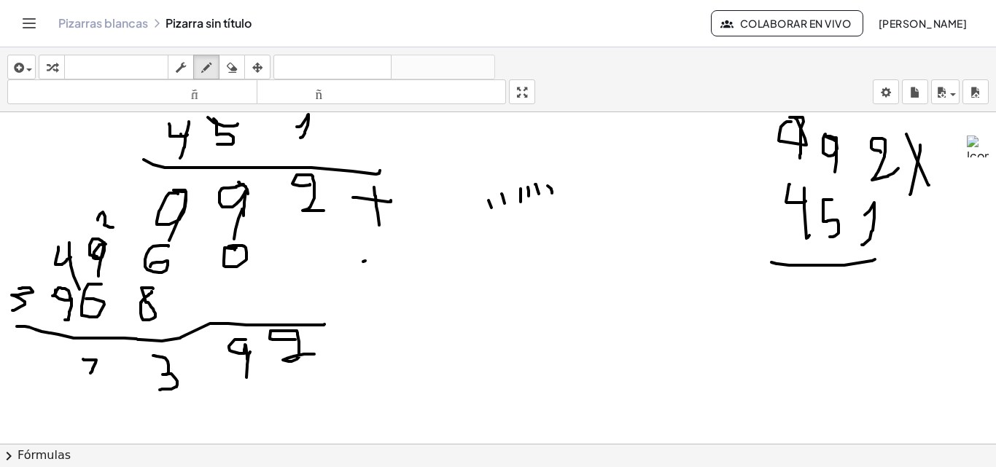
drag, startPoint x: 234, startPoint y: 71, endPoint x: 223, endPoint y: 109, distance: 39.5
click at [234, 72] on icon "button" at bounding box center [232, 68] width 10 height 18
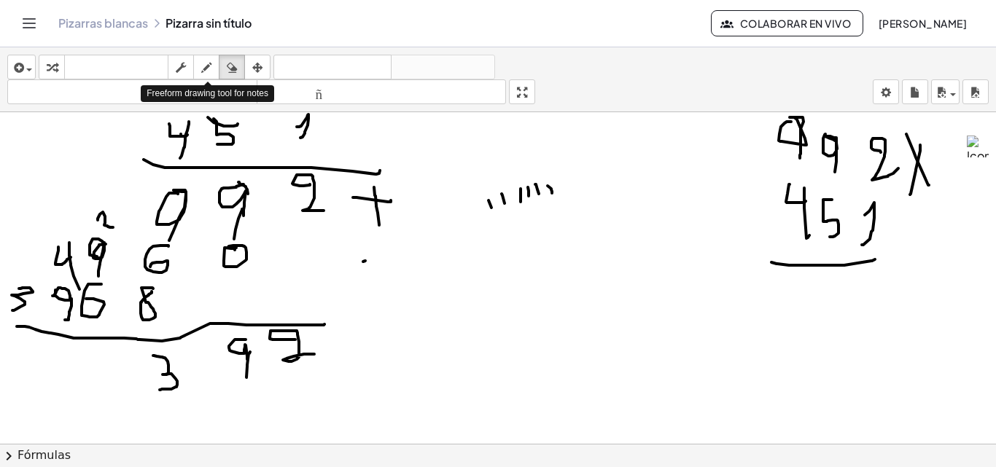
drag, startPoint x: 205, startPoint y: 67, endPoint x: 204, endPoint y: 104, distance: 36.5
click at [205, 68] on icon "button" at bounding box center [206, 68] width 10 height 18
drag, startPoint x: 86, startPoint y: 361, endPoint x: 107, endPoint y: 361, distance: 21.1
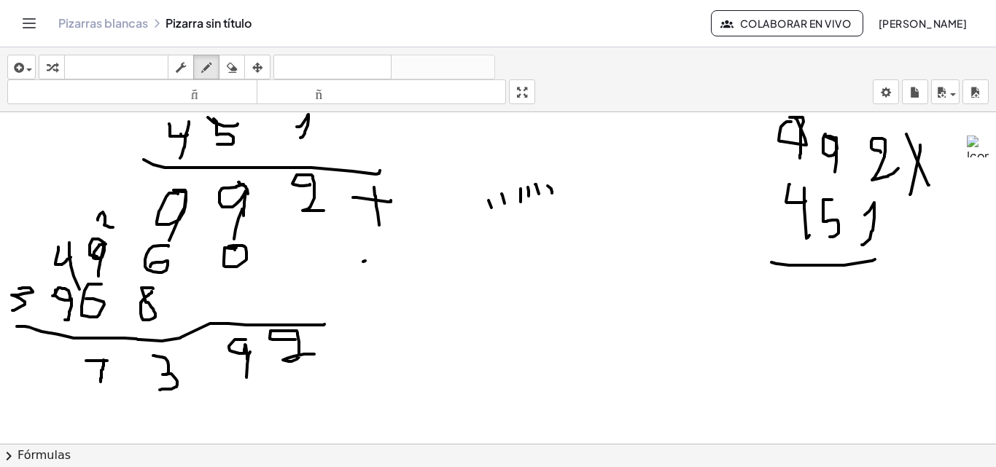
drag, startPoint x: 104, startPoint y: 360, endPoint x: 101, endPoint y: 382, distance: 22.1
drag, startPoint x: 90, startPoint y: 370, endPoint x: 99, endPoint y: 370, distance: 9.5
drag, startPoint x: 58, startPoint y: 231, endPoint x: 63, endPoint y: 250, distance: 19.5
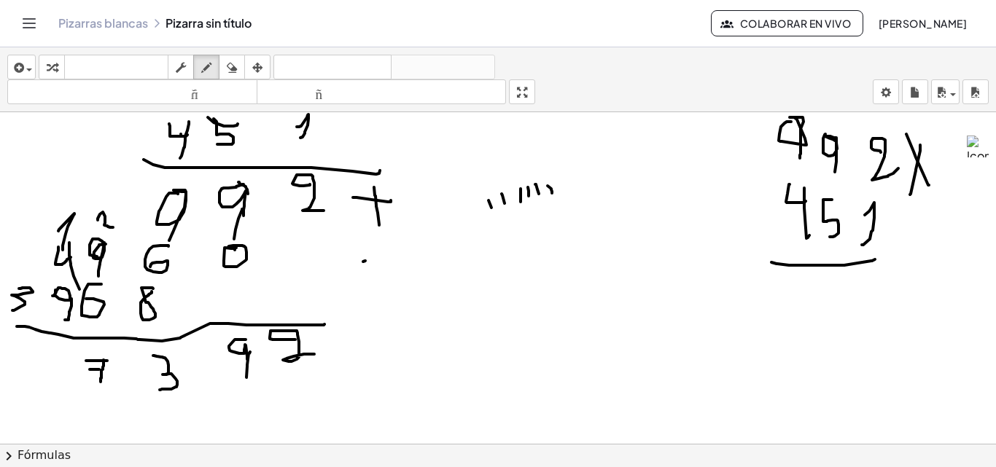
drag, startPoint x: 484, startPoint y: 271, endPoint x: 483, endPoint y: 292, distance: 21.9
drag, startPoint x: 533, startPoint y: 260, endPoint x: 524, endPoint y: 292, distance: 32.8
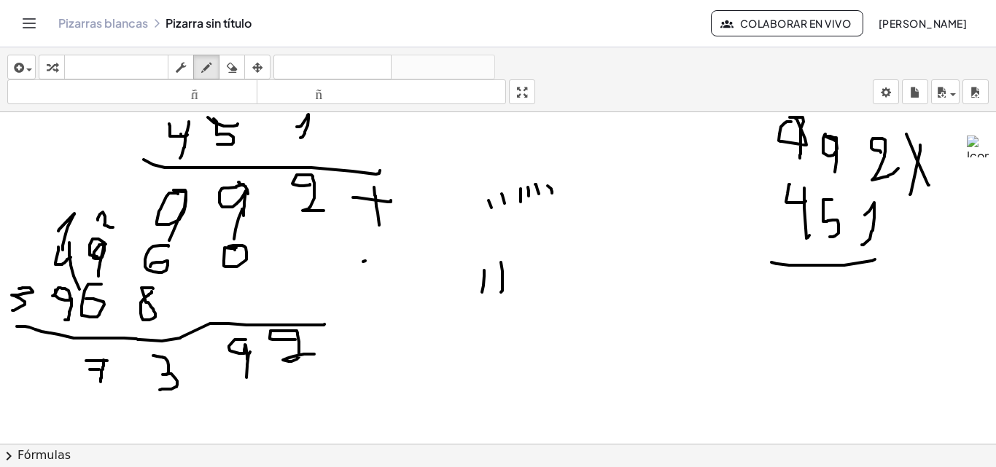
drag, startPoint x: 556, startPoint y: 279, endPoint x: 587, endPoint y: 254, distance: 40.0
drag, startPoint x: 57, startPoint y: 354, endPoint x: 69, endPoint y: 368, distance: 18.6
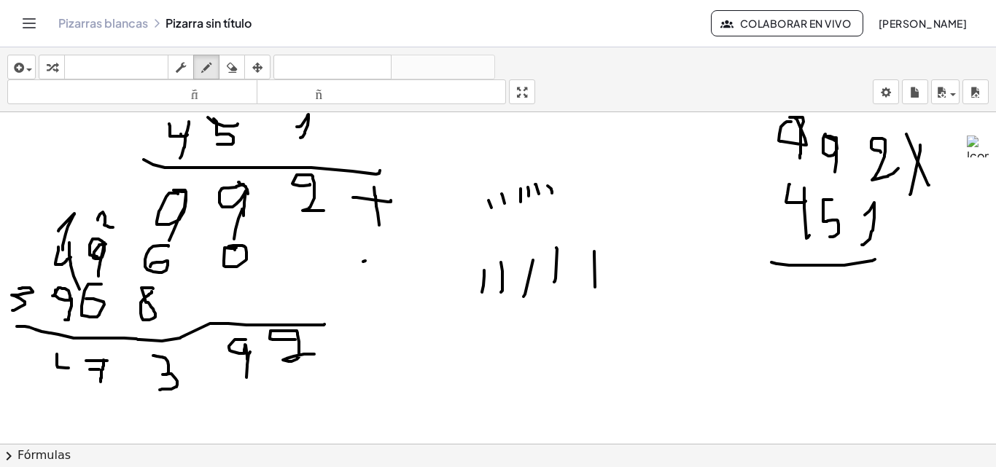
drag, startPoint x: 67, startPoint y: 336, endPoint x: 67, endPoint y: 354, distance: 18.2
drag, startPoint x: 71, startPoint y: 356, endPoint x: 71, endPoint y: 390, distance: 34.3
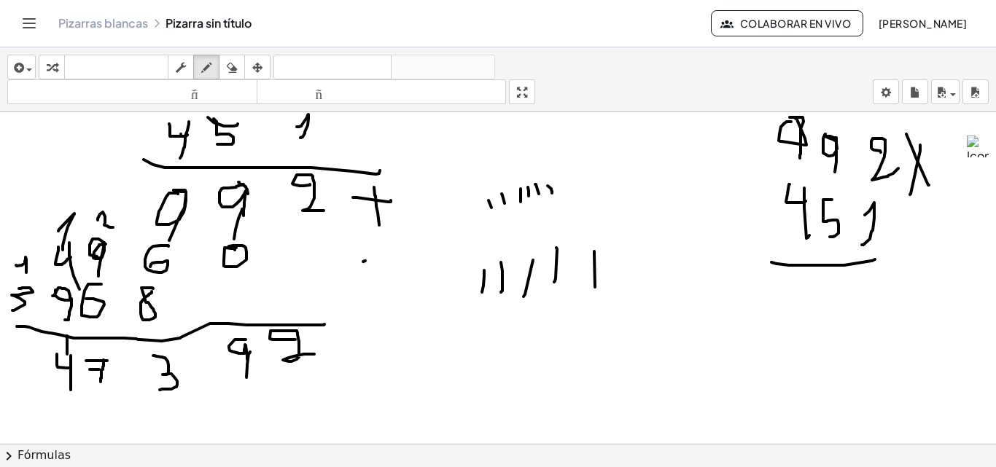
drag, startPoint x: 16, startPoint y: 265, endPoint x: 26, endPoint y: 273, distance: 12.5
drag, startPoint x: 25, startPoint y: 351, endPoint x: 36, endPoint y: 366, distance: 19.3
drag, startPoint x: 38, startPoint y: 359, endPoint x: 38, endPoint y: 378, distance: 18.2
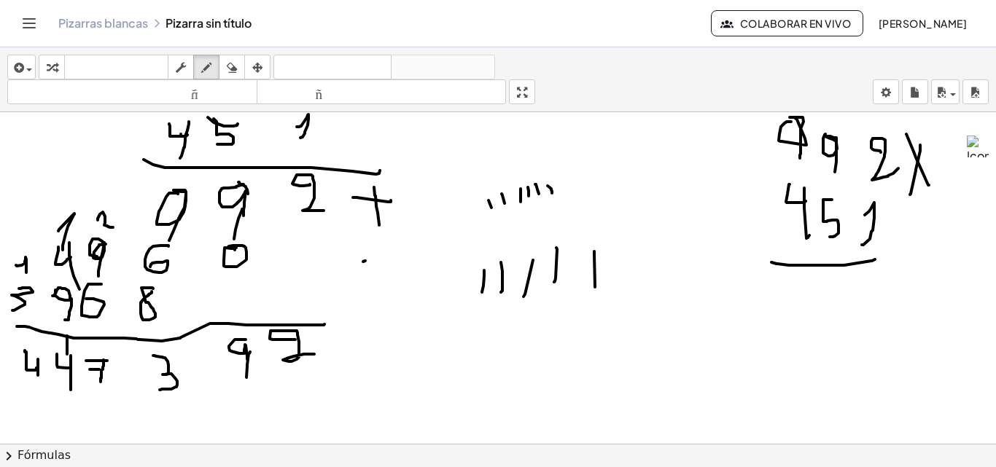
drag, startPoint x: 123, startPoint y: 381, endPoint x: 116, endPoint y: 394, distance: 14.4
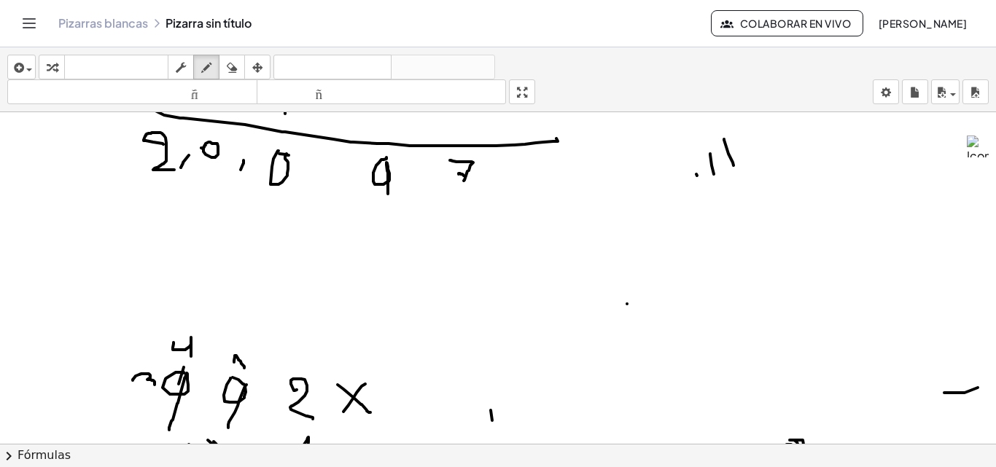
scroll to position [299, 0]
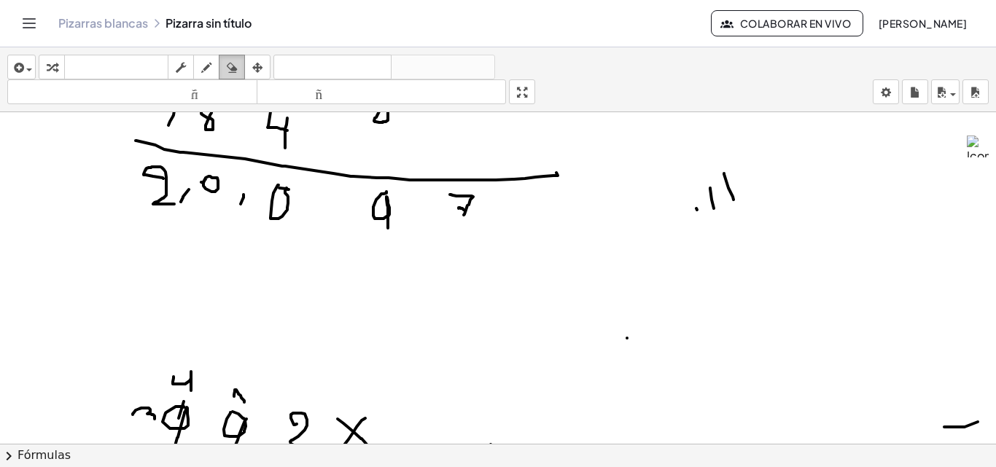
click at [239, 63] on div "button" at bounding box center [231, 67] width 19 height 18
drag, startPoint x: 375, startPoint y: 371, endPoint x: 476, endPoint y: 292, distance: 128.8
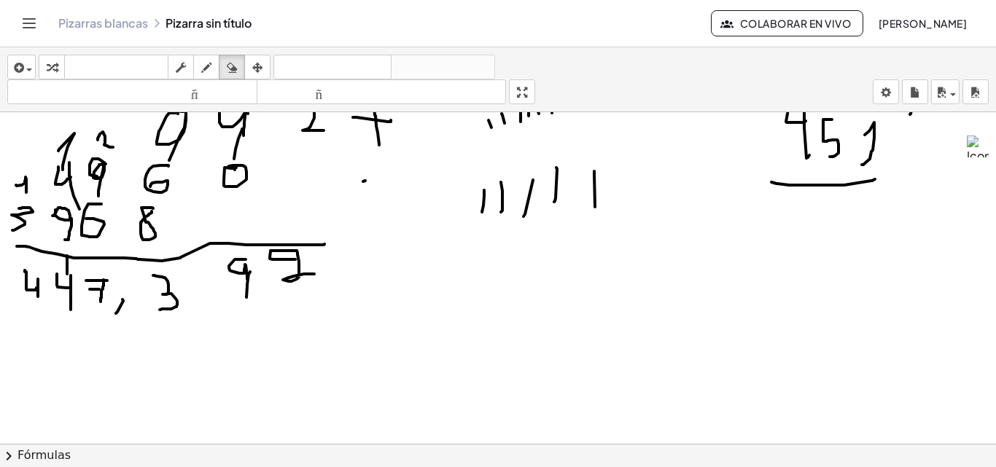
scroll to position [995, 0]
